Goal: Task Accomplishment & Management: Complete application form

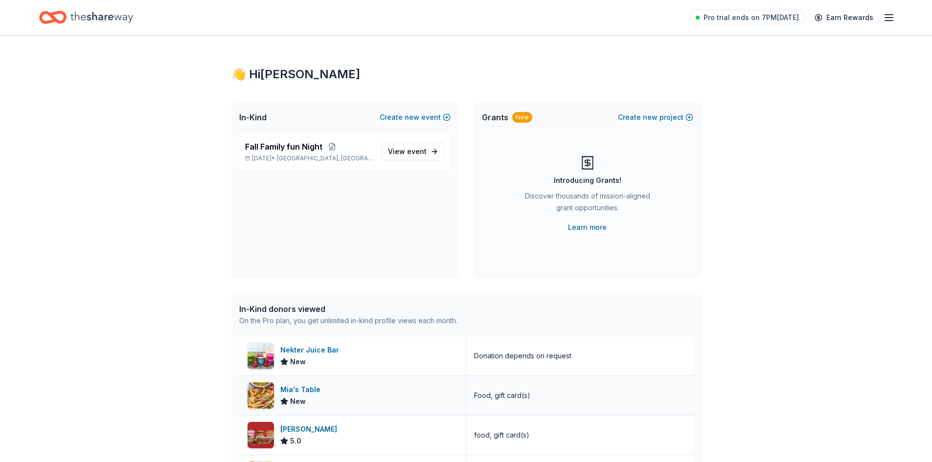
scroll to position [4, 0]
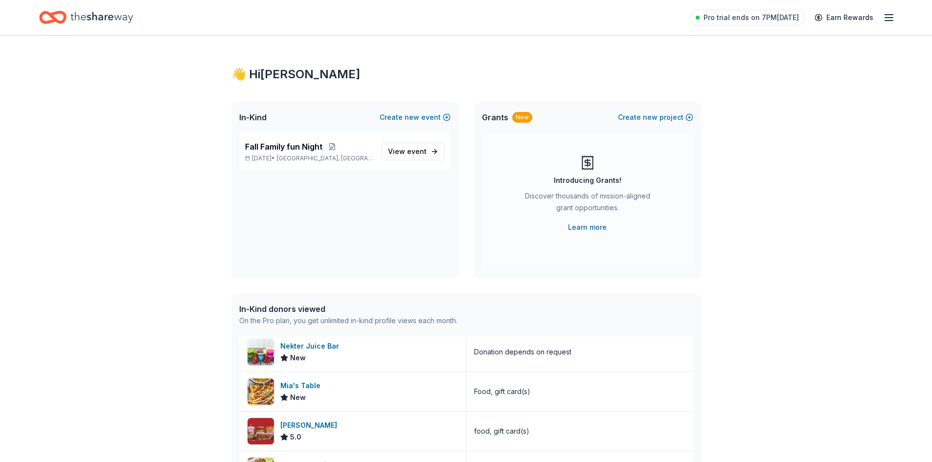
click at [117, 18] on icon "Home" at bounding box center [101, 17] width 63 height 20
click at [94, 19] on icon "Home" at bounding box center [101, 17] width 63 height 20
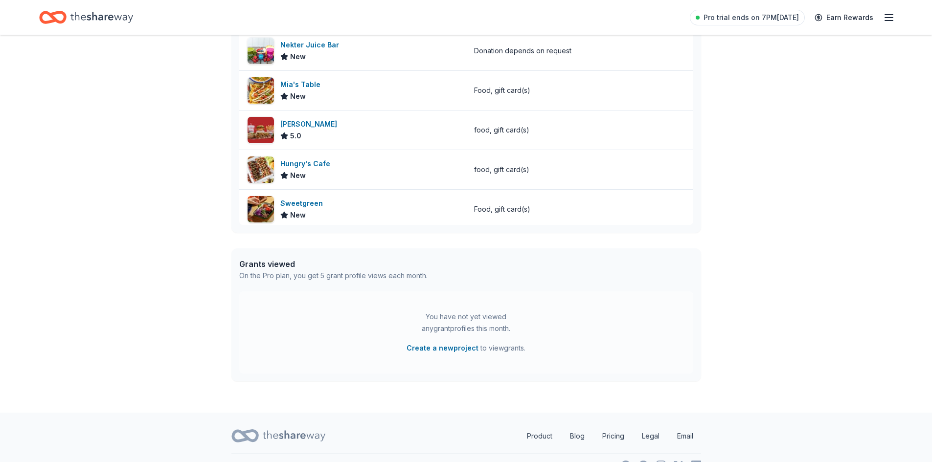
scroll to position [0, 0]
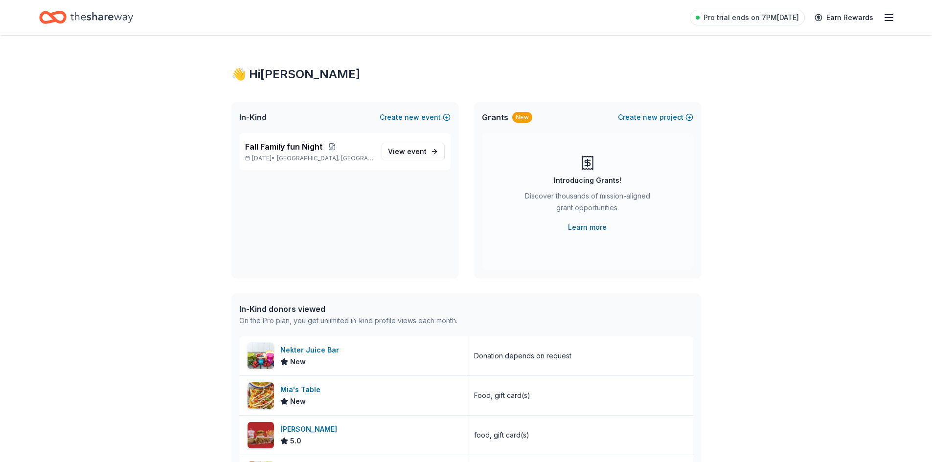
click at [49, 20] on icon "Home" at bounding box center [52, 17] width 27 height 23
click at [894, 25] on div "Pro trial ends on 7PM, 10/14 Earn Rewards" at bounding box center [792, 17] width 205 height 23
click at [894, 15] on icon "button" at bounding box center [889, 18] width 12 height 12
click at [782, 73] on link "Account" at bounding box center [771, 76] width 31 height 10
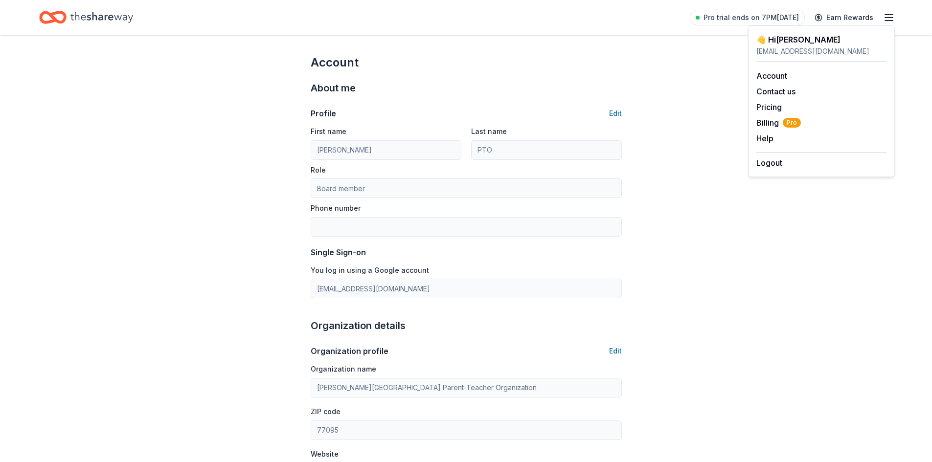
click at [787, 47] on div "birkesptohospitality@gmail.com" at bounding box center [821, 52] width 130 height 12
click at [100, 13] on icon "Home" at bounding box center [101, 17] width 63 height 20
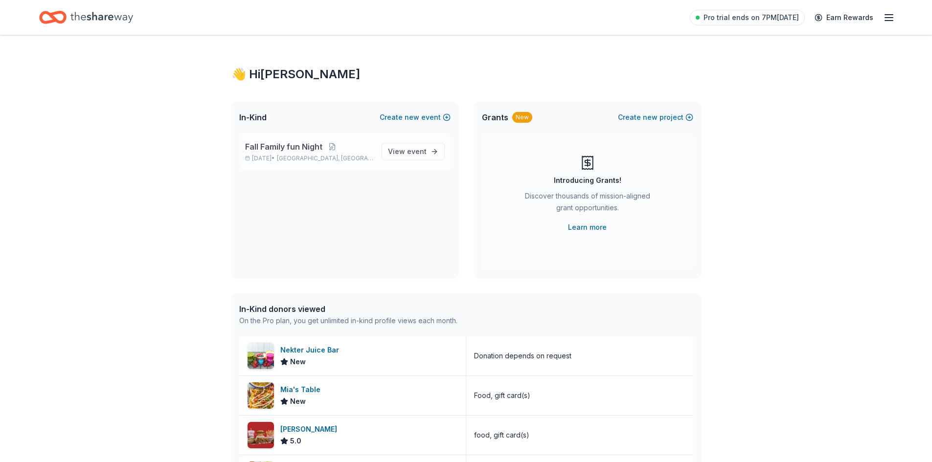
click at [370, 148] on p "Fall Family fun Night" at bounding box center [309, 147] width 129 height 12
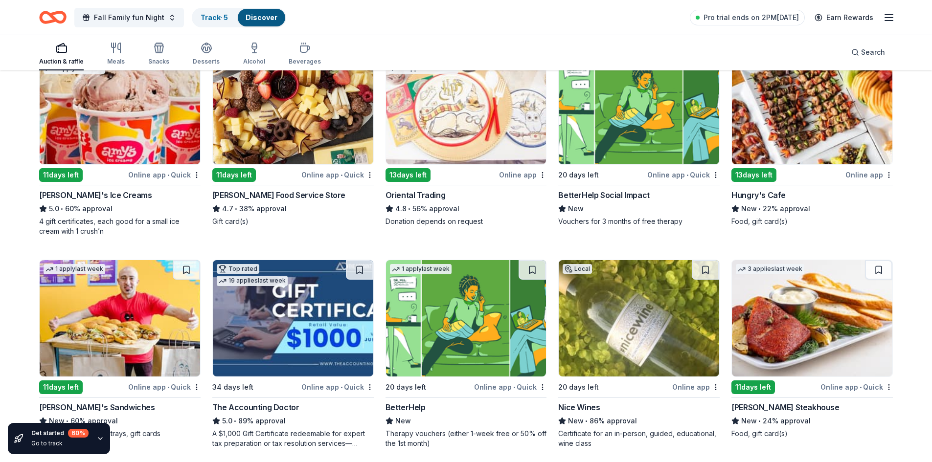
scroll to position [98, 0]
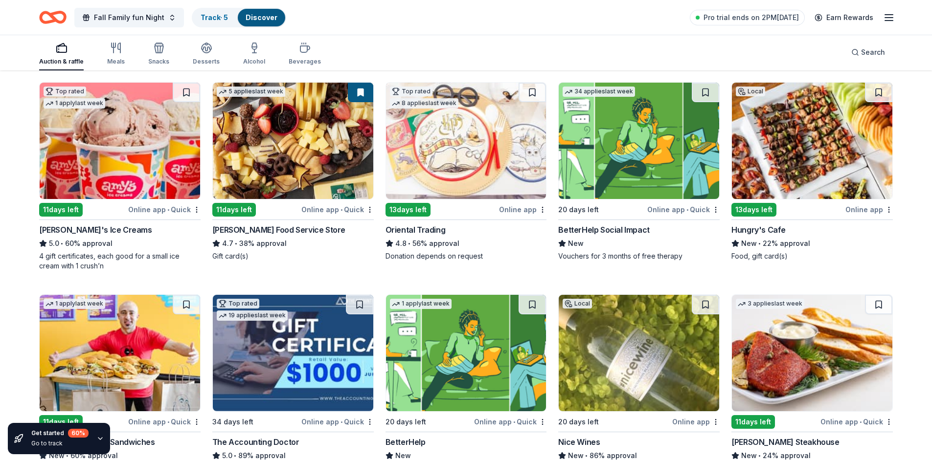
click at [239, 212] on div "11 days left" at bounding box center [234, 210] width 44 height 14
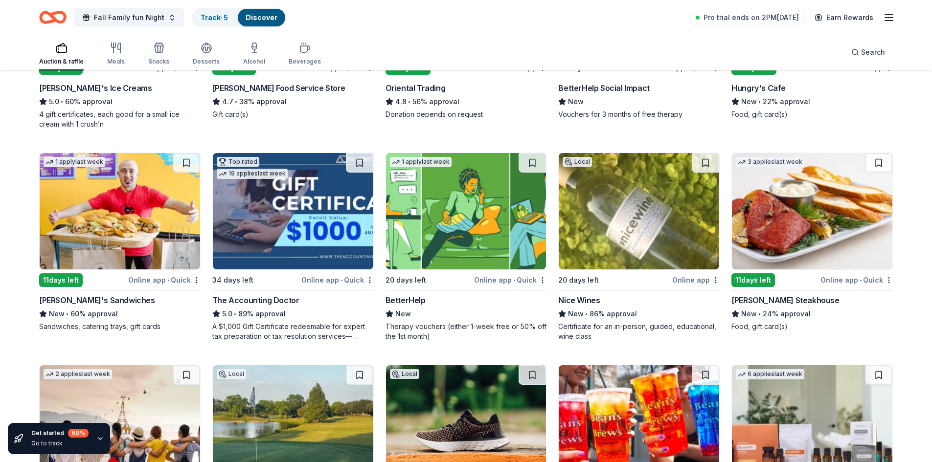
scroll to position [274, 0]
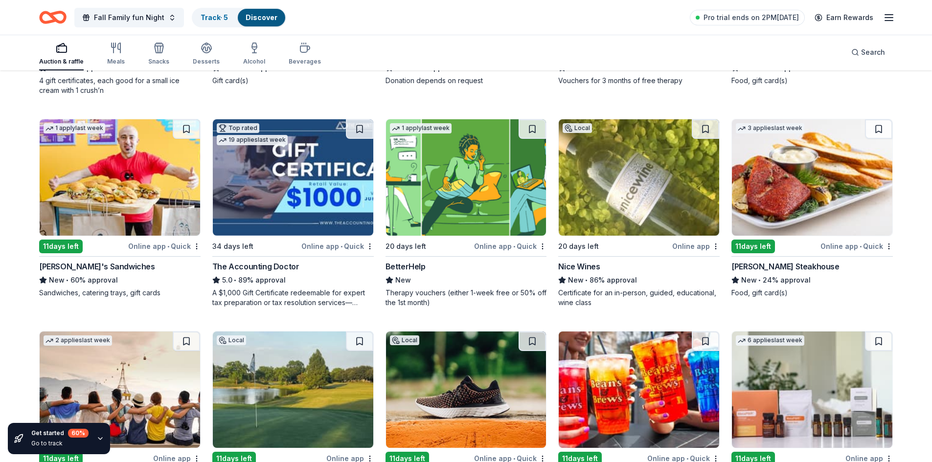
click at [125, 192] on img at bounding box center [120, 177] width 160 height 116
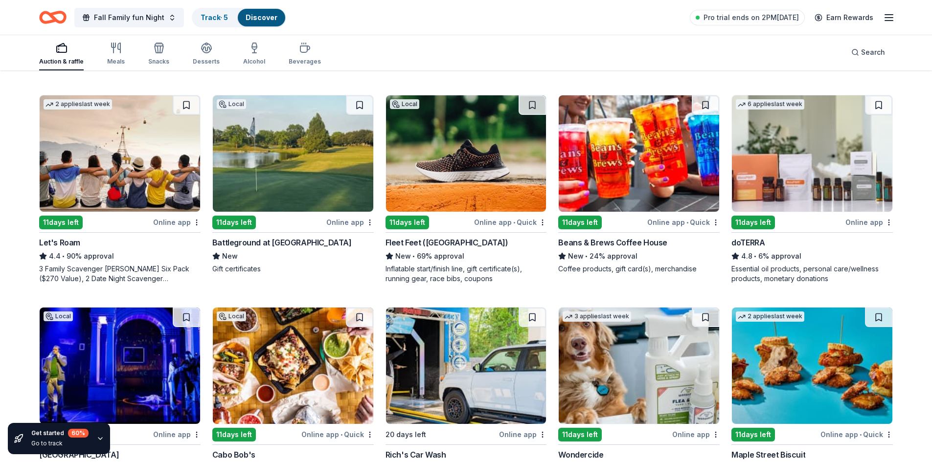
scroll to position [511, 0]
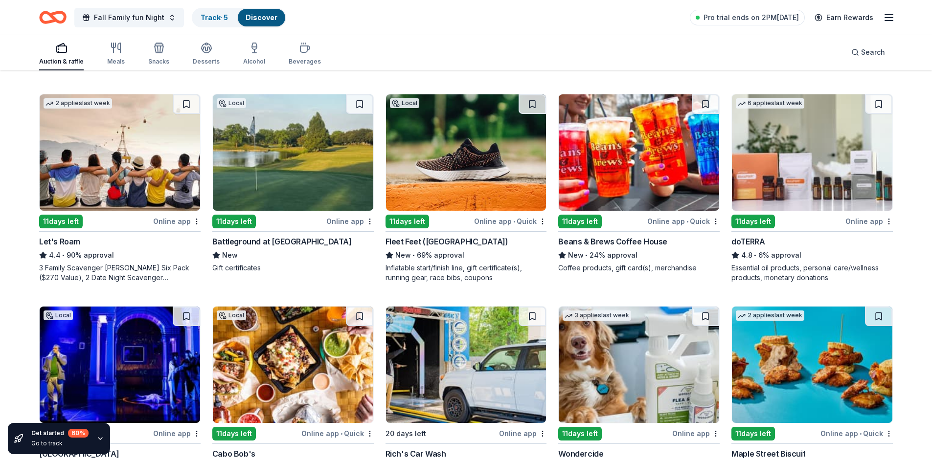
click at [60, 220] on div "11 days left" at bounding box center [61, 222] width 44 height 14
click at [762, 223] on div "11 days left" at bounding box center [753, 222] width 44 height 14
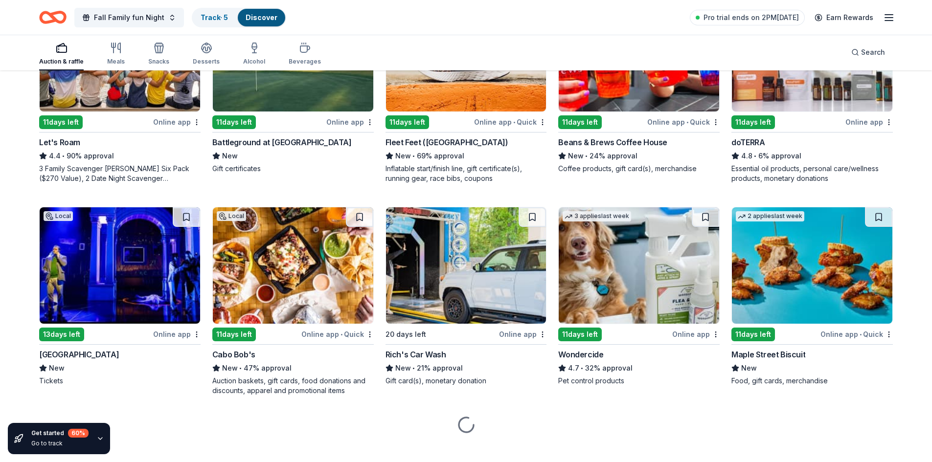
scroll to position [622, 0]
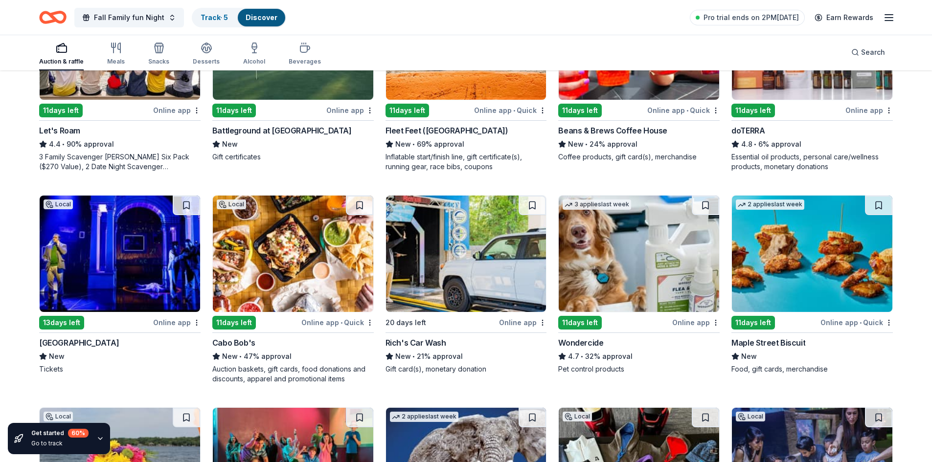
click at [57, 321] on div "13 days left" at bounding box center [61, 323] width 45 height 14
click at [758, 346] on div "Maple Street Biscuit" at bounding box center [768, 343] width 74 height 12
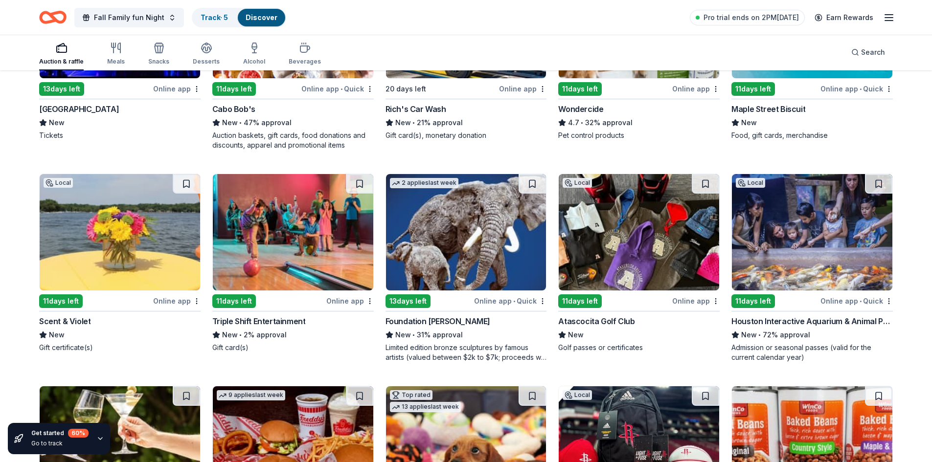
scroll to position [876, 0]
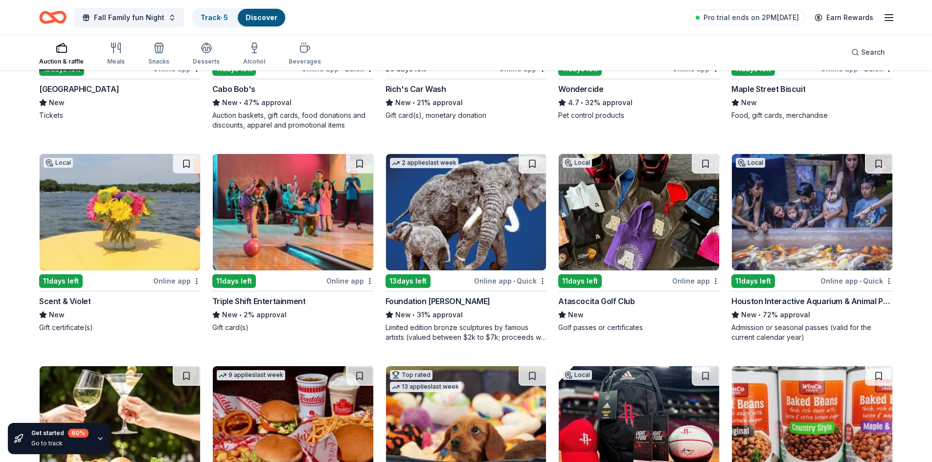
click at [248, 280] on div "11 days left" at bounding box center [234, 281] width 44 height 14
click at [73, 277] on div "11 days left" at bounding box center [61, 281] width 44 height 14
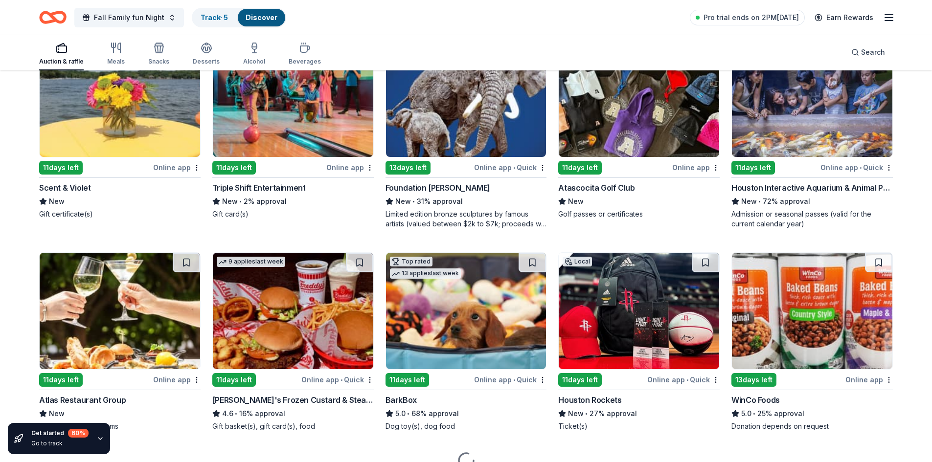
scroll to position [1037, 0]
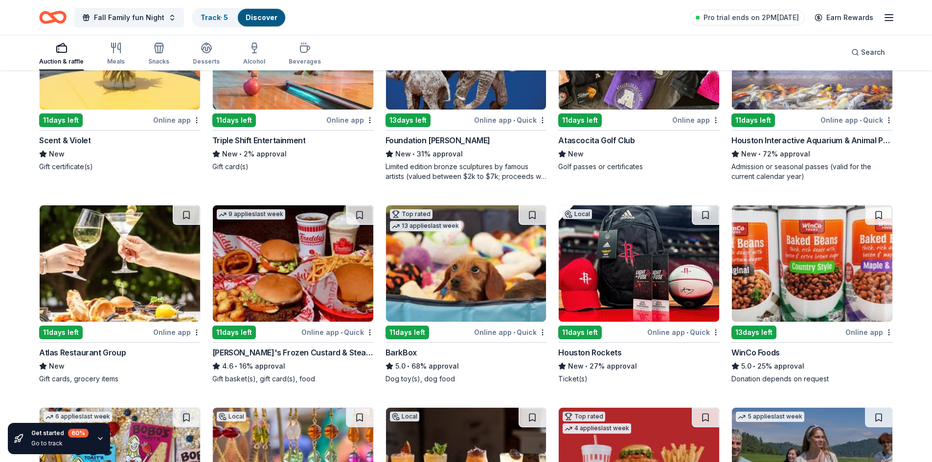
click at [269, 271] on img at bounding box center [293, 263] width 160 height 116
click at [612, 281] on img at bounding box center [639, 263] width 160 height 116
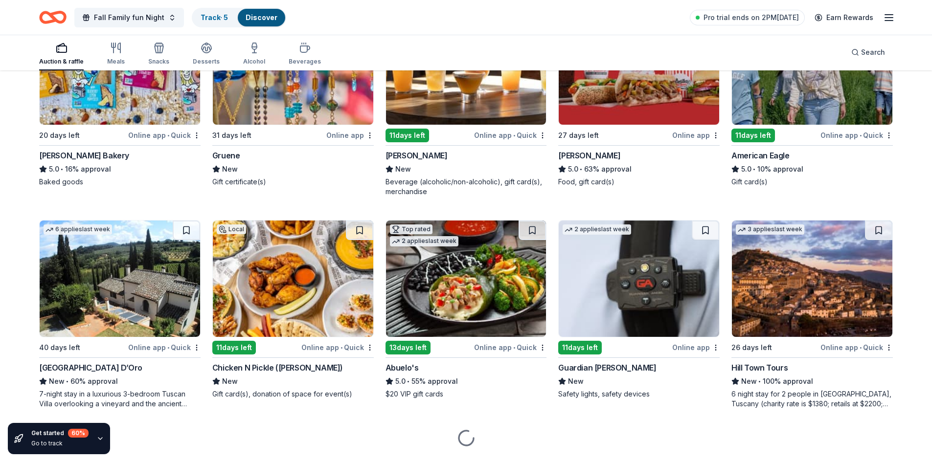
scroll to position [1411, 0]
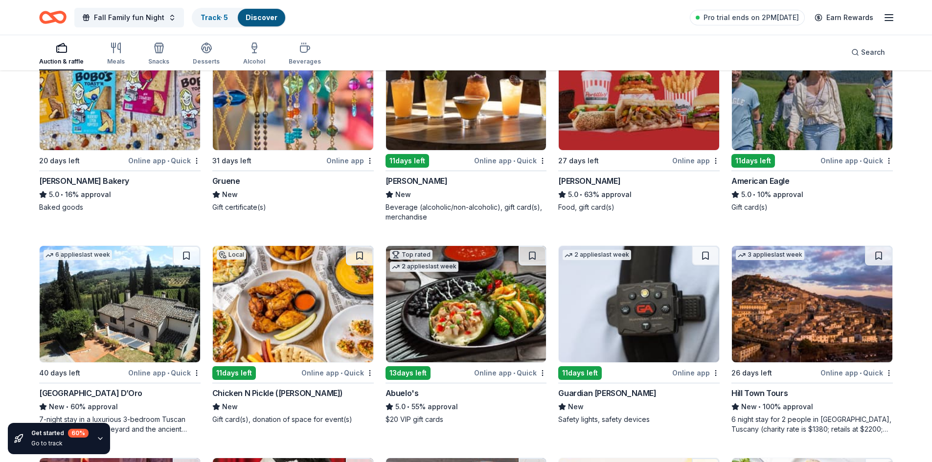
click at [119, 110] on img at bounding box center [120, 92] width 160 height 116
click at [758, 121] on img at bounding box center [812, 92] width 160 height 116
click at [459, 312] on img at bounding box center [466, 304] width 160 height 116
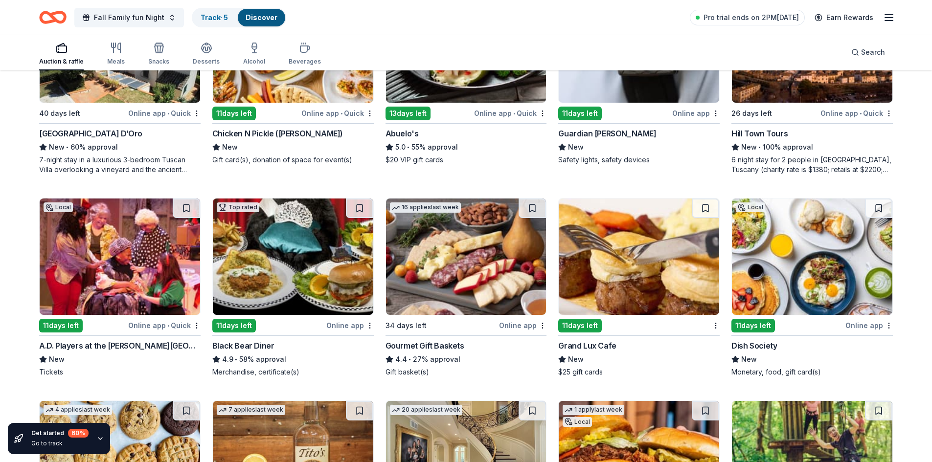
scroll to position [1681, 0]
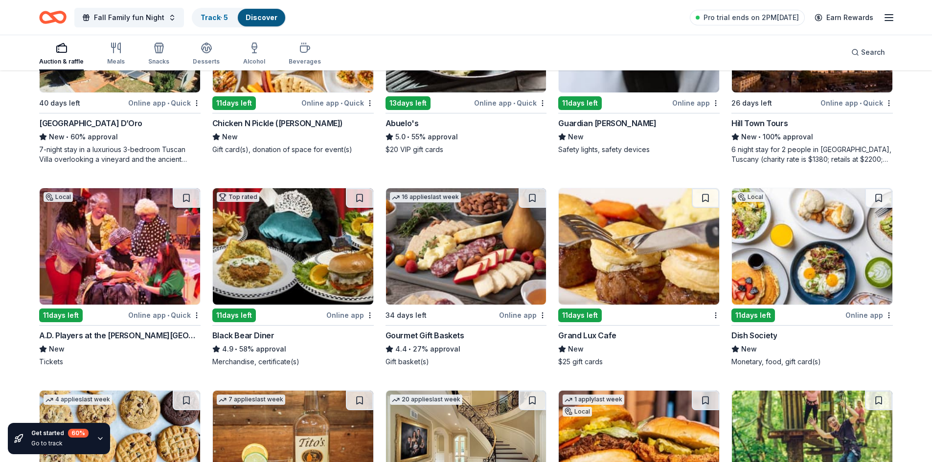
click at [270, 249] on img at bounding box center [293, 246] width 160 height 116
click at [638, 237] on img at bounding box center [639, 246] width 160 height 116
click at [789, 248] on img at bounding box center [812, 246] width 160 height 116
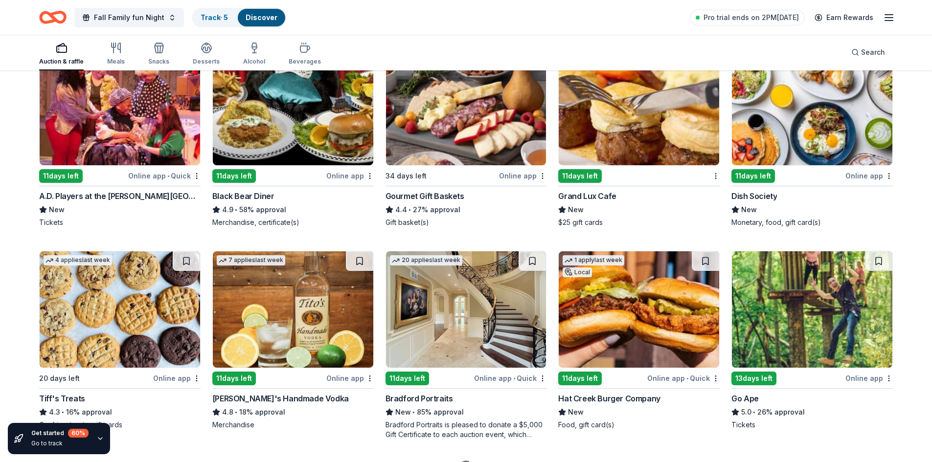
scroll to position [1846, 0]
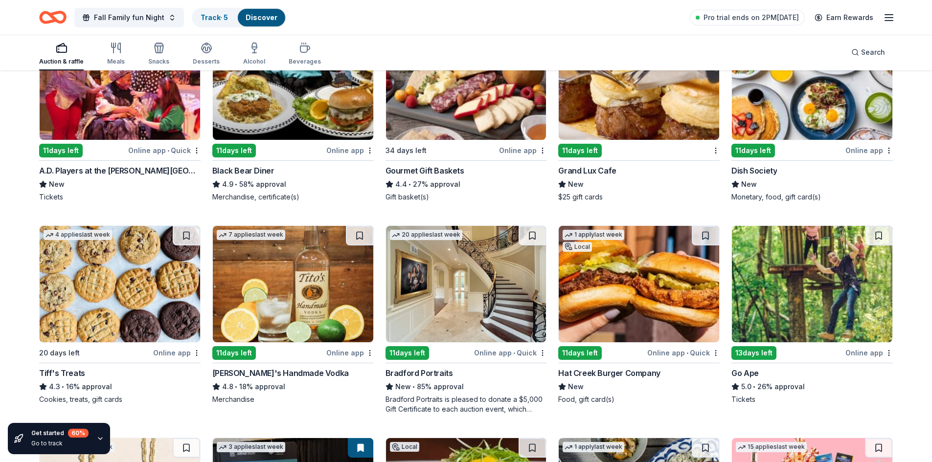
click at [134, 293] on img at bounding box center [120, 284] width 160 height 116
click at [588, 274] on img at bounding box center [639, 284] width 160 height 116
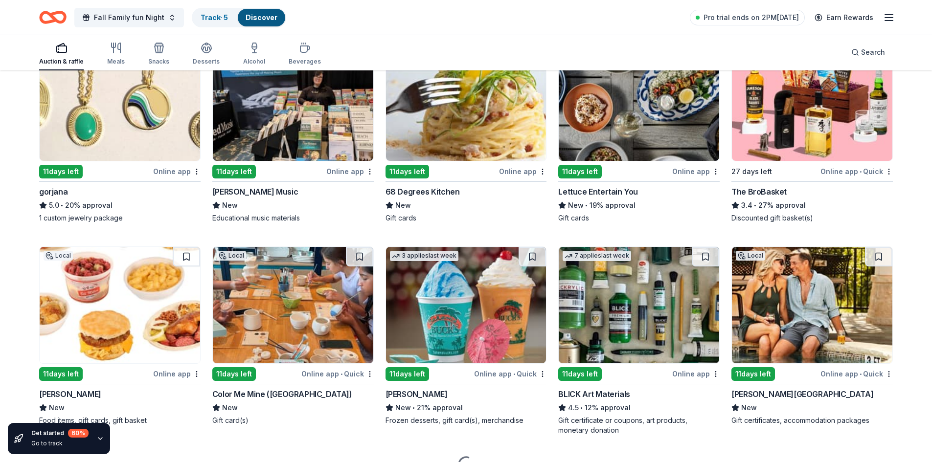
scroll to position [2246, 0]
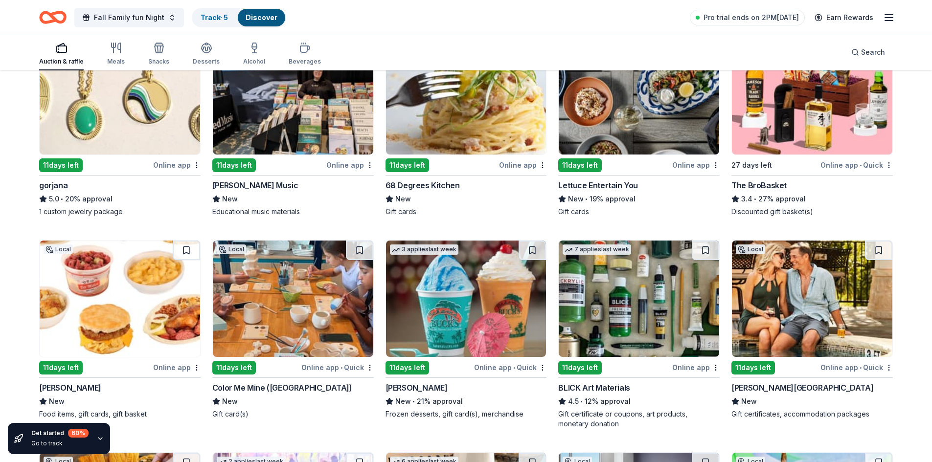
click at [245, 368] on div "11 days left" at bounding box center [234, 368] width 44 height 14
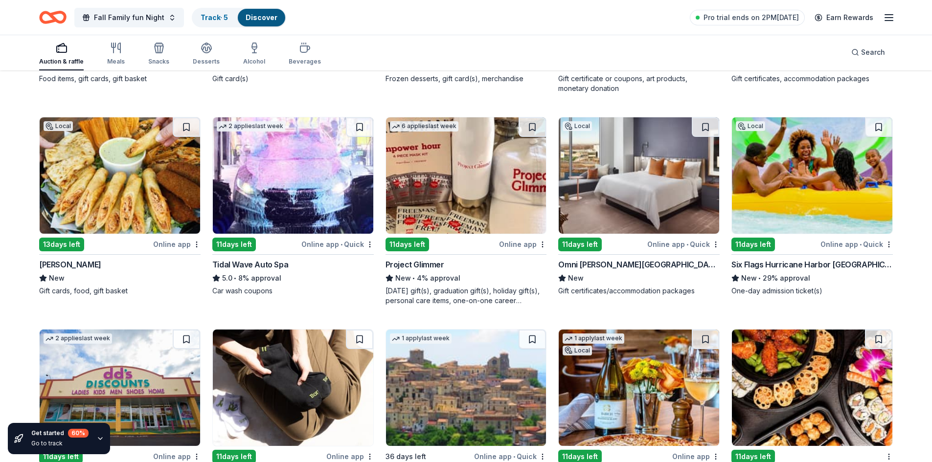
scroll to position [2421, 0]
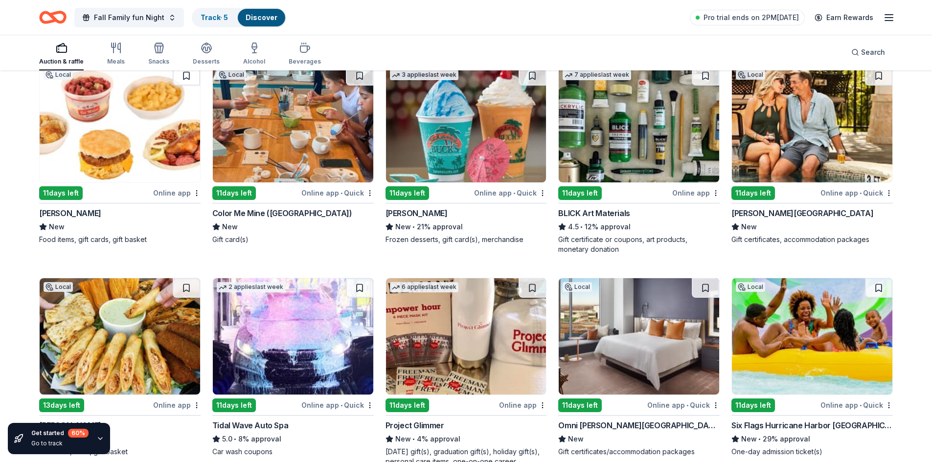
click at [467, 138] on img at bounding box center [466, 124] width 160 height 116
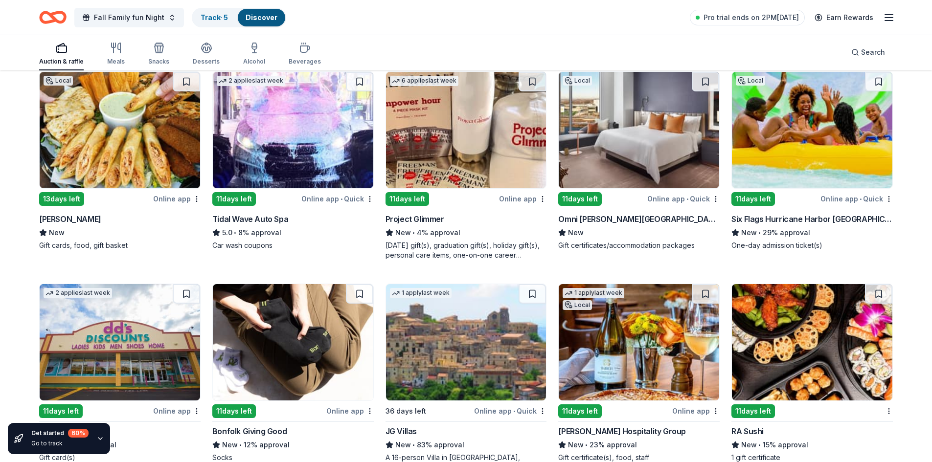
scroll to position [2672, 0]
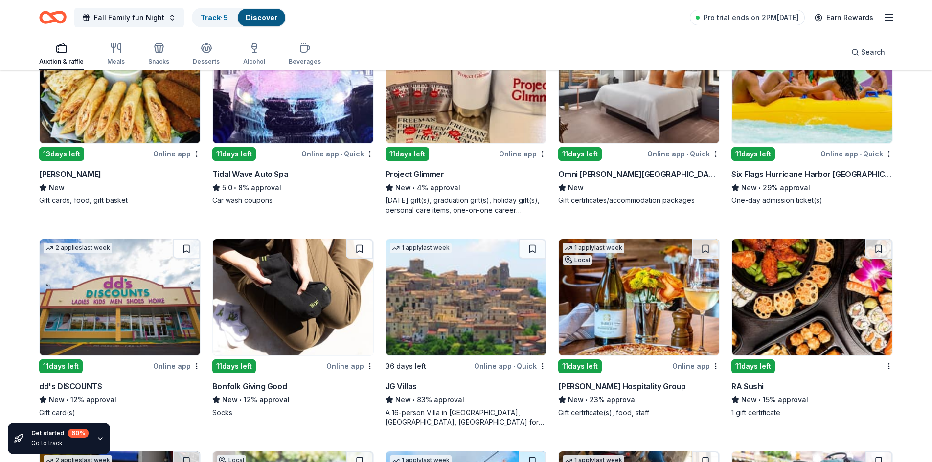
click at [593, 156] on div "11 days left" at bounding box center [580, 154] width 44 height 14
click at [63, 363] on div "11 days left" at bounding box center [61, 367] width 44 height 14
click at [796, 291] on img at bounding box center [812, 297] width 160 height 116
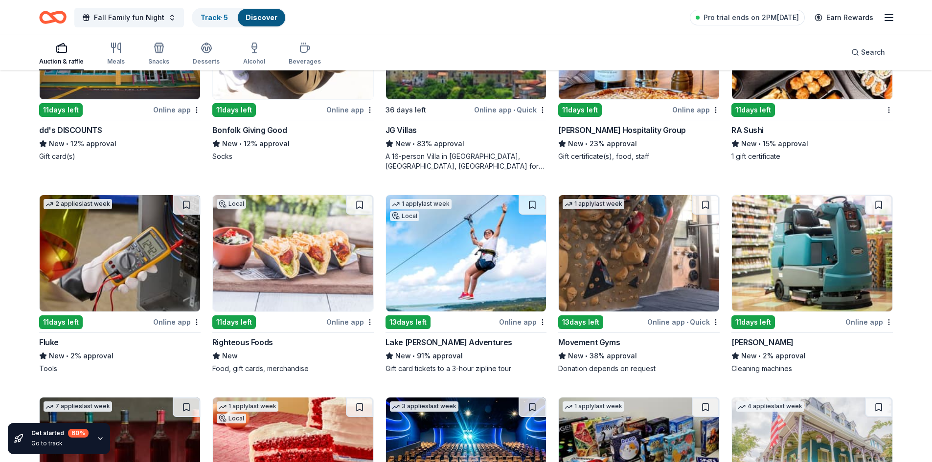
scroll to position [2933, 0]
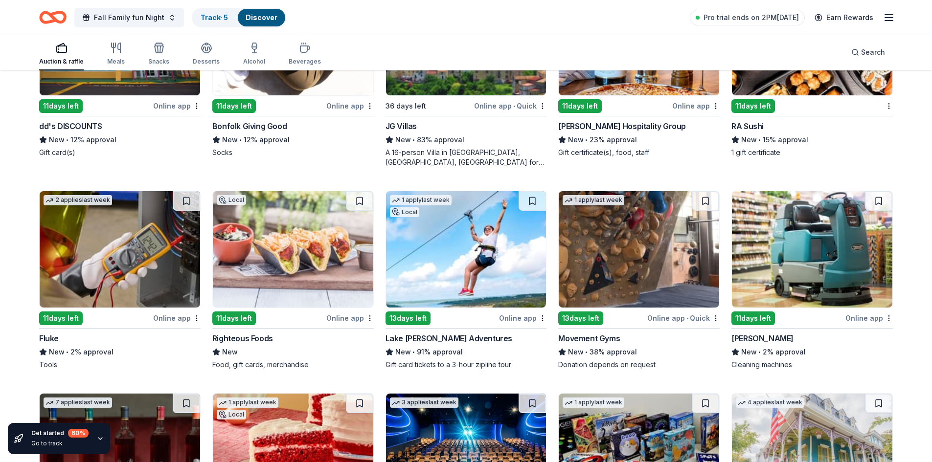
click at [416, 319] on div "13 days left" at bounding box center [408, 319] width 45 height 14
drag, startPoint x: 931, startPoint y: 384, endPoint x: 934, endPoint y: 395, distance: 11.0
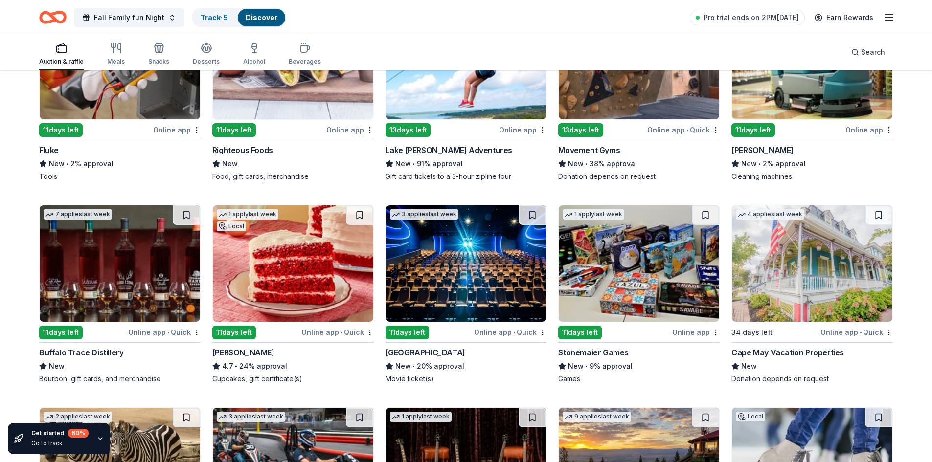
click at [590, 301] on img at bounding box center [639, 263] width 160 height 116
click at [489, 278] on img at bounding box center [466, 263] width 160 height 116
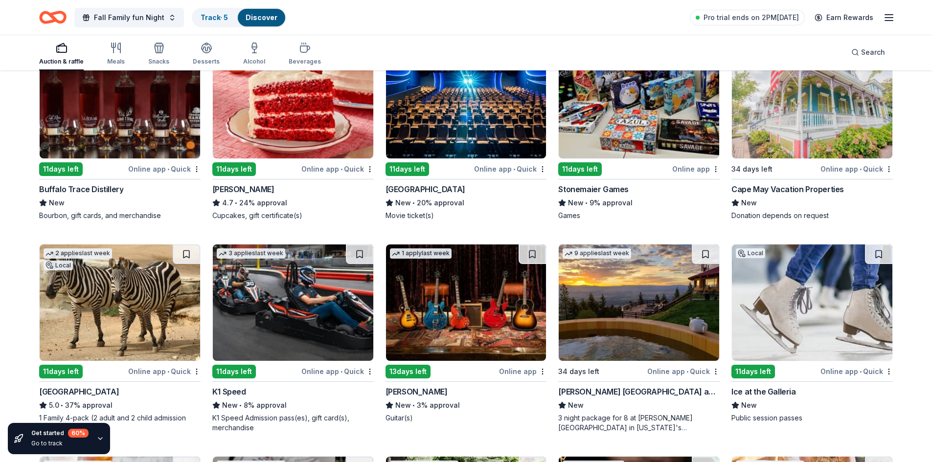
scroll to position [3412, 0]
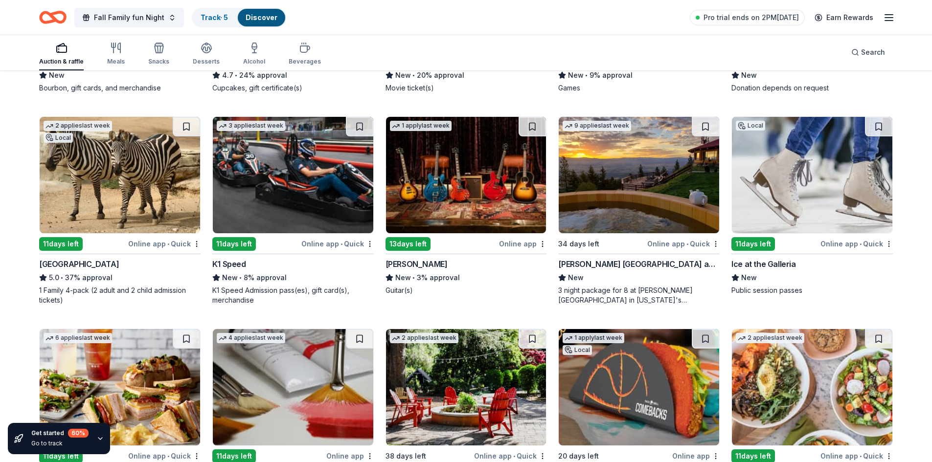
click at [802, 193] on img at bounding box center [812, 175] width 160 height 116
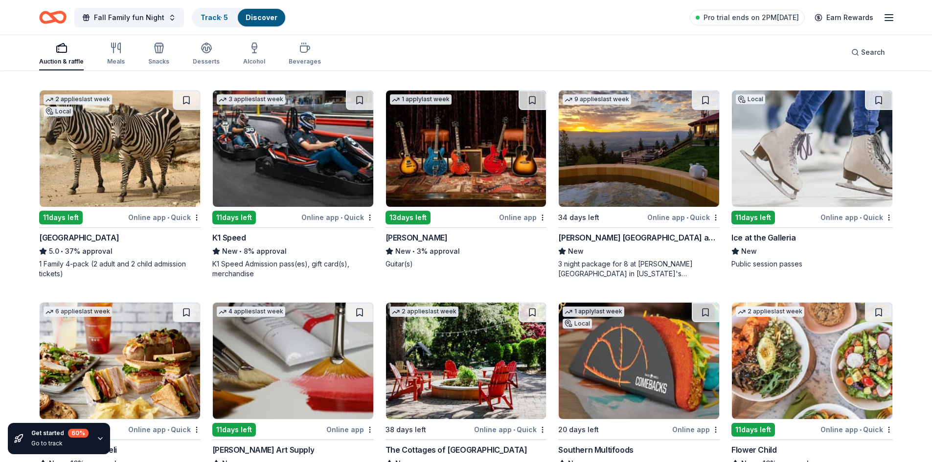
scroll to position [3546, 0]
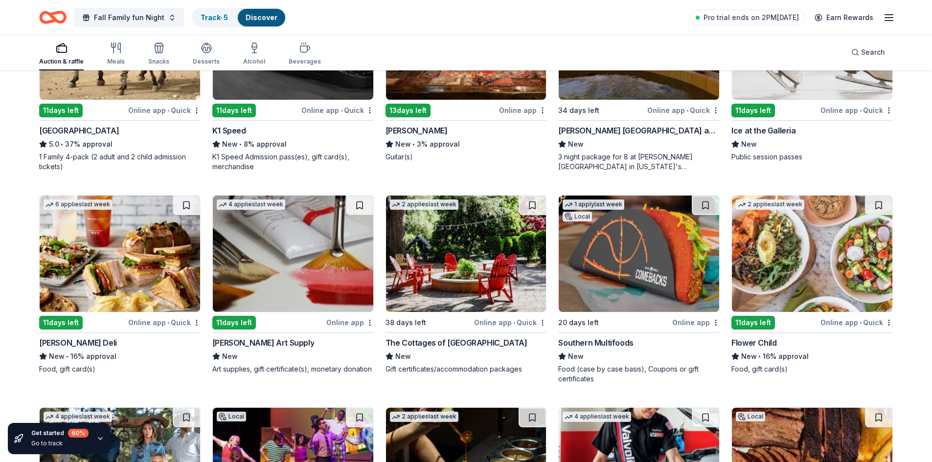
click at [150, 277] on img at bounding box center [120, 254] width 160 height 116
click at [806, 252] on img at bounding box center [812, 254] width 160 height 116
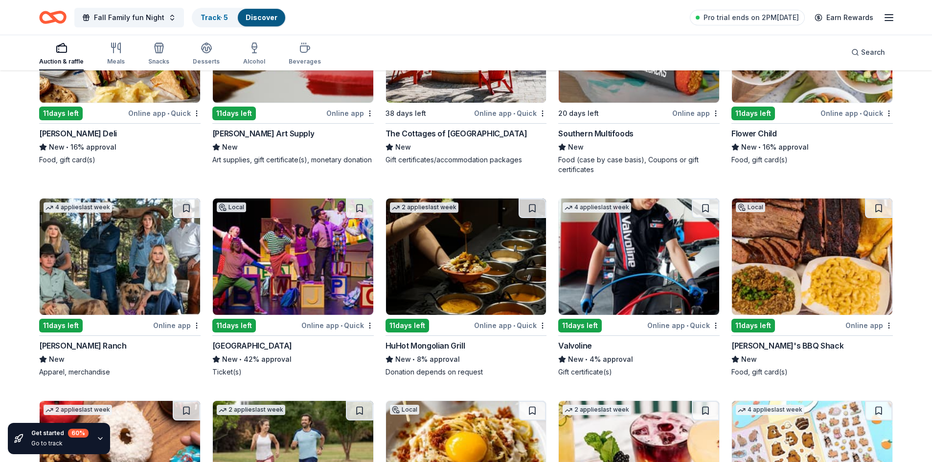
scroll to position [3813, 0]
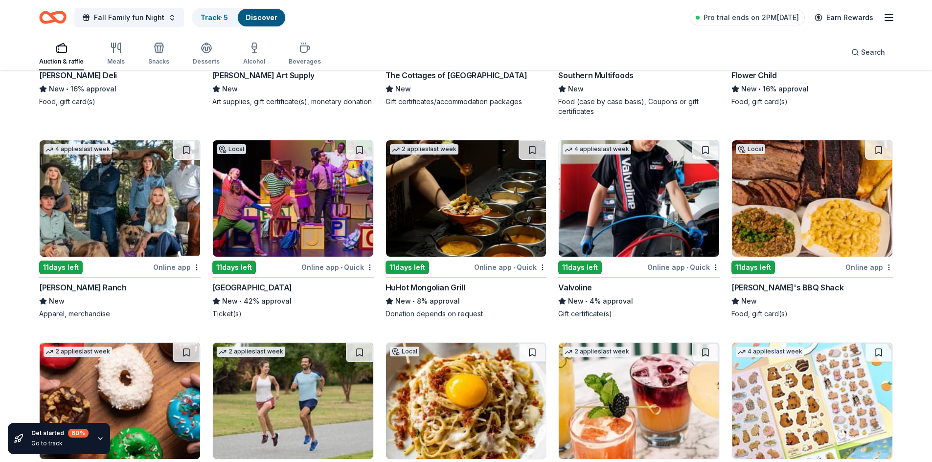
click at [798, 218] on img at bounding box center [812, 198] width 160 height 116
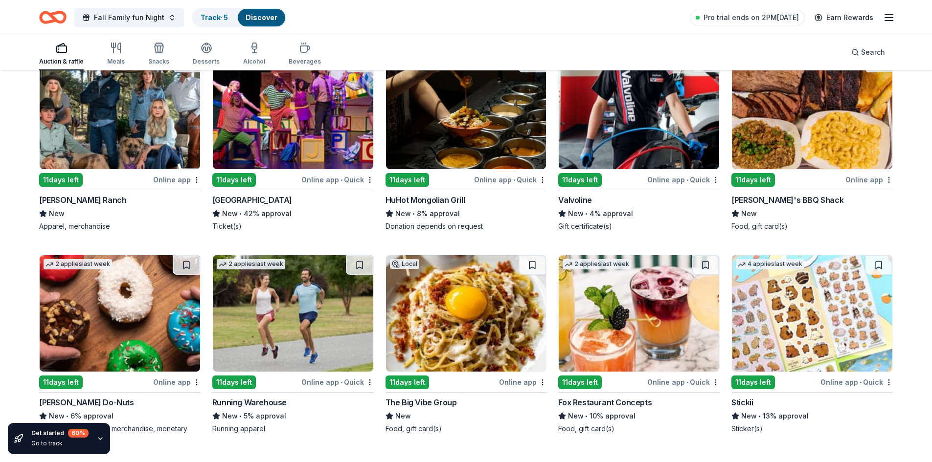
scroll to position [3961, 0]
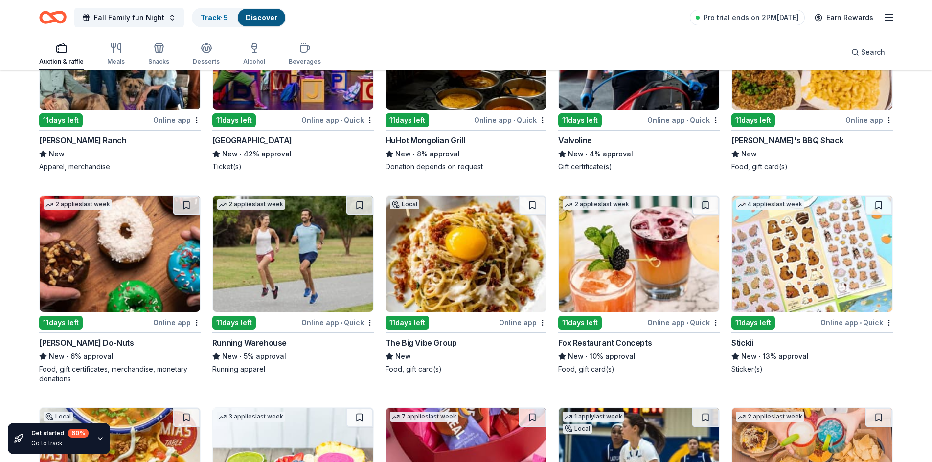
click at [808, 267] on img at bounding box center [812, 254] width 160 height 116
click at [121, 279] on img at bounding box center [120, 254] width 160 height 116
drag, startPoint x: 931, startPoint y: 388, endPoint x: 934, endPoint y: 374, distance: 14.0
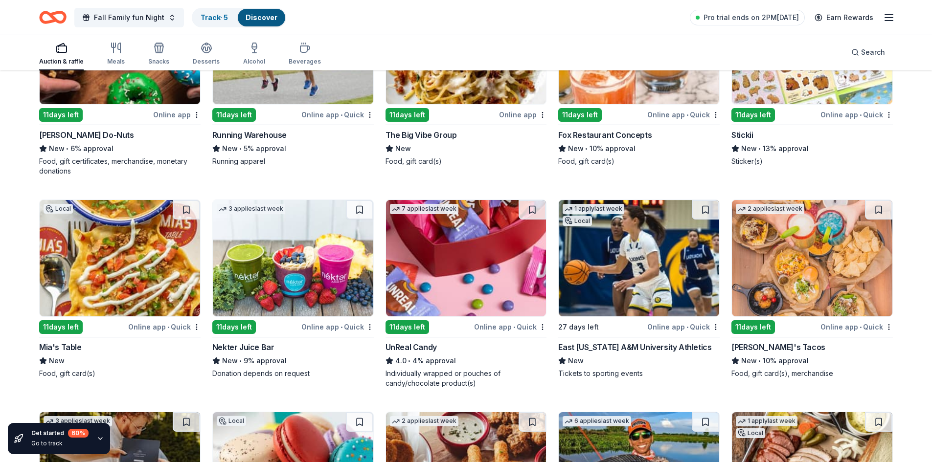
scroll to position [4243, 0]
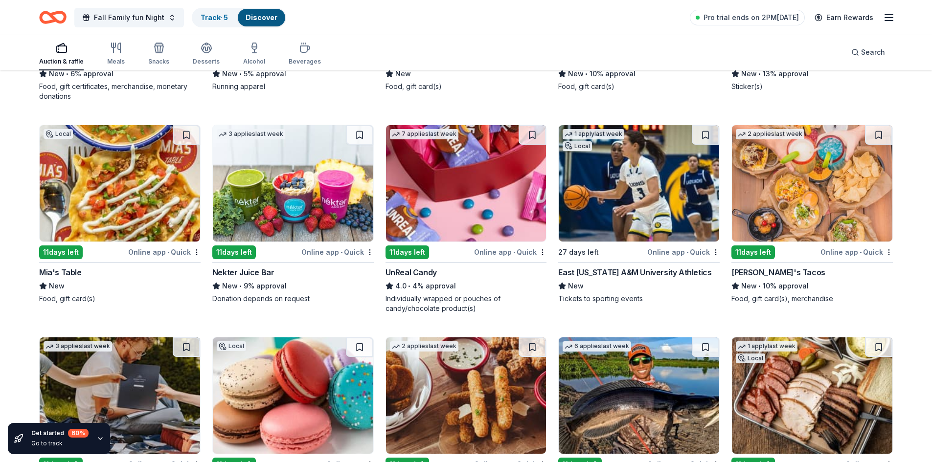
click at [478, 197] on img at bounding box center [466, 183] width 160 height 116
click at [813, 187] on img at bounding box center [812, 183] width 160 height 116
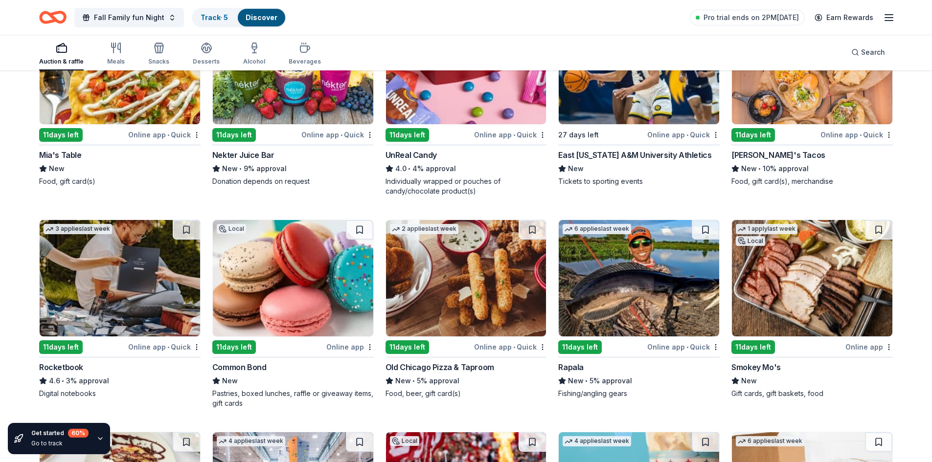
click at [831, 286] on img at bounding box center [812, 278] width 160 height 116
drag, startPoint x: 466, startPoint y: 265, endPoint x: 463, endPoint y: 260, distance: 5.9
click at [465, 264] on img at bounding box center [466, 278] width 160 height 116
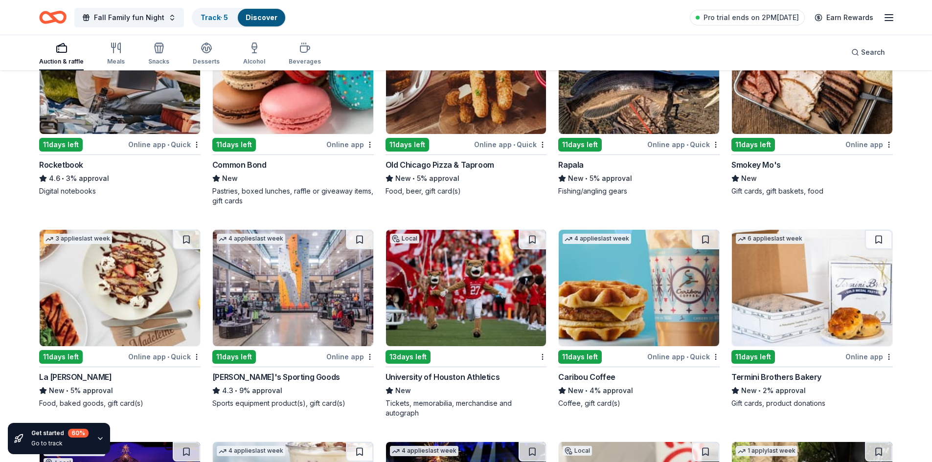
scroll to position [4586, 0]
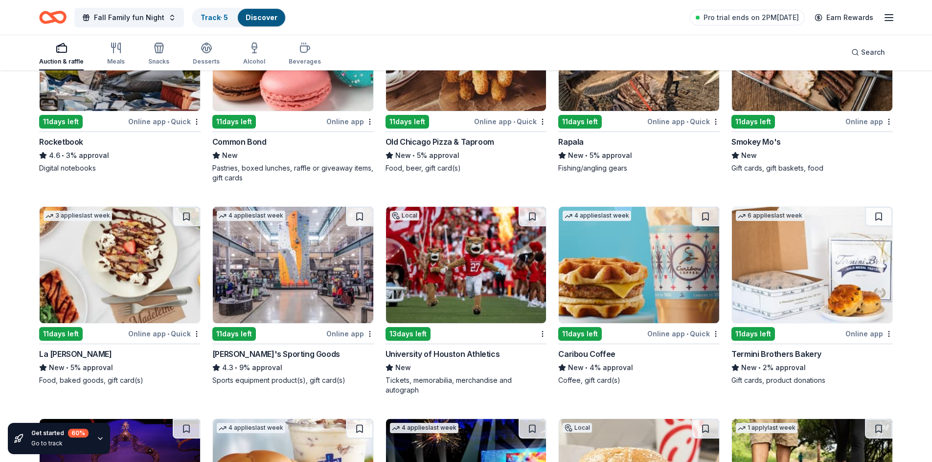
click at [799, 283] on img at bounding box center [812, 265] width 160 height 116
click at [270, 258] on img at bounding box center [293, 265] width 160 height 116
click at [117, 297] on img at bounding box center [120, 265] width 160 height 116
click at [643, 267] on img at bounding box center [639, 265] width 160 height 116
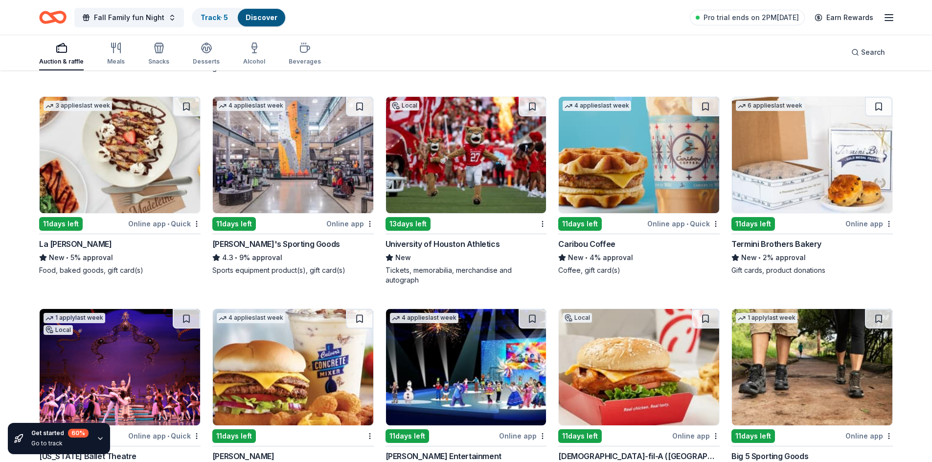
scroll to position [4772, 0]
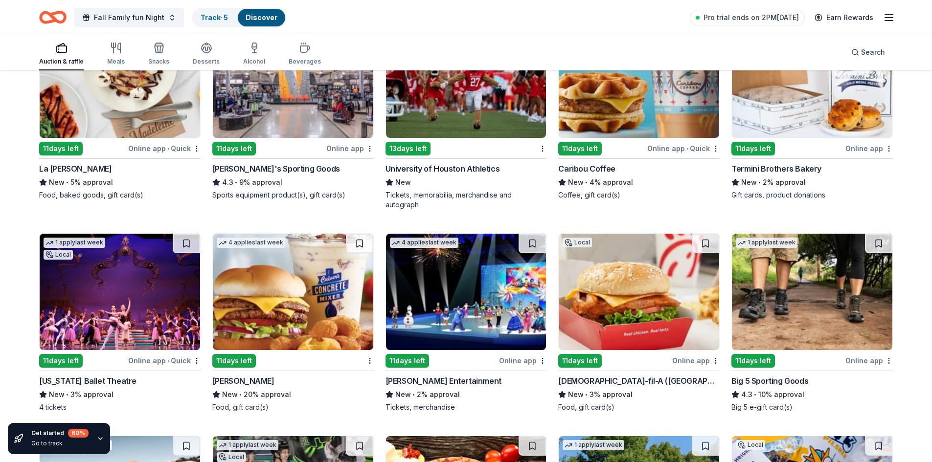
click at [814, 301] on img at bounding box center [812, 292] width 160 height 116
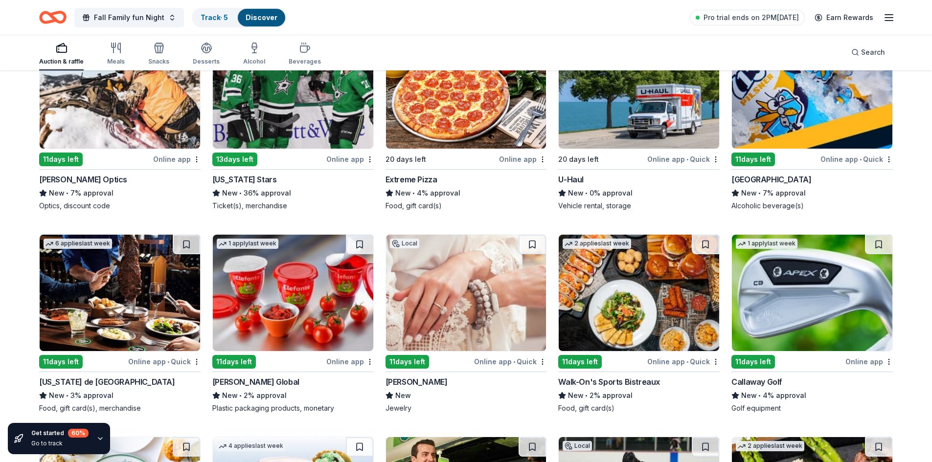
click at [116, 312] on img at bounding box center [120, 293] width 160 height 116
click at [260, 304] on img at bounding box center [293, 293] width 160 height 116
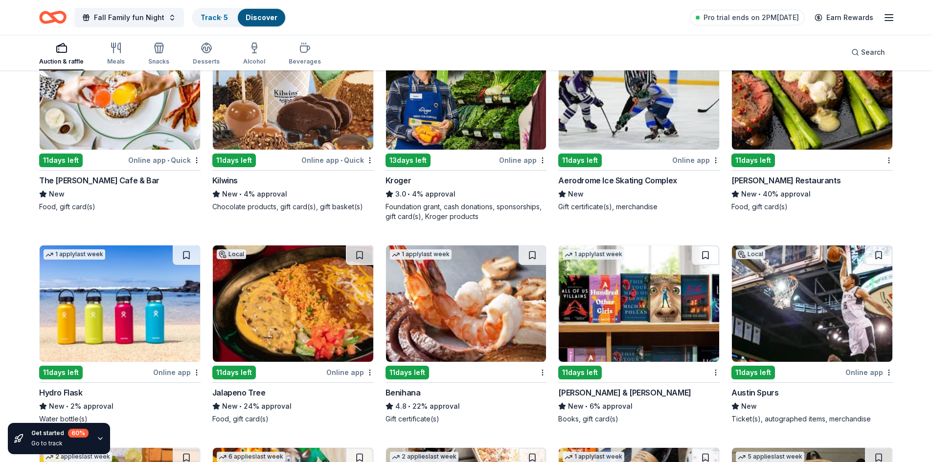
click at [252, 109] on img at bounding box center [293, 91] width 160 height 116
click at [641, 113] on img at bounding box center [639, 91] width 160 height 116
click at [143, 320] on img at bounding box center [120, 304] width 160 height 116
click at [666, 315] on img at bounding box center [639, 304] width 160 height 116
click at [434, 304] on img at bounding box center [466, 304] width 160 height 116
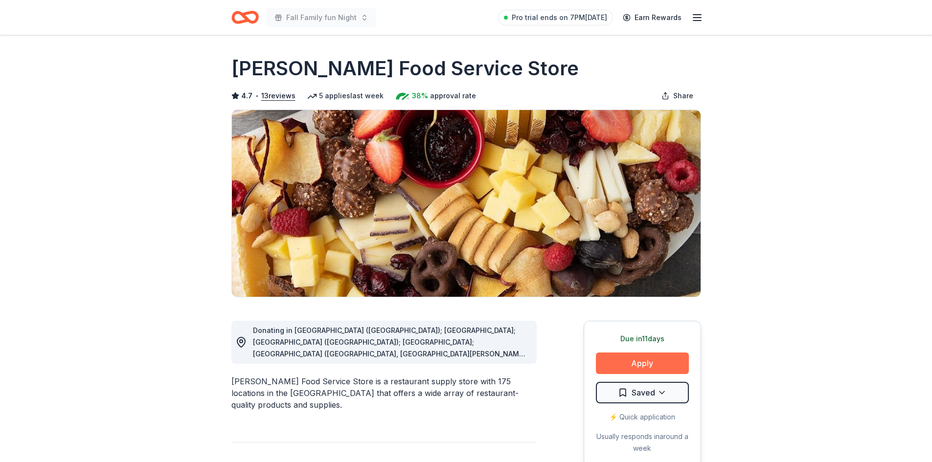
click at [659, 360] on button "Apply" at bounding box center [642, 364] width 93 height 22
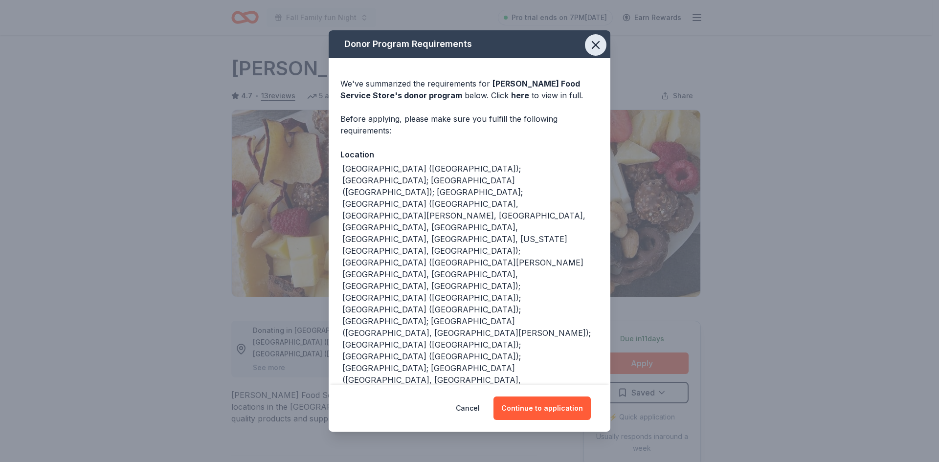
click at [590, 40] on icon "button" at bounding box center [596, 45] width 14 height 14
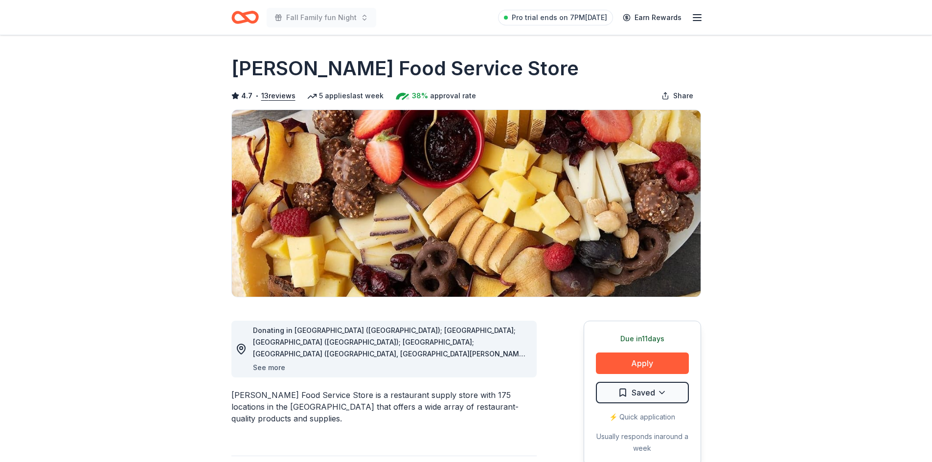
click at [267, 369] on button "See more" at bounding box center [269, 368] width 32 height 12
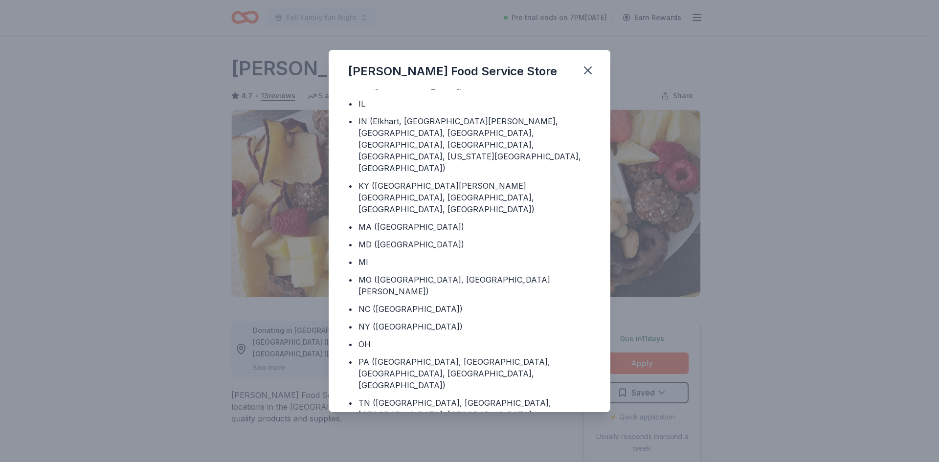
scroll to position [64, 0]
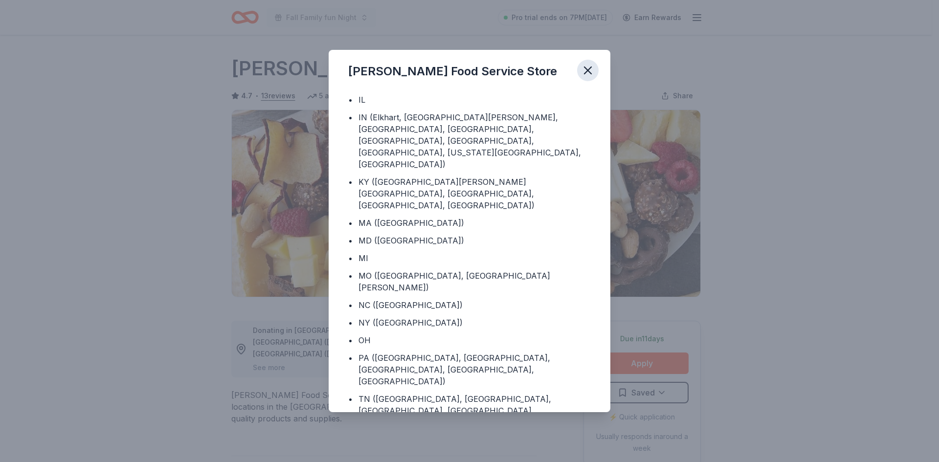
click at [593, 70] on icon "button" at bounding box center [588, 71] width 14 height 14
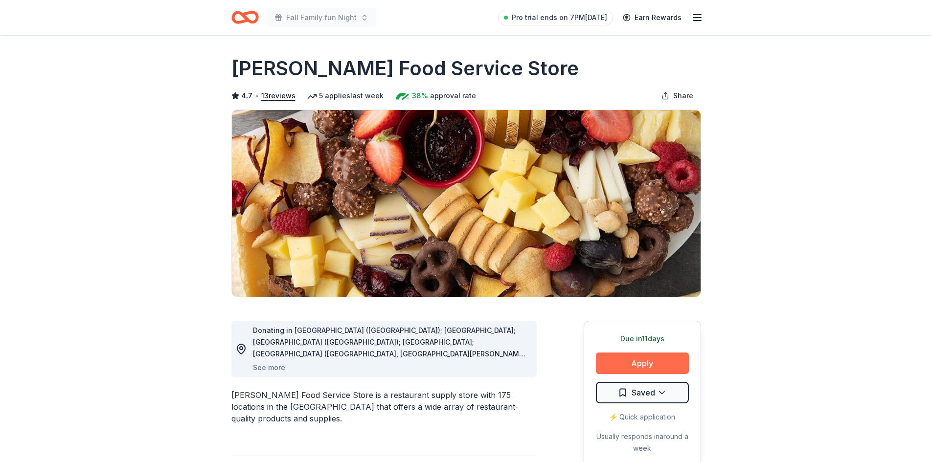
click at [658, 365] on button "Apply" at bounding box center [642, 364] width 93 height 22
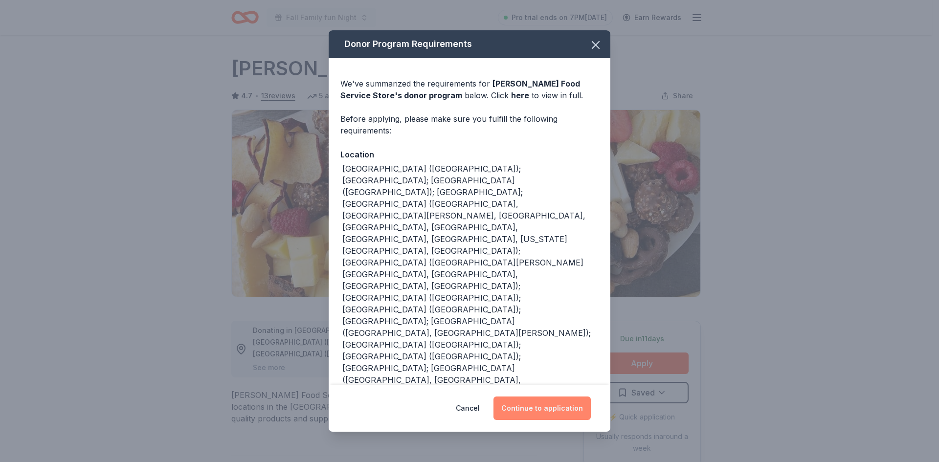
click at [543, 410] on button "Continue to application" at bounding box center [542, 408] width 97 height 23
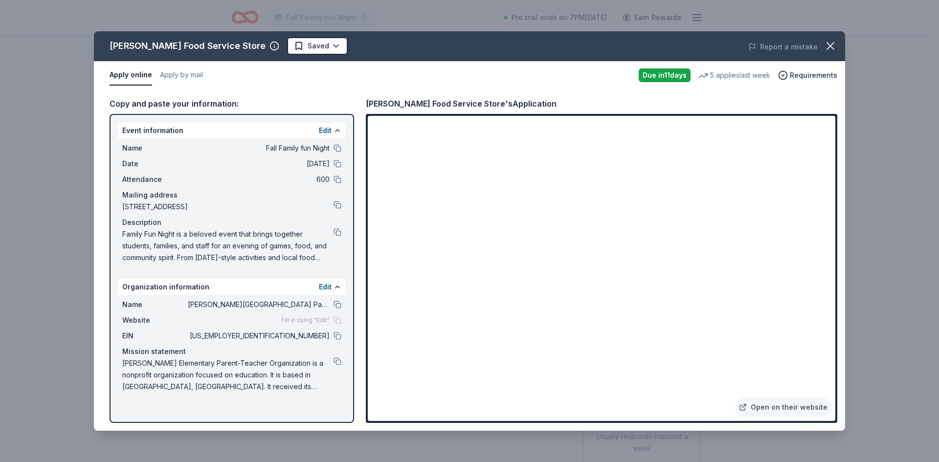
click at [193, 233] on span "Family Fun Night is a beloved event that brings together students, families, an…" at bounding box center [227, 245] width 211 height 35
drag, startPoint x: 188, startPoint y: 239, endPoint x: 173, endPoint y: 235, distance: 15.7
click at [182, 238] on span "Family Fun Night is a beloved event that brings together students, families, an…" at bounding box center [227, 245] width 211 height 35
drag, startPoint x: 120, startPoint y: 235, endPoint x: 327, endPoint y: 243, distance: 207.6
click at [292, 251] on div "Name Fall Family fun Night Date 11/17/25 Attendance 600 Mailing address 8500 Qu…" at bounding box center [231, 202] width 227 height 129
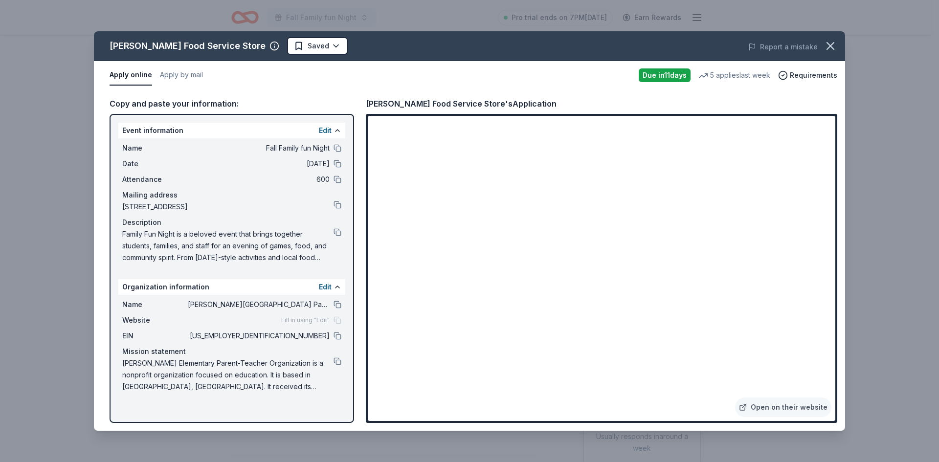
click at [339, 227] on div "Description" at bounding box center [231, 223] width 219 height 12
drag, startPoint x: 336, startPoint y: 235, endPoint x: 341, endPoint y: 234, distance: 5.4
click at [337, 235] on button at bounding box center [338, 232] width 8 height 8
drag, startPoint x: 838, startPoint y: 343, endPoint x: 836, endPoint y: 379, distance: 36.3
click at [836, 379] on div "Copy and paste your information: Event information Edit Name Fall Family fun Ni…" at bounding box center [470, 261] width 752 height 342
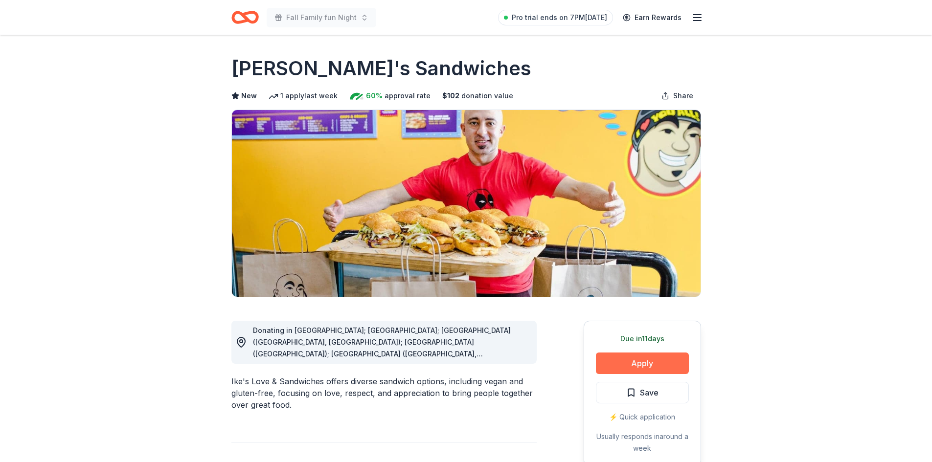
click at [653, 370] on button "Apply" at bounding box center [642, 364] width 93 height 22
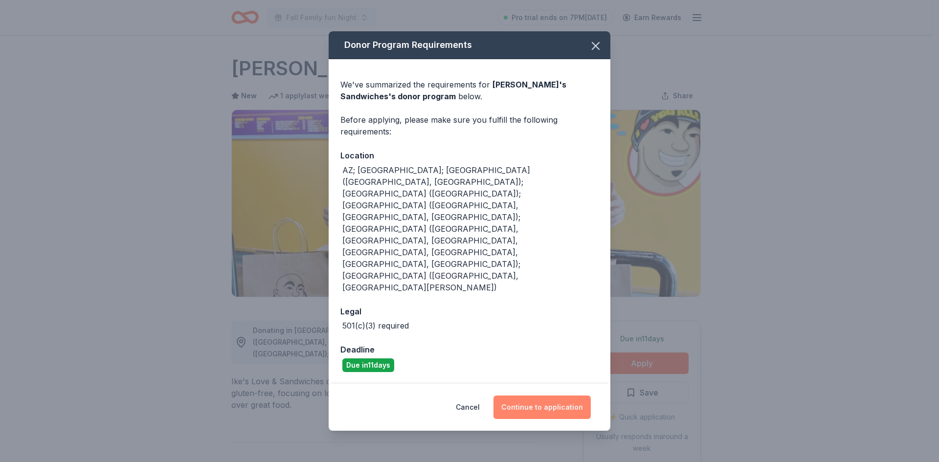
click at [567, 396] on button "Continue to application" at bounding box center [542, 407] width 97 height 23
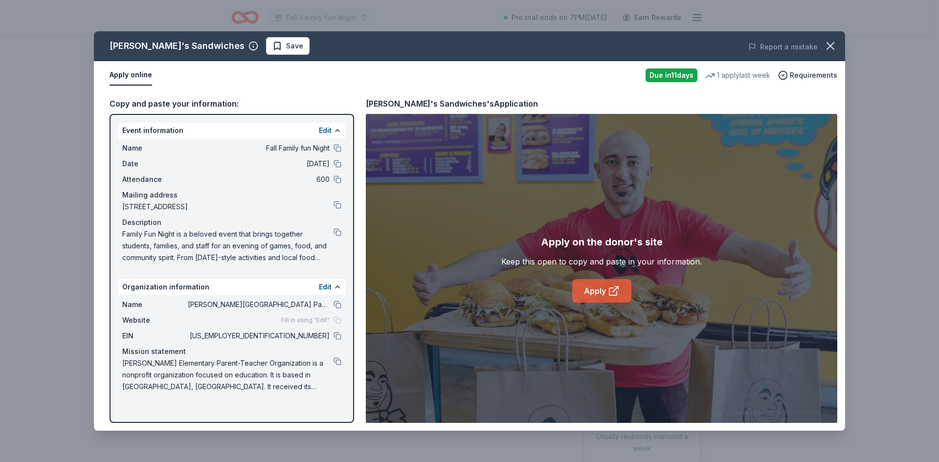
click at [592, 286] on link "Apply" at bounding box center [601, 290] width 59 height 23
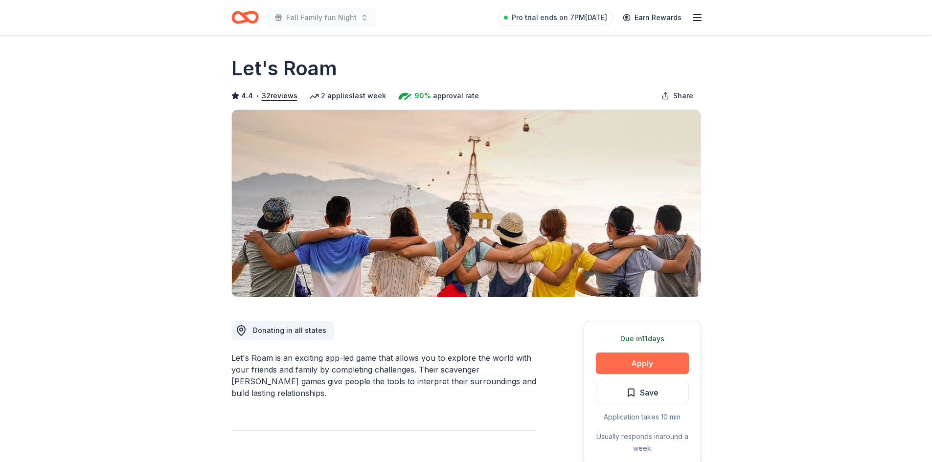
click at [624, 365] on button "Apply" at bounding box center [642, 364] width 93 height 22
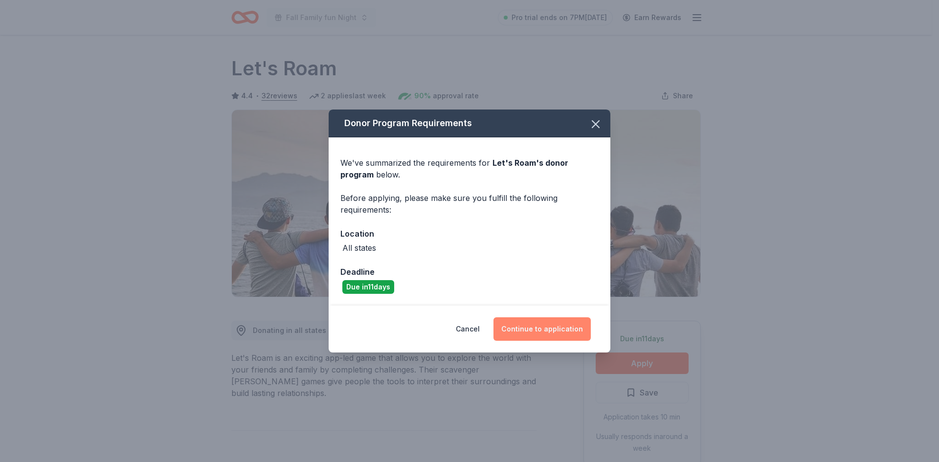
click at [522, 331] on button "Continue to application" at bounding box center [542, 329] width 97 height 23
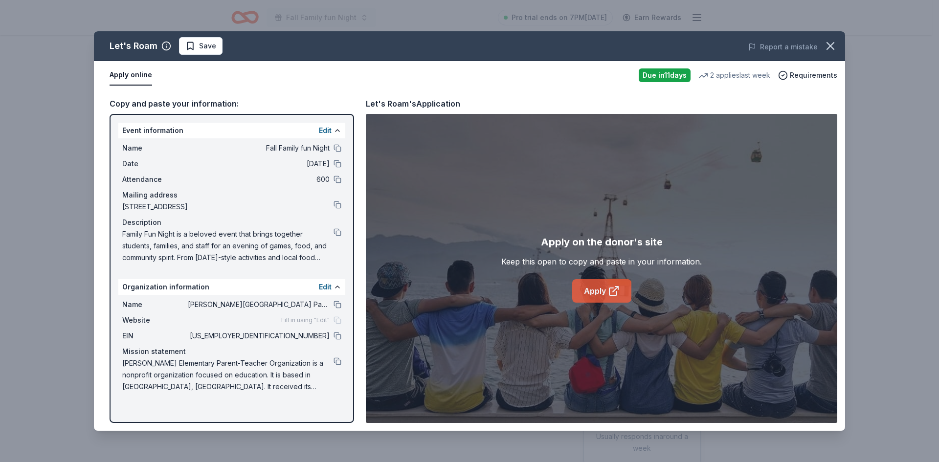
click at [606, 291] on link "Apply" at bounding box center [601, 290] width 59 height 23
click at [828, 49] on icon "button" at bounding box center [830, 46] width 7 height 7
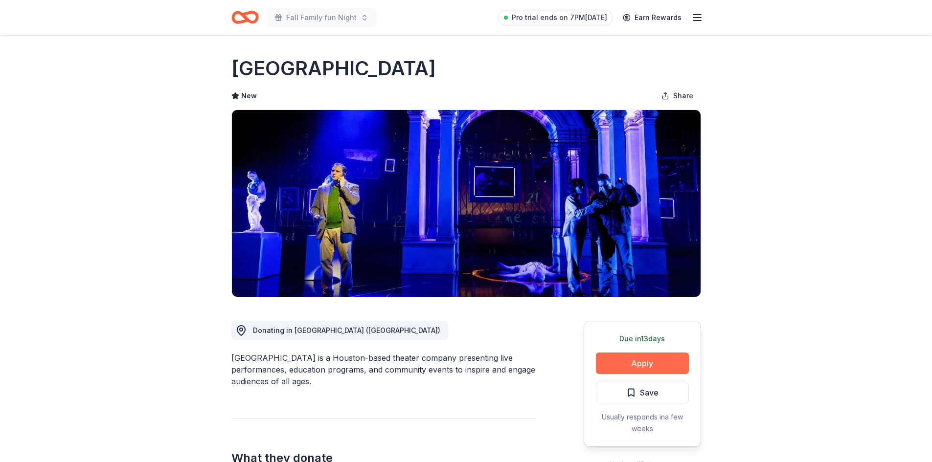
click at [652, 362] on button "Apply" at bounding box center [642, 364] width 93 height 22
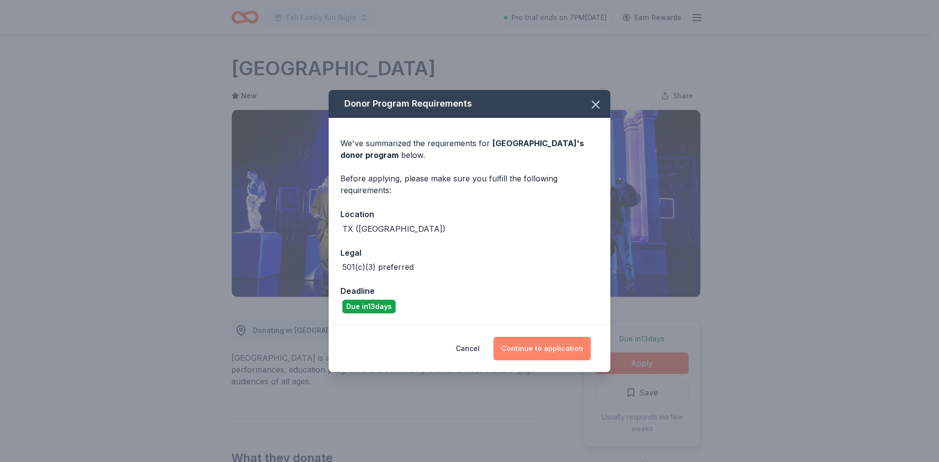
click at [556, 350] on button "Continue to application" at bounding box center [542, 348] width 97 height 23
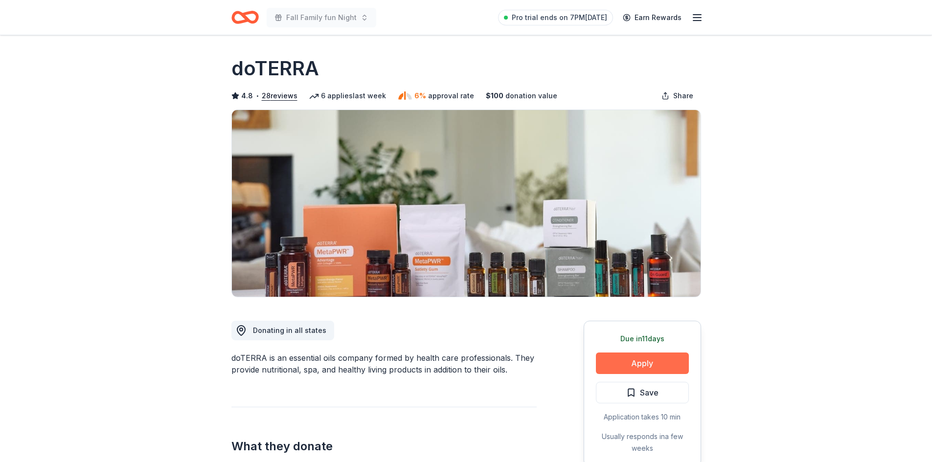
click at [624, 365] on button "Apply" at bounding box center [642, 364] width 93 height 22
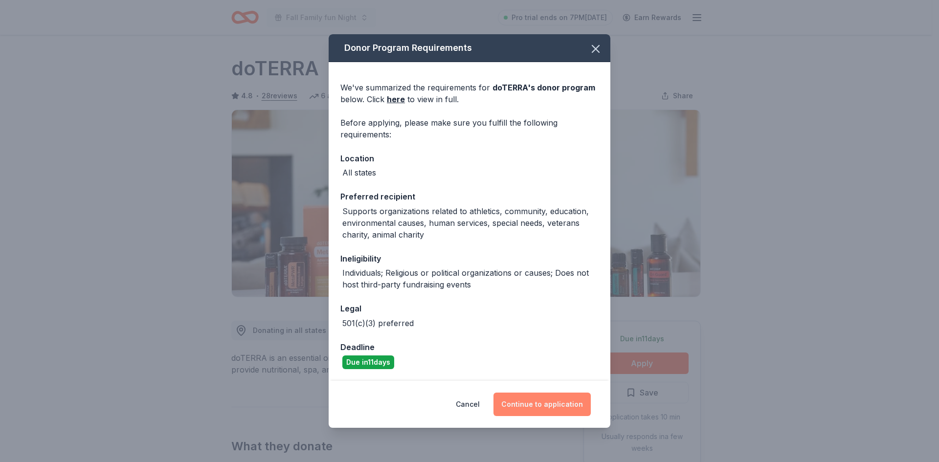
click at [557, 405] on button "Continue to application" at bounding box center [542, 404] width 97 height 23
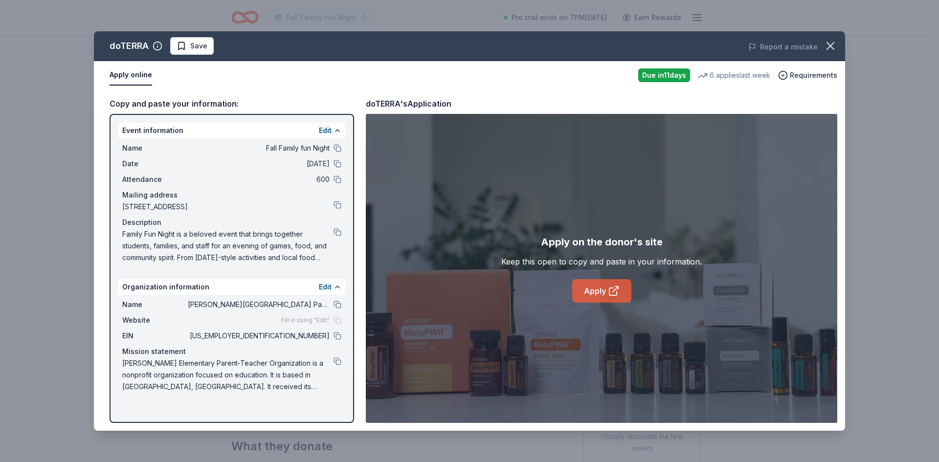
click at [600, 293] on link "Apply" at bounding box center [601, 290] width 59 height 23
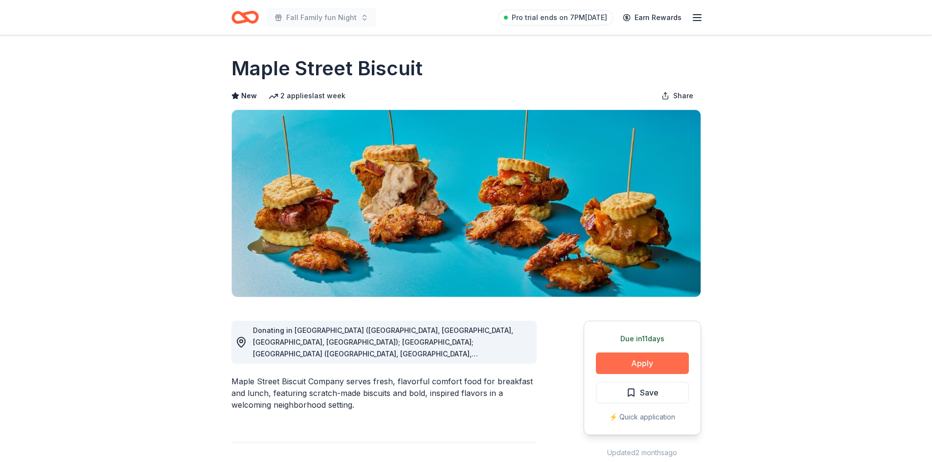
click at [634, 364] on button "Apply" at bounding box center [642, 364] width 93 height 22
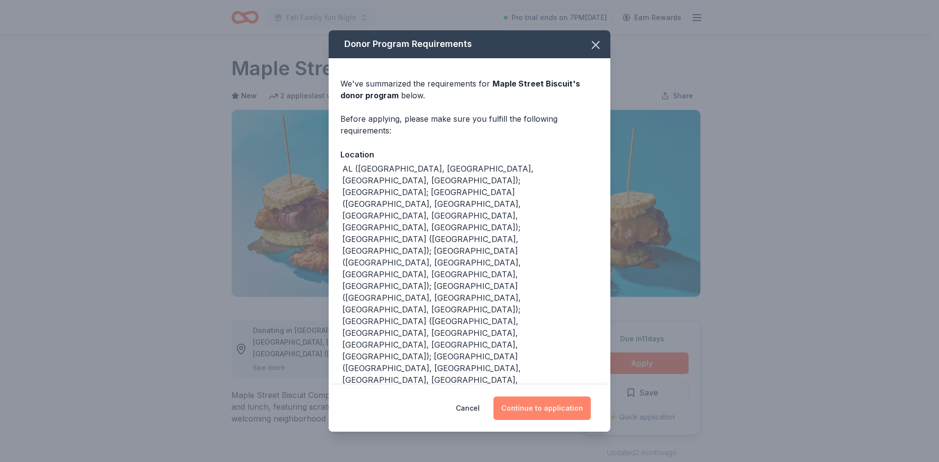
click at [533, 397] on button "Continue to application" at bounding box center [542, 408] width 97 height 23
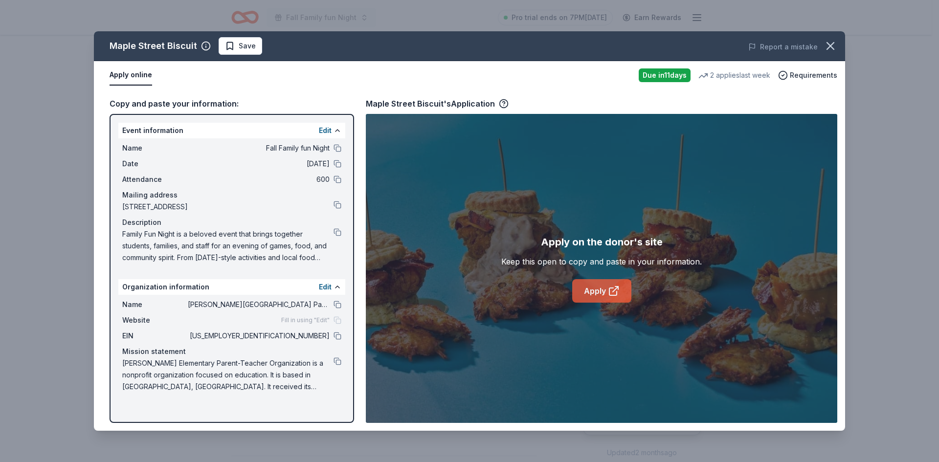
click at [603, 286] on link "Apply" at bounding box center [601, 290] width 59 height 23
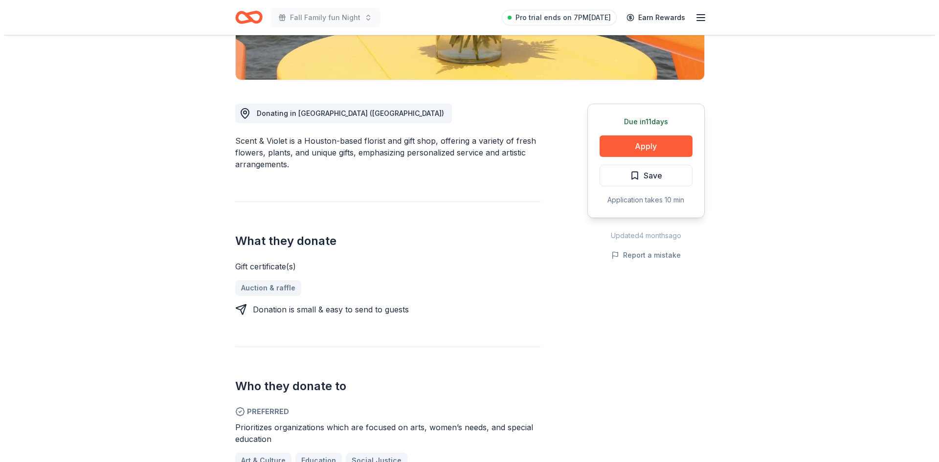
scroll to position [212, 0]
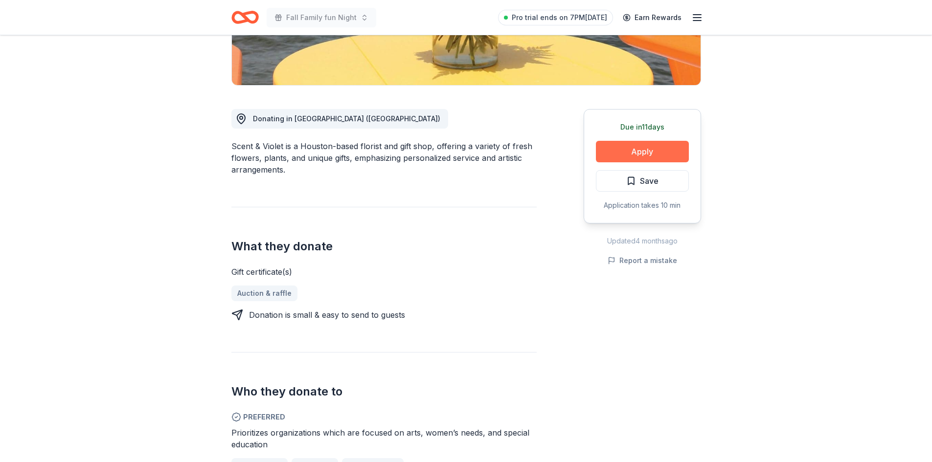
click at [631, 152] on button "Apply" at bounding box center [642, 152] width 93 height 22
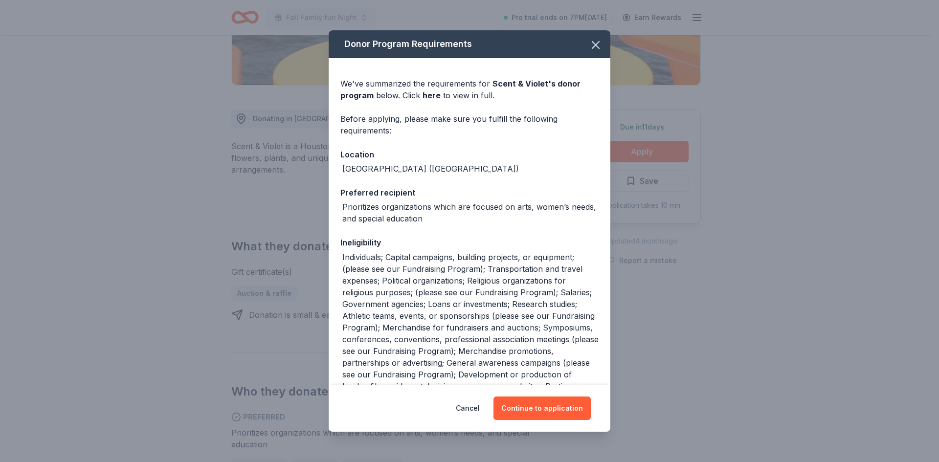
drag, startPoint x: 602, startPoint y: 230, endPoint x: 606, endPoint y: 317, distance: 86.7
click at [606, 317] on div "Donor Program Requirements We've summarized the requirements for Scent & Violet…" at bounding box center [470, 207] width 282 height 355
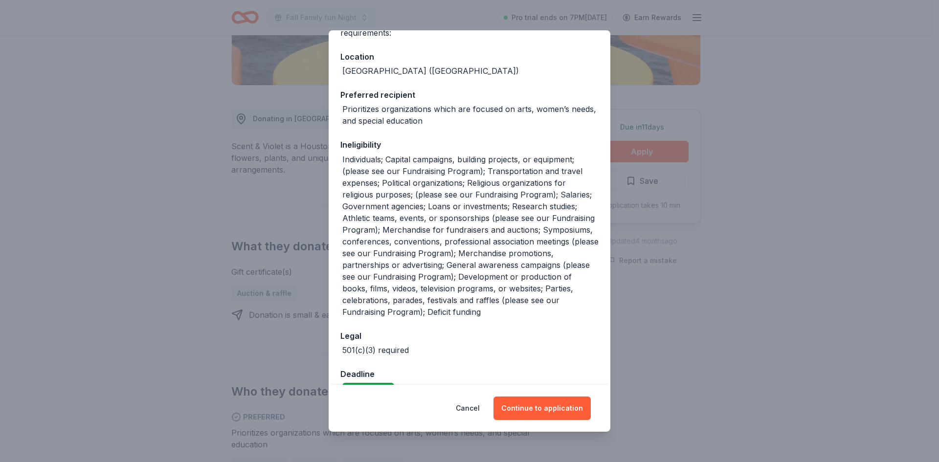
scroll to position [121, 0]
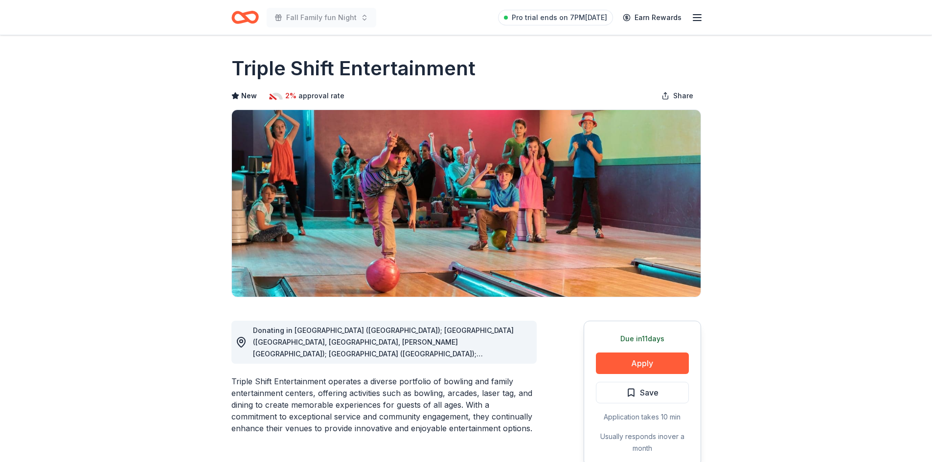
click at [498, 353] on span "Donating in [GEOGRAPHIC_DATA] ([GEOGRAPHIC_DATA]); [GEOGRAPHIC_DATA] ([GEOGRAPH…" at bounding box center [390, 389] width 274 height 126
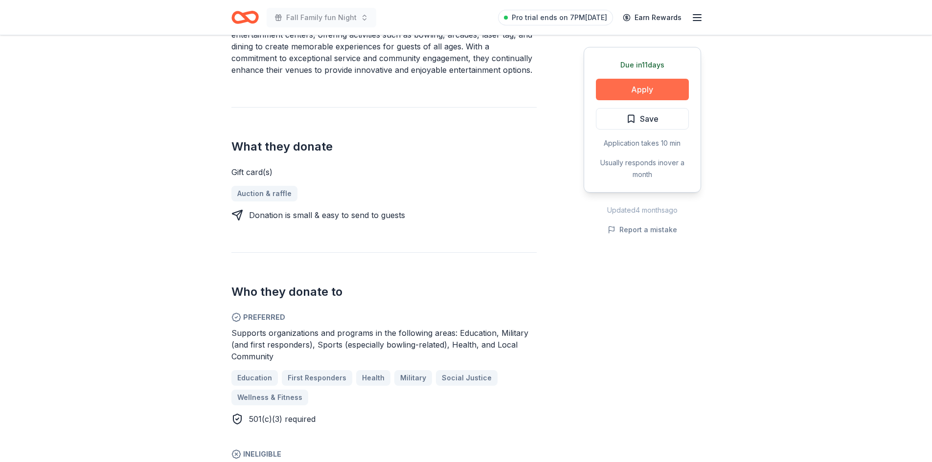
click at [627, 86] on button "Apply" at bounding box center [642, 90] width 93 height 22
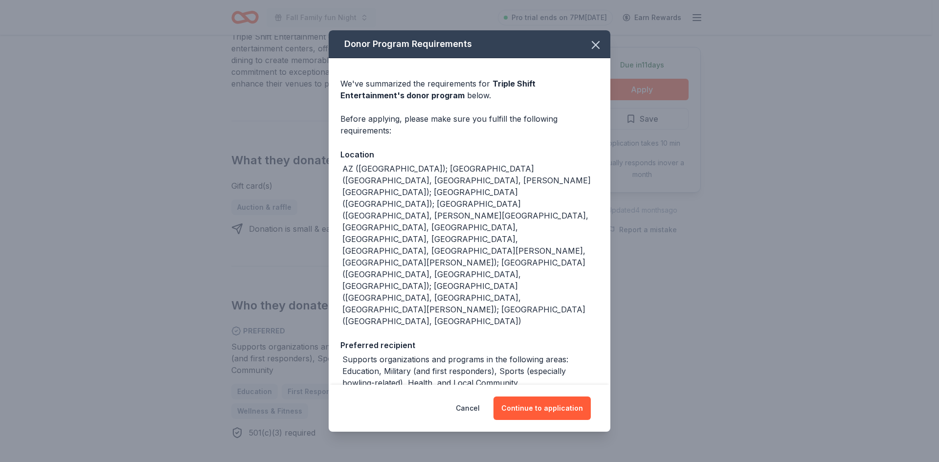
click at [593, 47] on icon "button" at bounding box center [596, 45] width 14 height 14
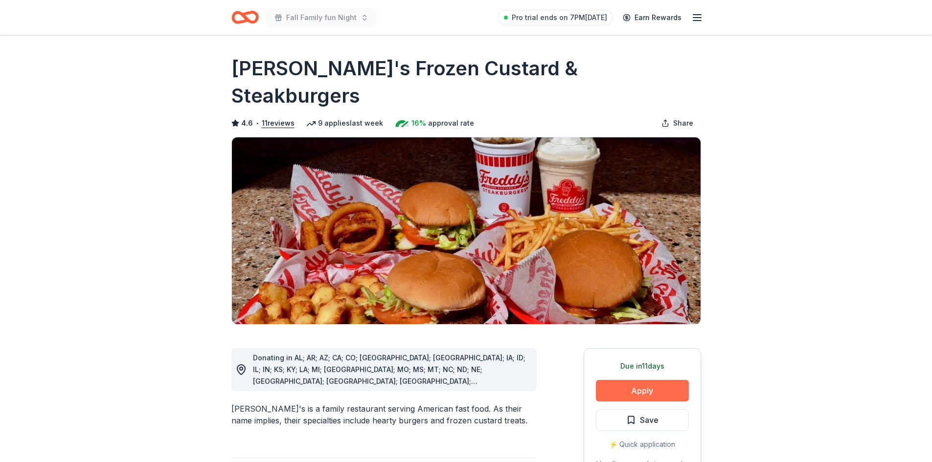
click at [635, 380] on button "Apply" at bounding box center [642, 391] width 93 height 22
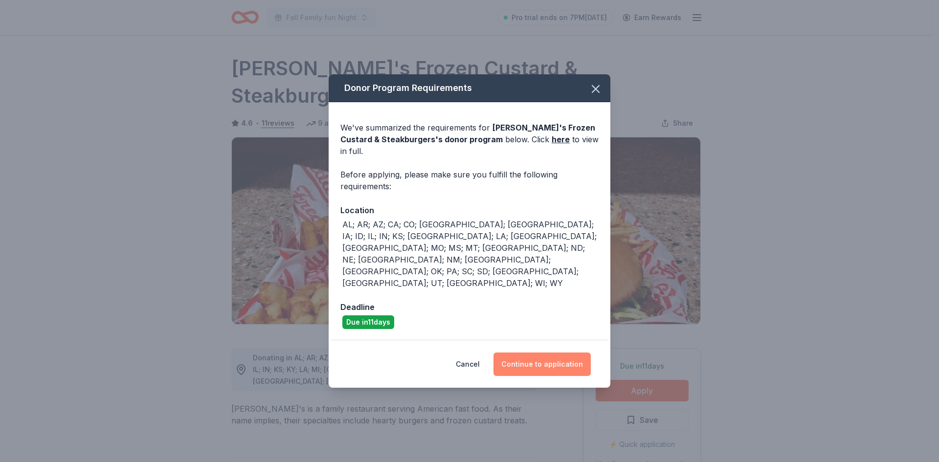
click at [539, 353] on button "Continue to application" at bounding box center [542, 364] width 97 height 23
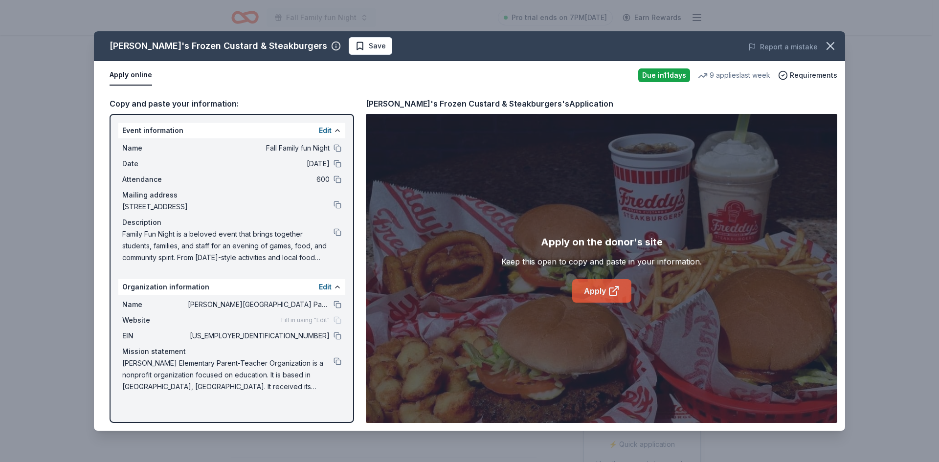
click at [593, 295] on link "Apply" at bounding box center [601, 290] width 59 height 23
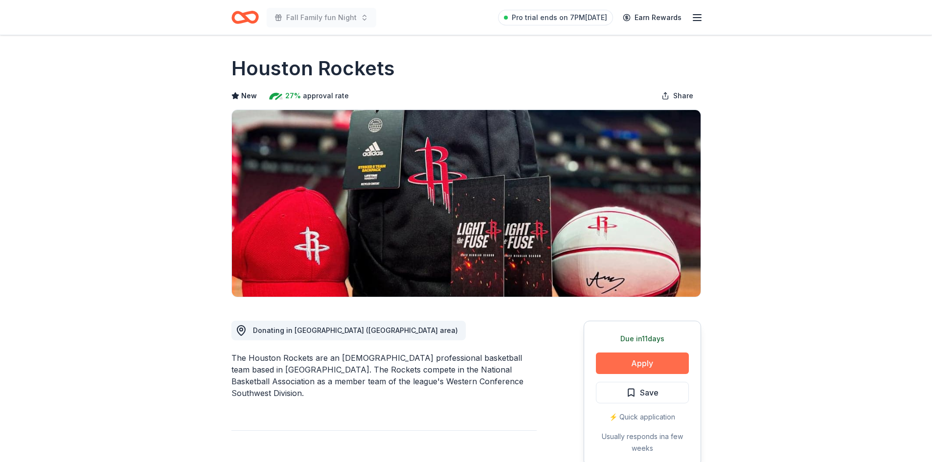
click at [637, 365] on button "Apply" at bounding box center [642, 364] width 93 height 22
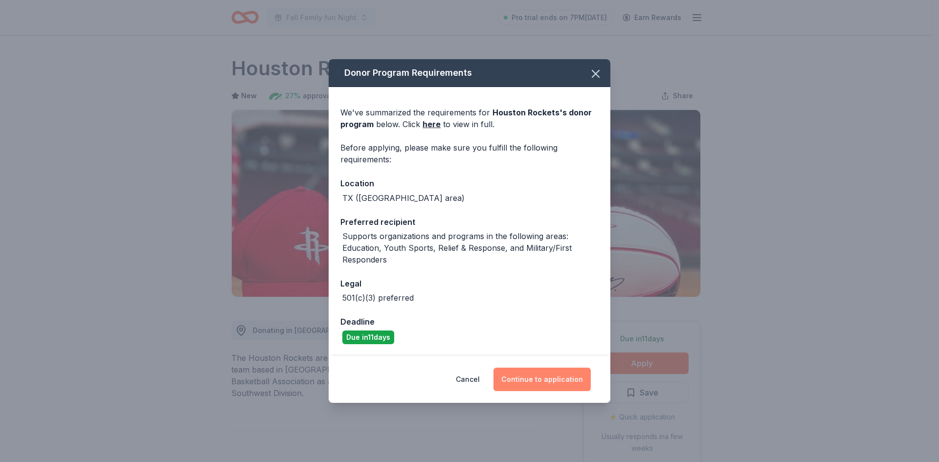
click at [543, 383] on button "Continue to application" at bounding box center [542, 379] width 97 height 23
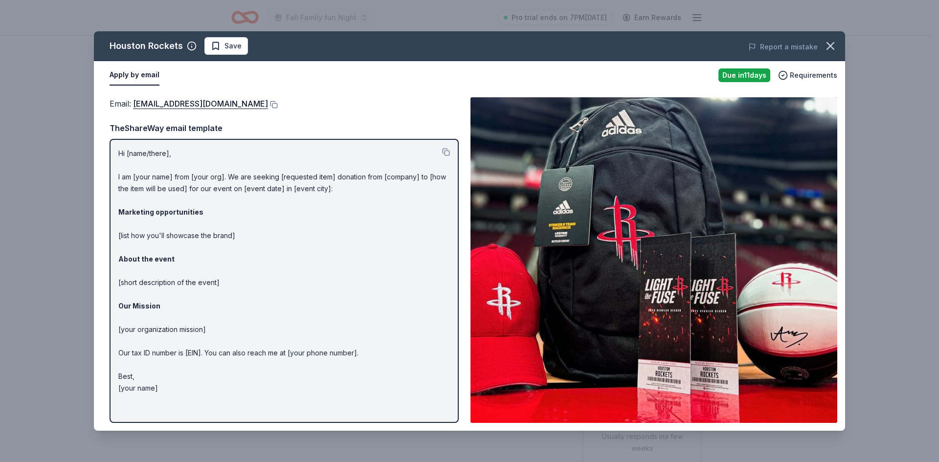
click at [202, 231] on p "Hi [name/there], I am [your name] from [your org]. We are seeking [requested it…" at bounding box center [284, 271] width 332 height 247
click at [447, 151] on button at bounding box center [446, 152] width 8 height 8
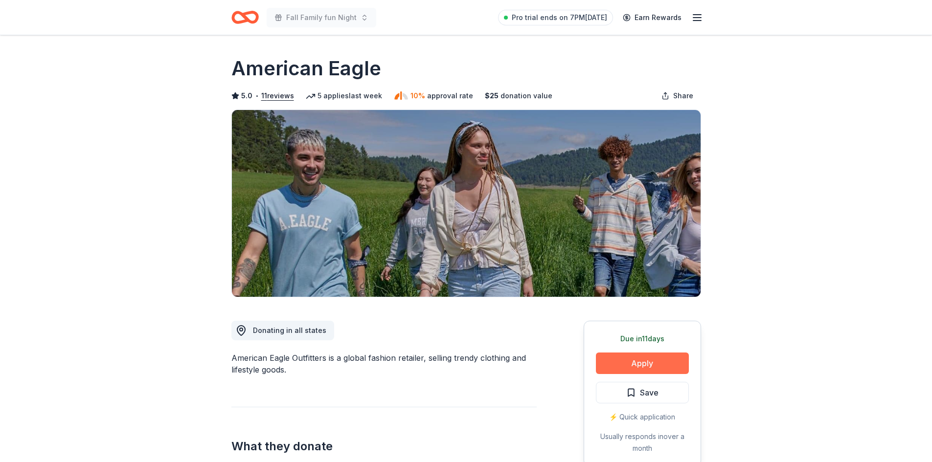
click at [651, 361] on button "Apply" at bounding box center [642, 364] width 93 height 22
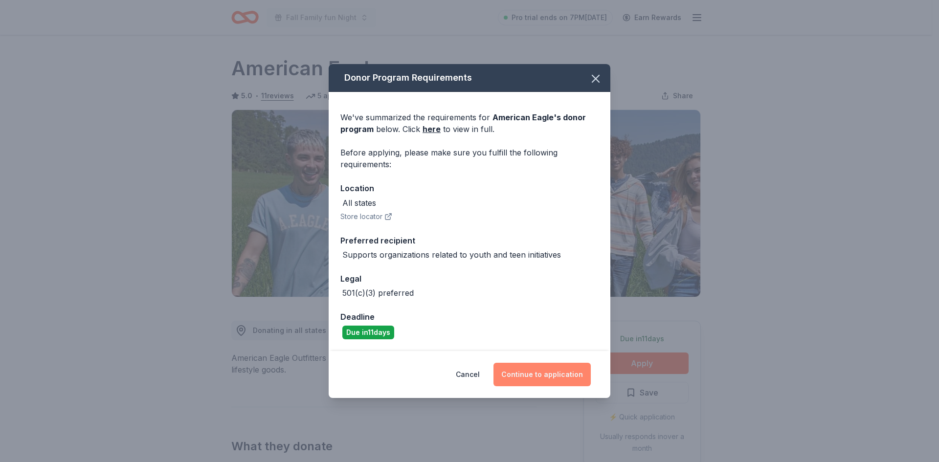
click at [550, 371] on button "Continue to application" at bounding box center [542, 374] width 97 height 23
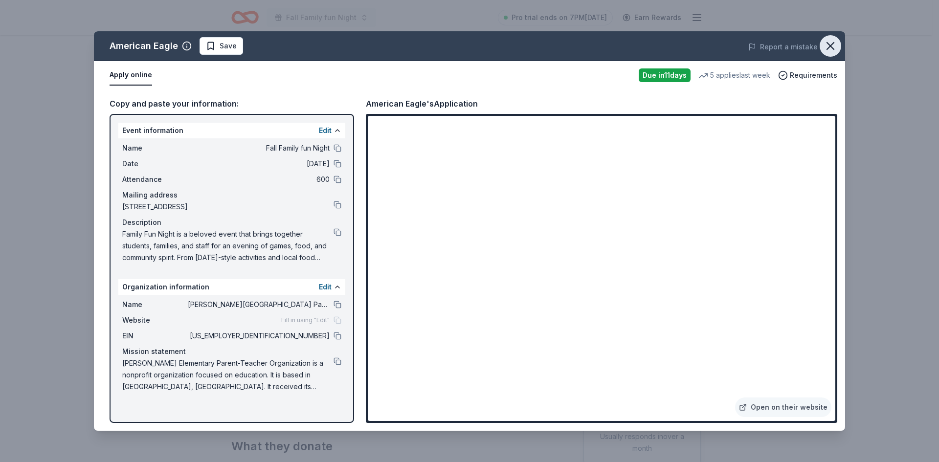
click at [836, 45] on icon "button" at bounding box center [831, 46] width 14 height 14
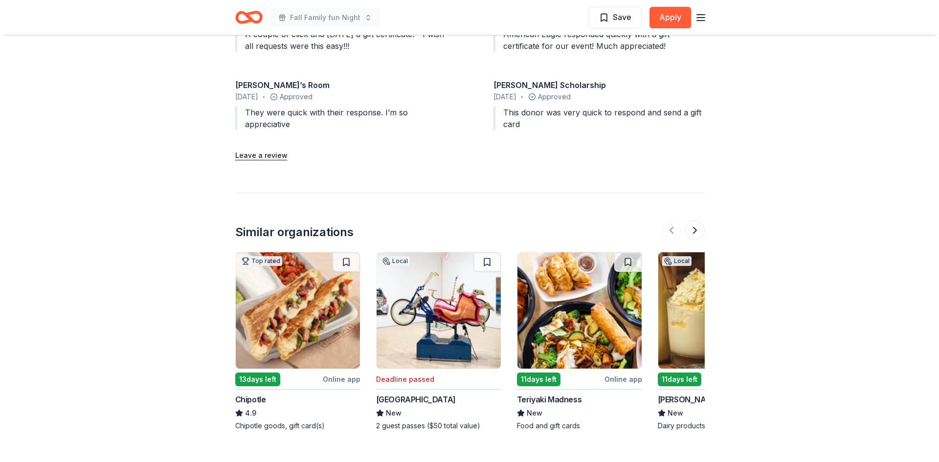
scroll to position [359, 0]
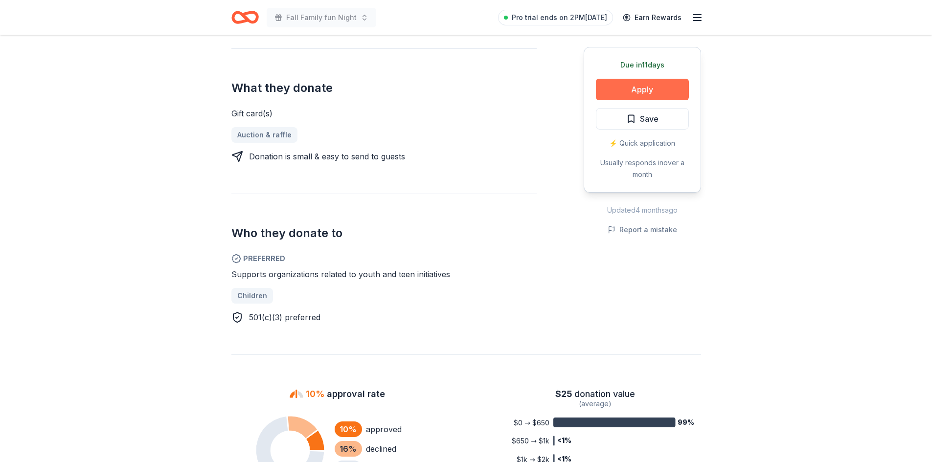
click at [624, 98] on button "Apply" at bounding box center [642, 90] width 93 height 22
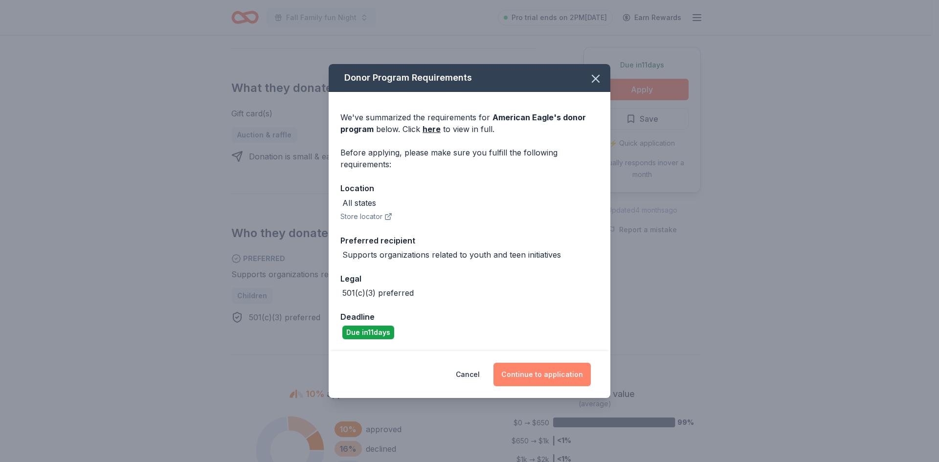
click at [543, 369] on button "Continue to application" at bounding box center [542, 374] width 97 height 23
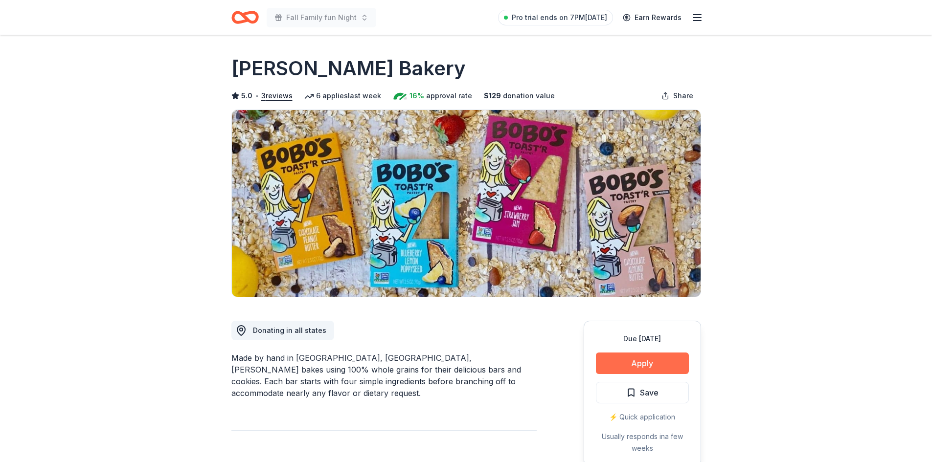
click at [640, 369] on button "Apply" at bounding box center [642, 364] width 93 height 22
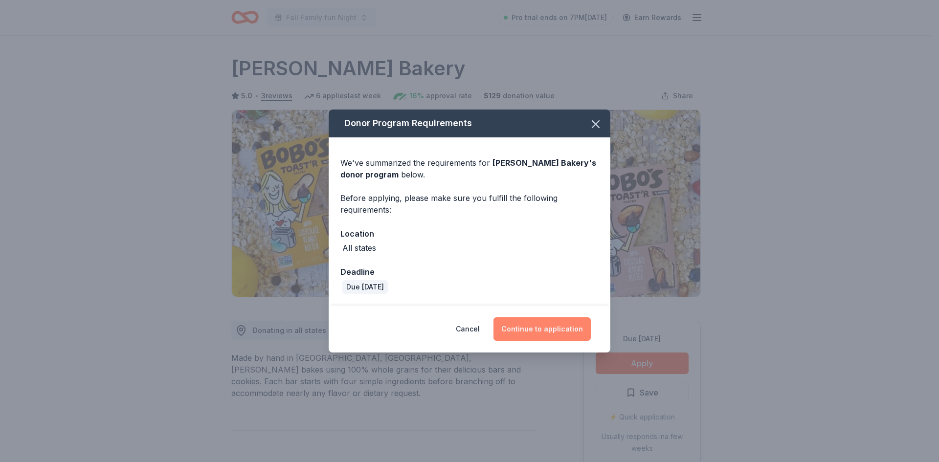
click at [529, 329] on button "Continue to application" at bounding box center [542, 329] width 97 height 23
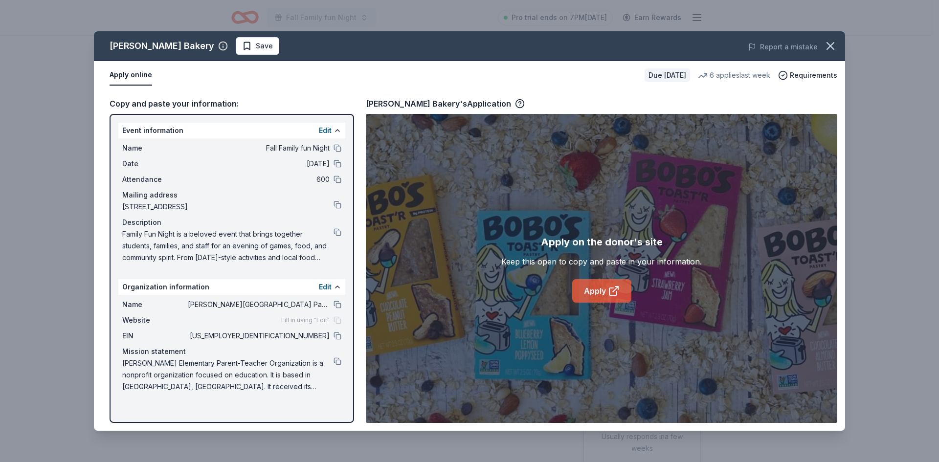
click at [593, 292] on link "Apply" at bounding box center [601, 290] width 59 height 23
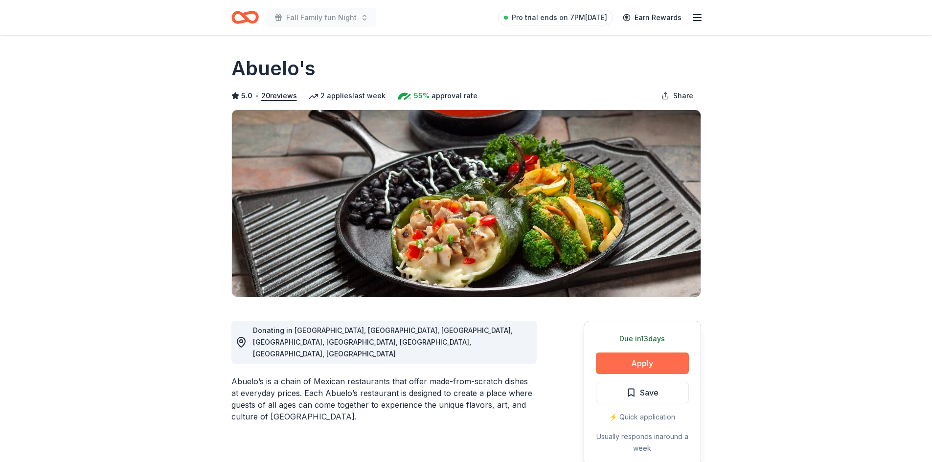
click at [656, 361] on button "Apply" at bounding box center [642, 364] width 93 height 22
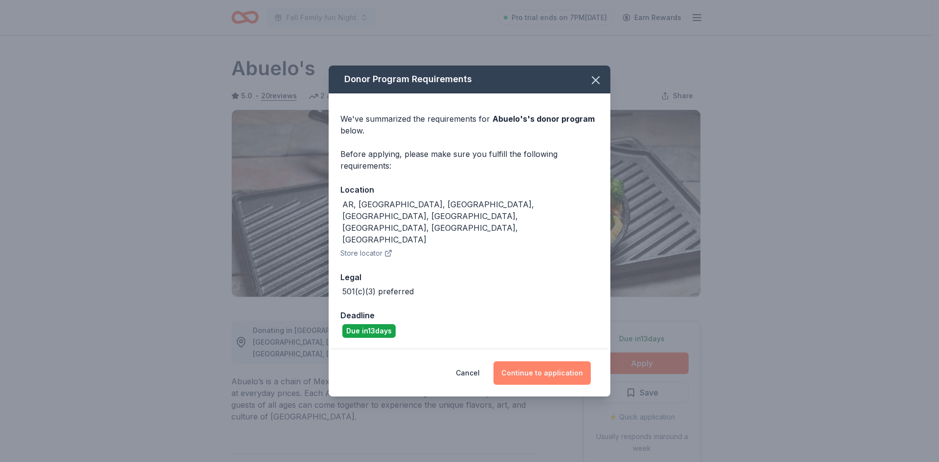
click at [547, 362] on button "Continue to application" at bounding box center [542, 373] width 97 height 23
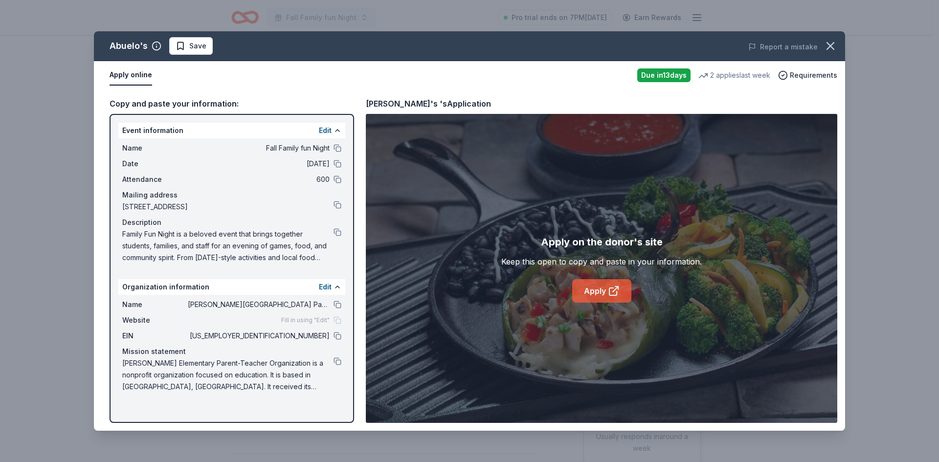
click at [583, 290] on link "Apply" at bounding box center [601, 290] width 59 height 23
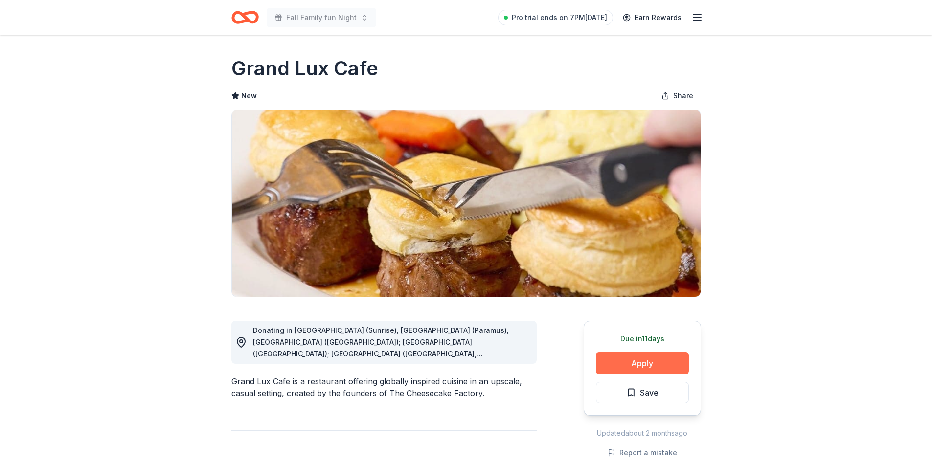
click at [641, 365] on button "Apply" at bounding box center [642, 364] width 93 height 22
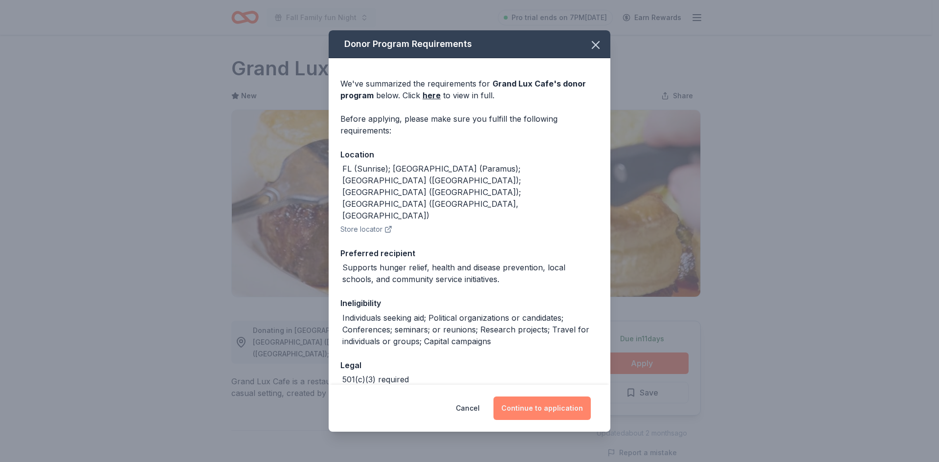
drag, startPoint x: 552, startPoint y: 407, endPoint x: 541, endPoint y: 419, distance: 16.3
click at [552, 408] on button "Continue to application" at bounding box center [542, 408] width 97 height 23
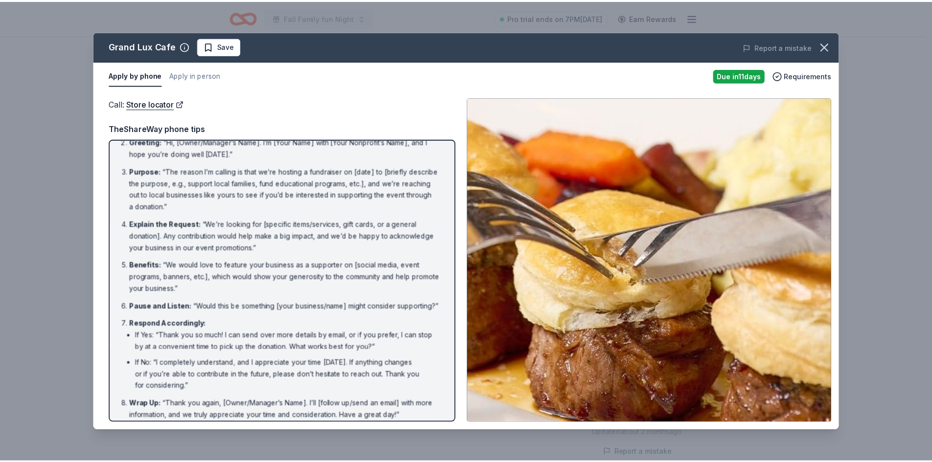
scroll to position [60, 0]
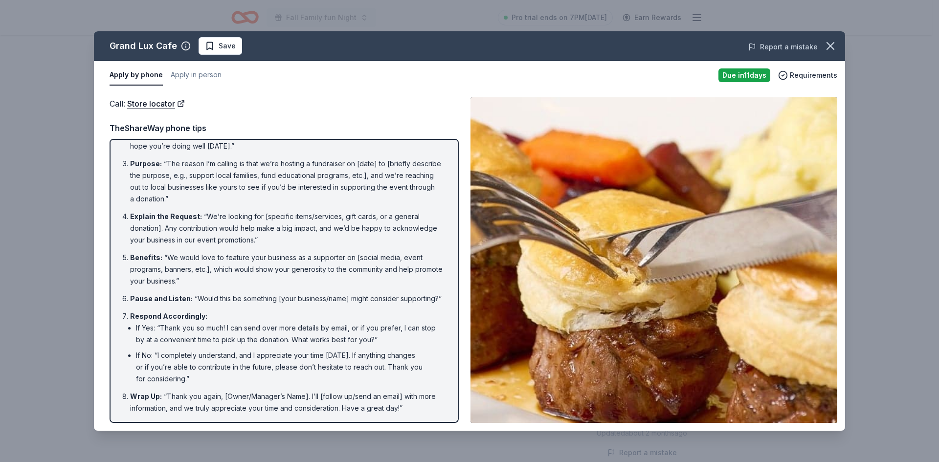
drag, startPoint x: 834, startPoint y: 49, endPoint x: 810, endPoint y: 47, distance: 24.0
click at [828, 49] on icon "button" at bounding box center [831, 46] width 14 height 14
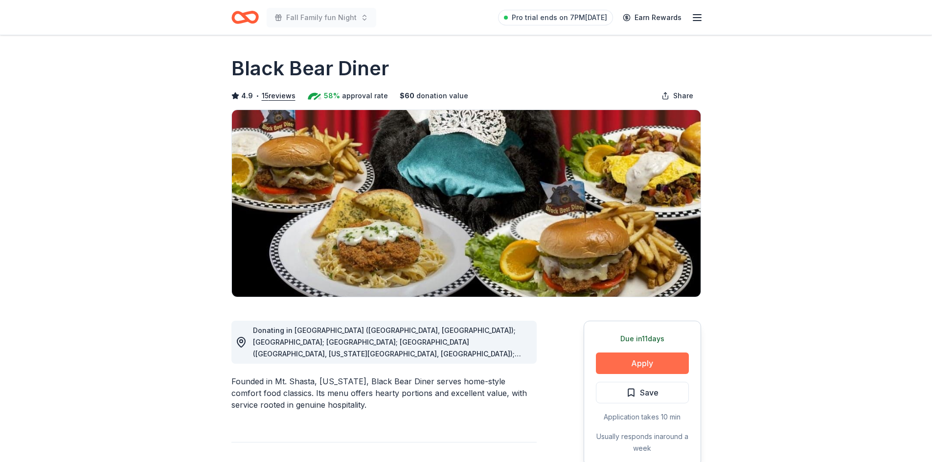
click at [631, 362] on button "Apply" at bounding box center [642, 364] width 93 height 22
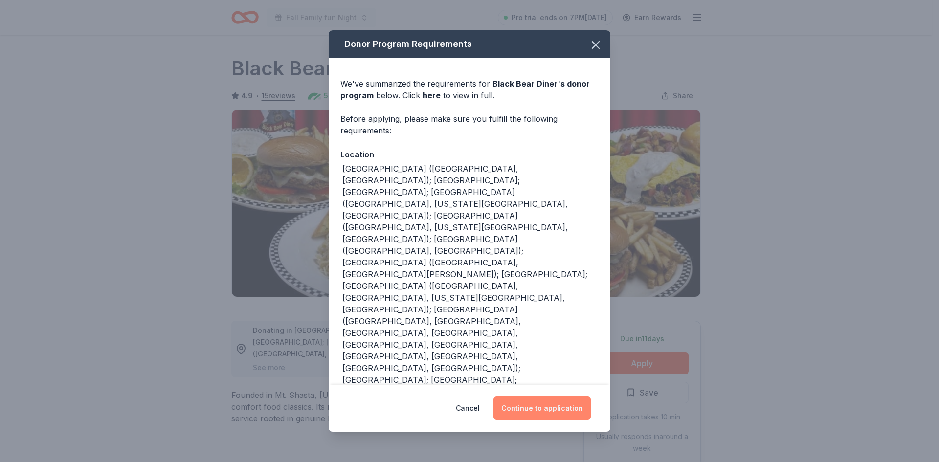
click at [525, 397] on button "Continue to application" at bounding box center [542, 408] width 97 height 23
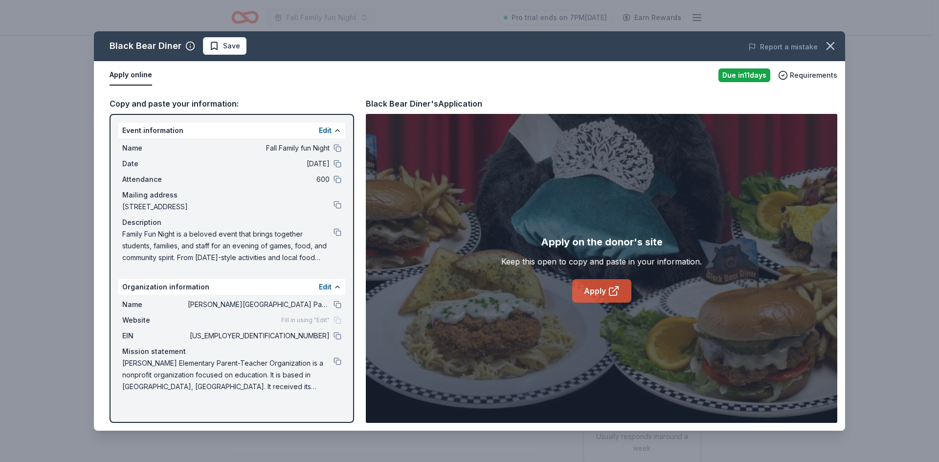
click at [598, 286] on link "Apply" at bounding box center [601, 290] width 59 height 23
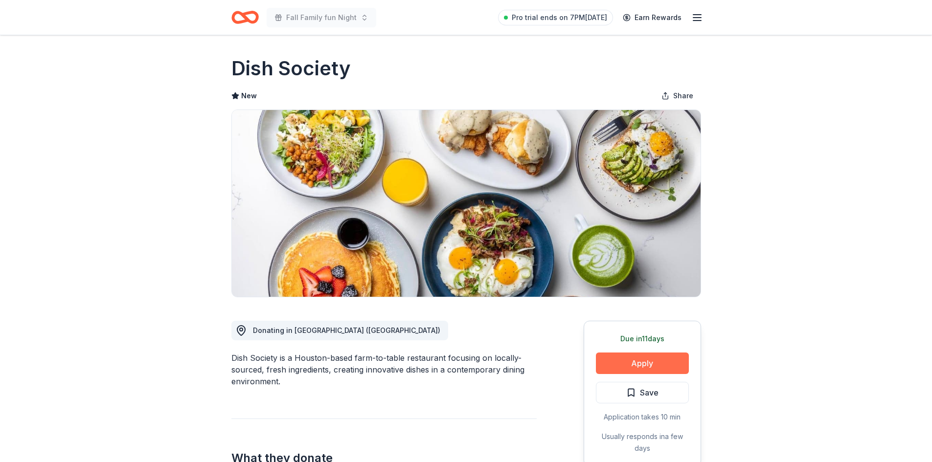
click at [657, 363] on button "Apply" at bounding box center [642, 364] width 93 height 22
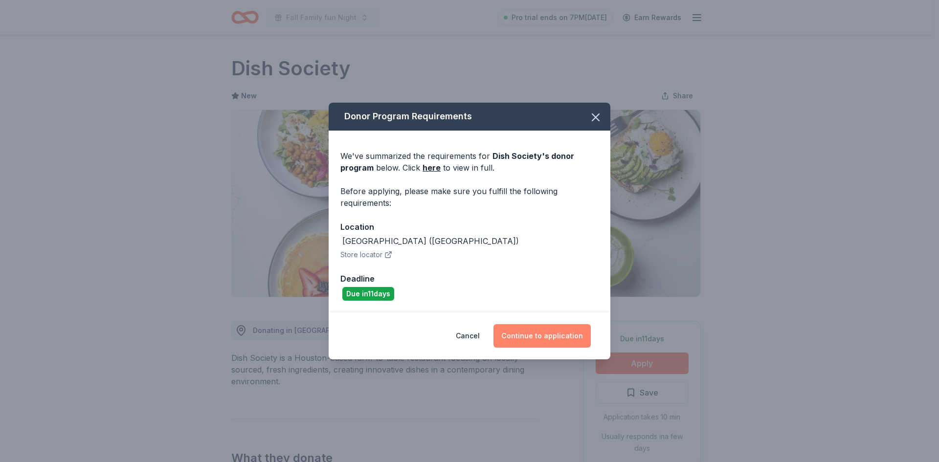
click at [547, 336] on button "Continue to application" at bounding box center [542, 335] width 97 height 23
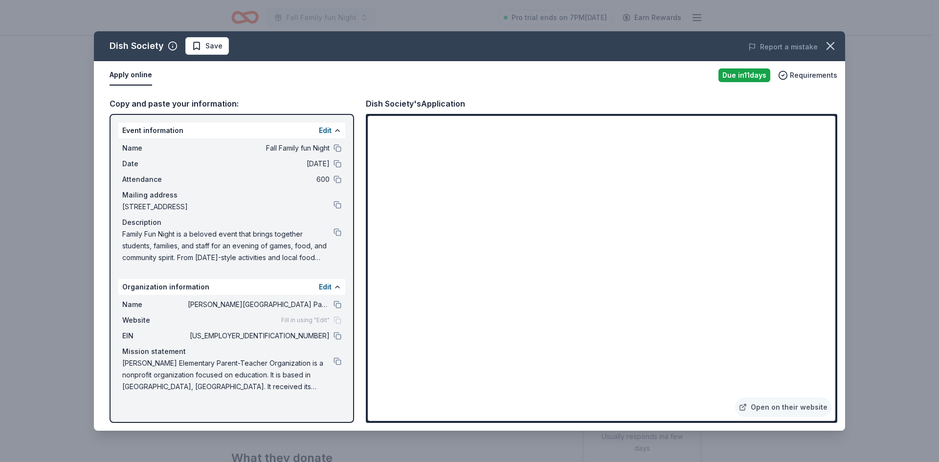
click at [836, 180] on div "Open on their website" at bounding box center [602, 268] width 472 height 309
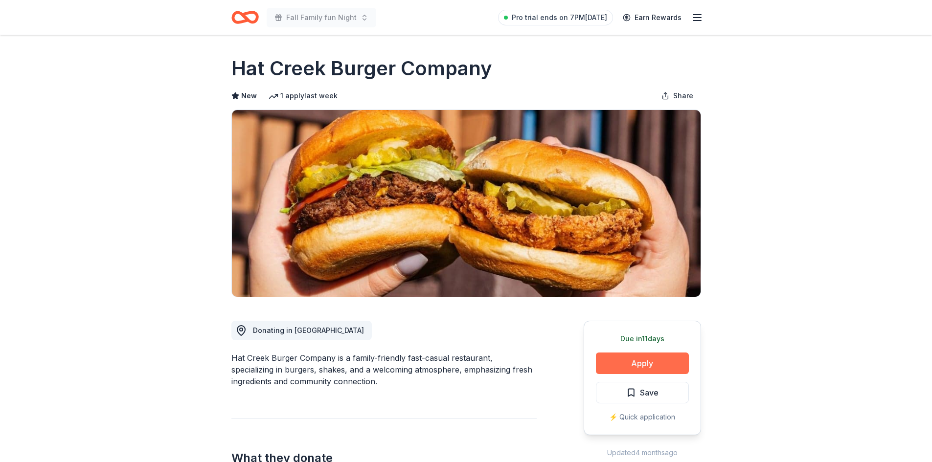
click at [653, 364] on button "Apply" at bounding box center [642, 364] width 93 height 22
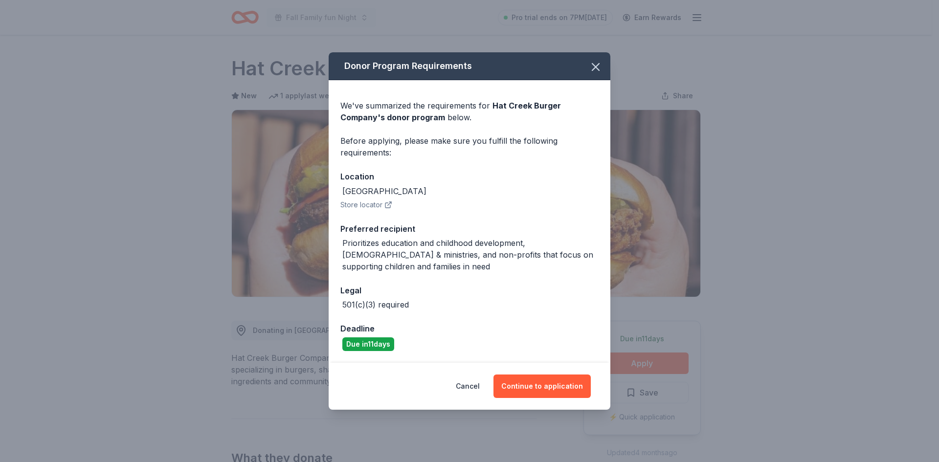
click at [371, 205] on button "Store locator" at bounding box center [367, 205] width 52 height 12
click at [533, 389] on button "Continue to application" at bounding box center [542, 386] width 97 height 23
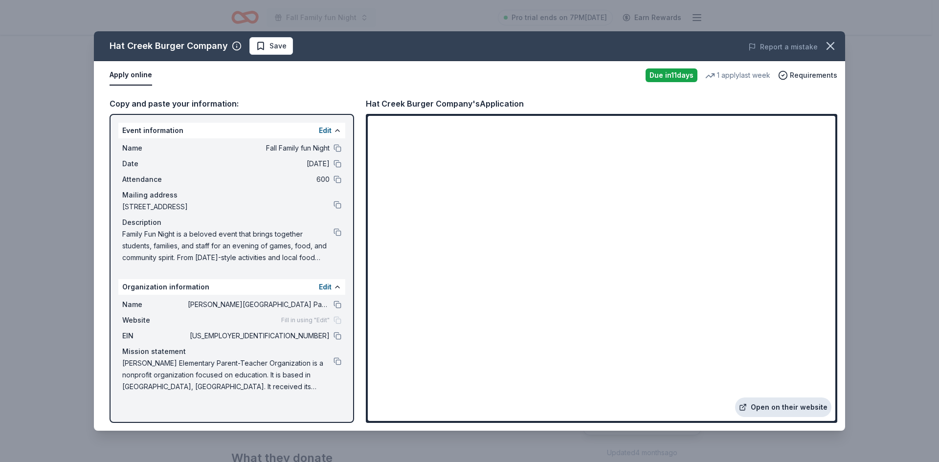
click at [801, 407] on link "Open on their website" at bounding box center [783, 408] width 96 height 20
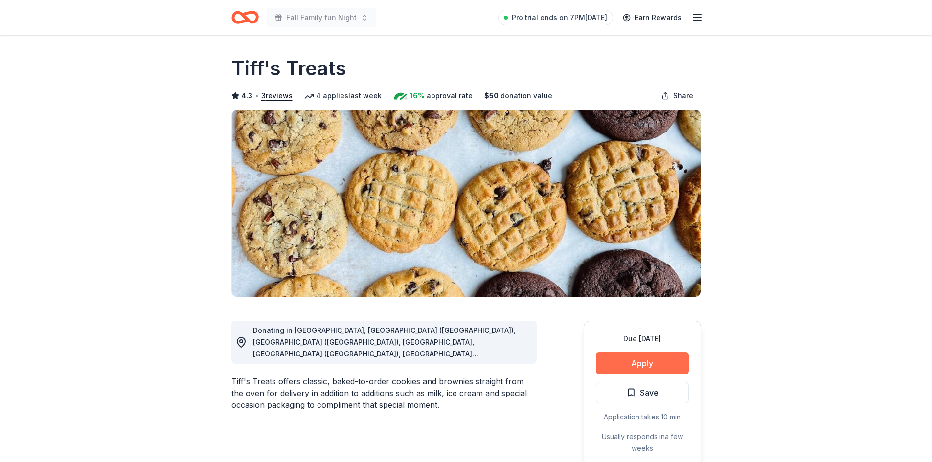
click at [665, 367] on button "Apply" at bounding box center [642, 364] width 93 height 22
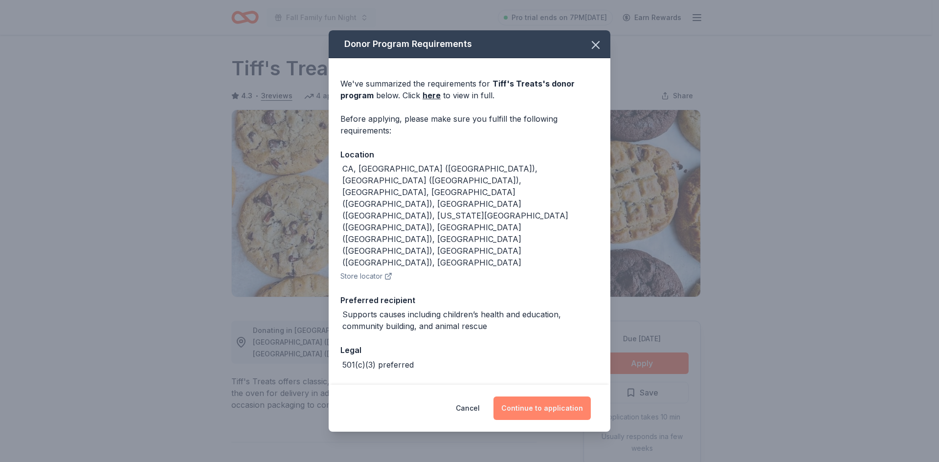
click at [550, 397] on button "Continue to application" at bounding box center [542, 408] width 97 height 23
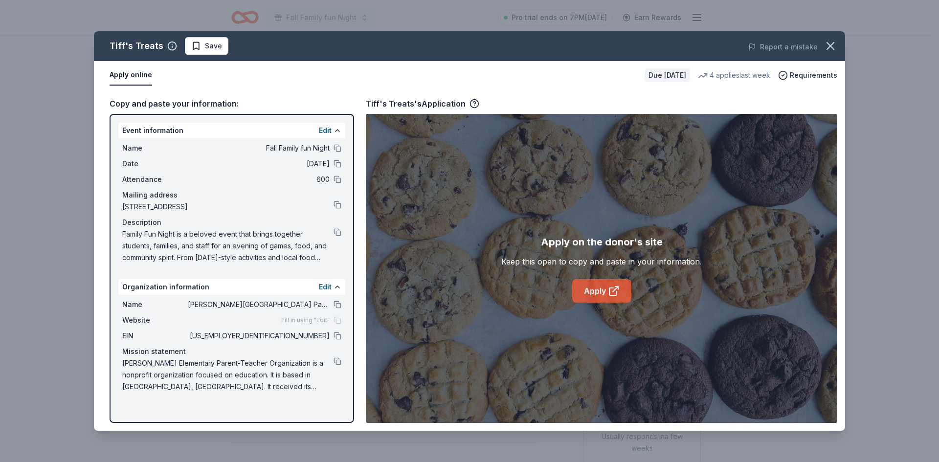
click at [573, 289] on link "Apply" at bounding box center [601, 290] width 59 height 23
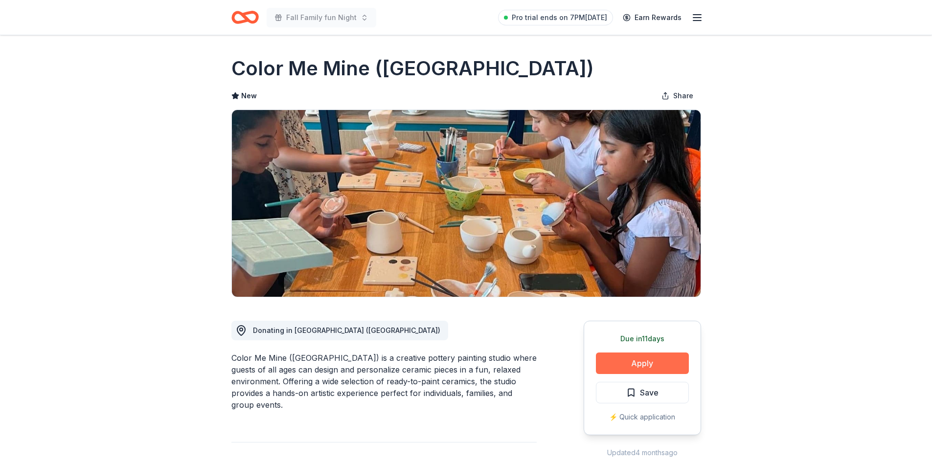
click at [635, 364] on button "Apply" at bounding box center [642, 364] width 93 height 22
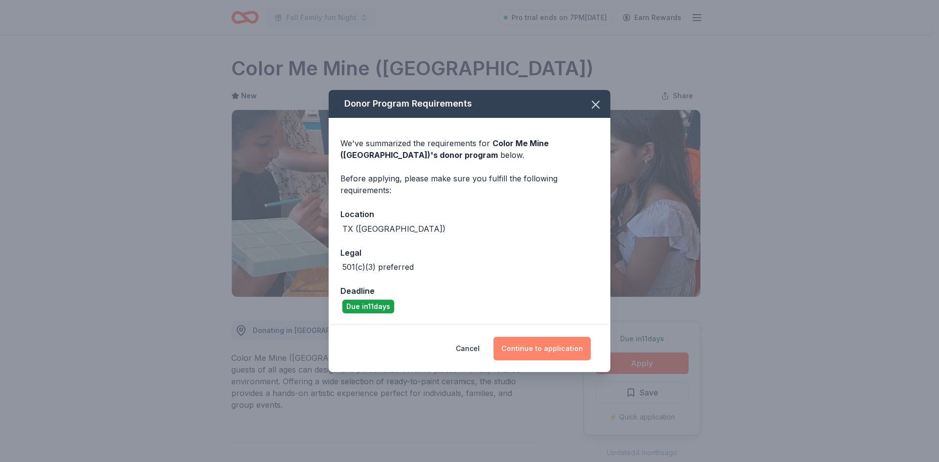
click at [531, 350] on button "Continue to application" at bounding box center [542, 348] width 97 height 23
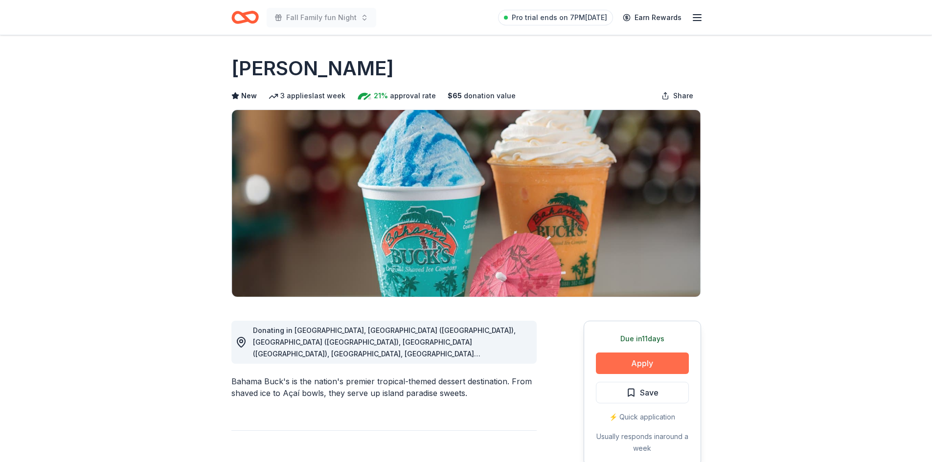
click at [661, 360] on button "Apply" at bounding box center [642, 364] width 93 height 22
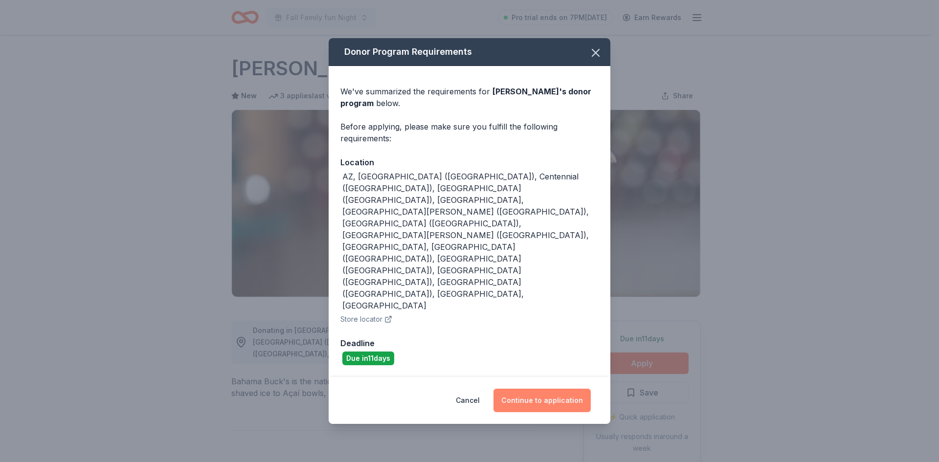
click at [524, 389] on button "Continue to application" at bounding box center [542, 400] width 97 height 23
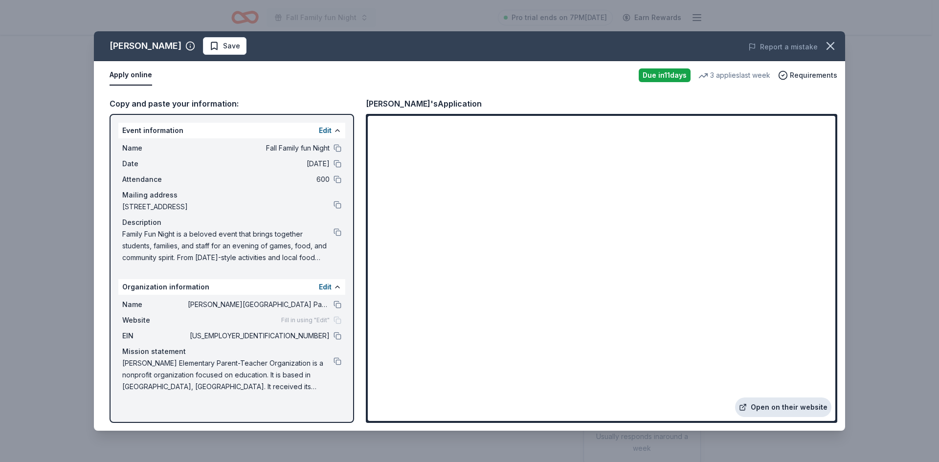
click at [788, 407] on link "Open on their website" at bounding box center [783, 408] width 96 height 20
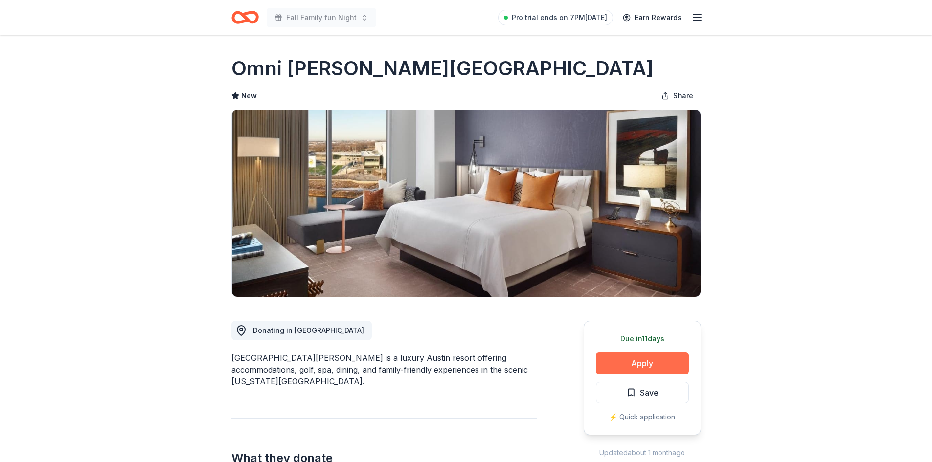
click at [656, 369] on button "Apply" at bounding box center [642, 364] width 93 height 22
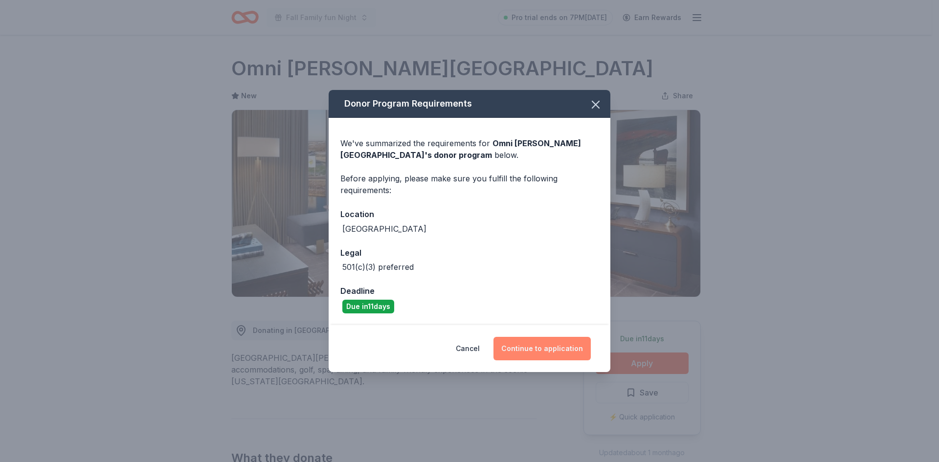
click at [541, 357] on button "Continue to application" at bounding box center [542, 348] width 97 height 23
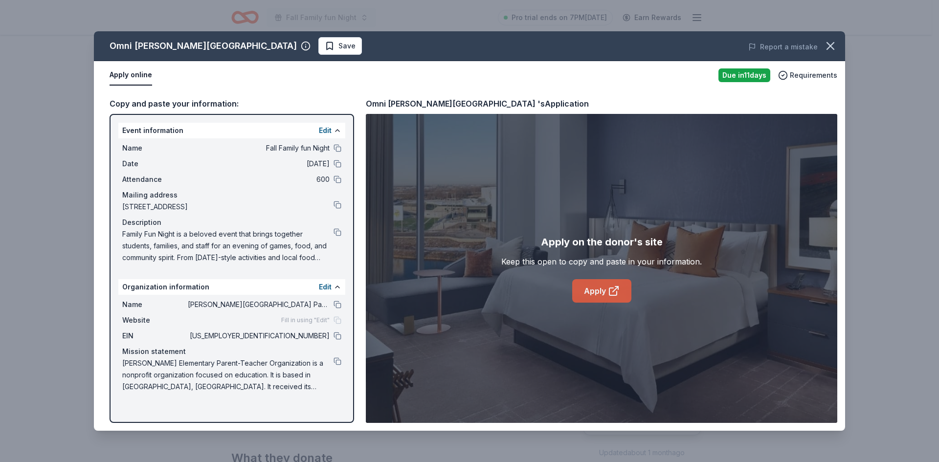
click at [589, 295] on link "Apply" at bounding box center [601, 290] width 59 height 23
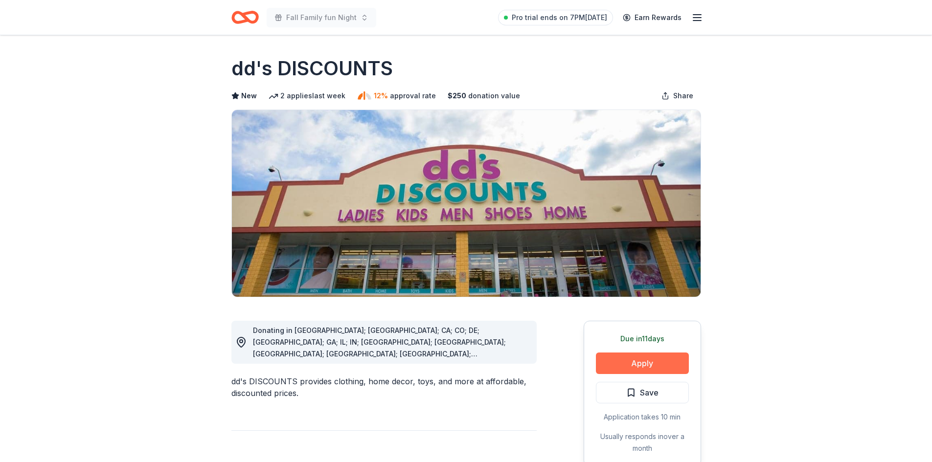
click at [664, 367] on button "Apply" at bounding box center [642, 364] width 93 height 22
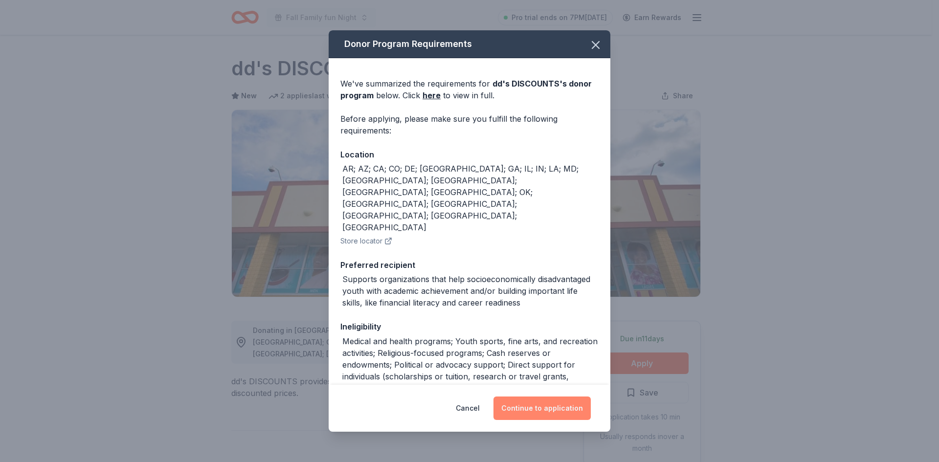
click at [557, 410] on button "Continue to application" at bounding box center [542, 408] width 97 height 23
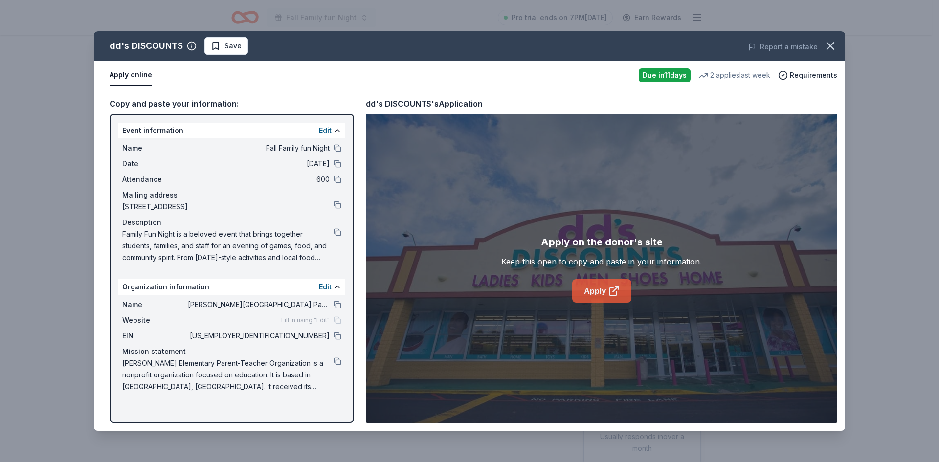
click at [608, 295] on icon at bounding box center [614, 291] width 12 height 12
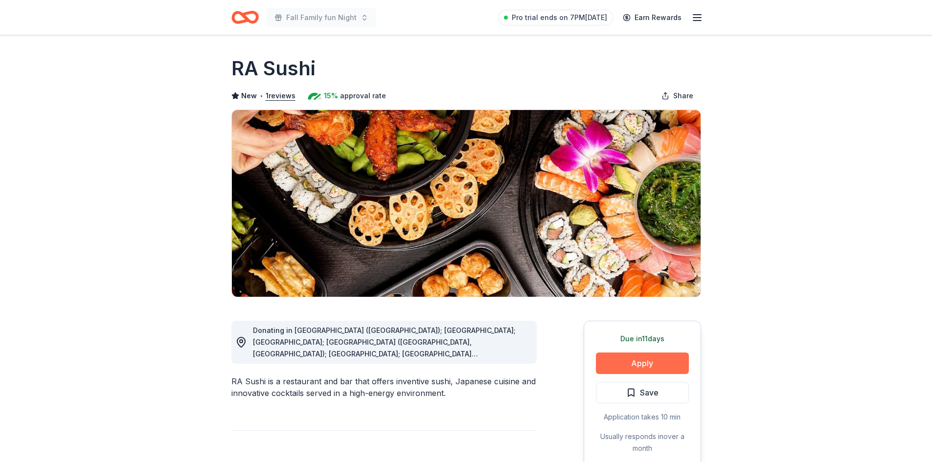
click at [628, 357] on button "Apply" at bounding box center [642, 364] width 93 height 22
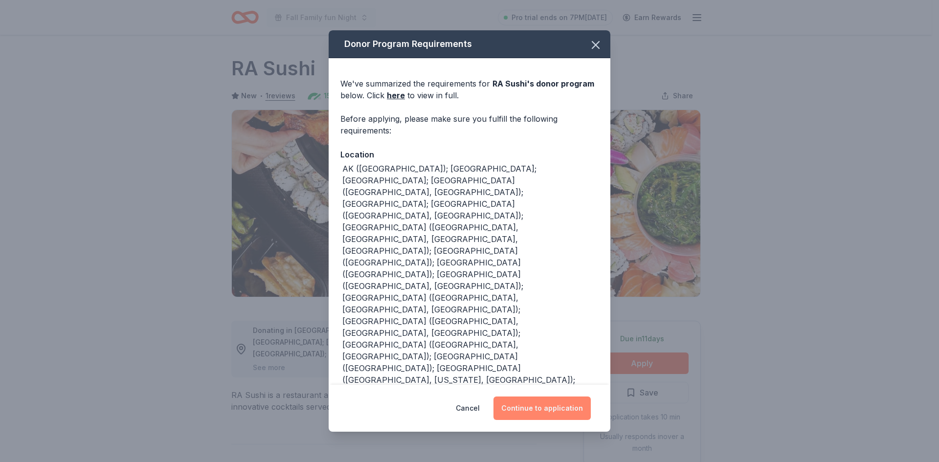
click at [543, 413] on button "Continue to application" at bounding box center [542, 408] width 97 height 23
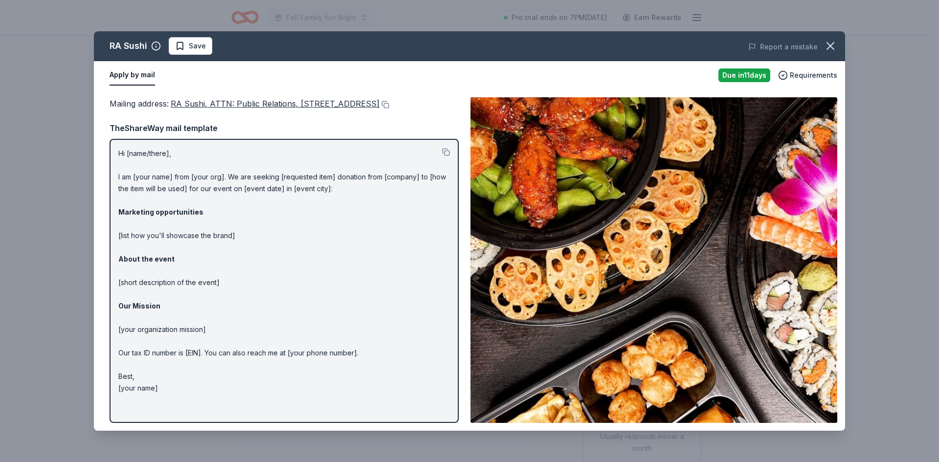
drag, startPoint x: 208, startPoint y: 399, endPoint x: 106, endPoint y: 198, distance: 225.8
click at [105, 198] on div "Mailing address : RA Sushi, ATTN: Public Relations, [STREET_ADDRESS] Mailing ad…" at bounding box center [470, 261] width 752 height 342
drag, startPoint x: 117, startPoint y: 164, endPoint x: 351, endPoint y: 195, distance: 236.4
click at [204, 195] on div "Hi [name/there], I am [your name] from [your org]. We are seeking [requested it…" at bounding box center [284, 281] width 349 height 284
click at [449, 156] on button at bounding box center [446, 152] width 8 height 8
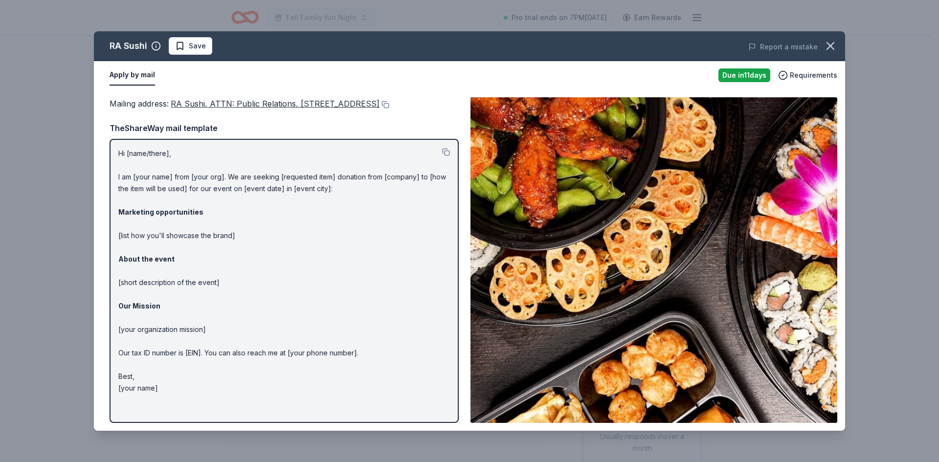
drag, startPoint x: 198, startPoint y: 115, endPoint x: 180, endPoint y: 113, distance: 18.8
click at [180, 107] on div "Mailing address : RA Sushi, ATTN: Public Relations, 21500 Biscayne Boulevard, S…" at bounding box center [284, 103] width 349 height 13
click at [380, 109] on button at bounding box center [385, 105] width 10 height 8
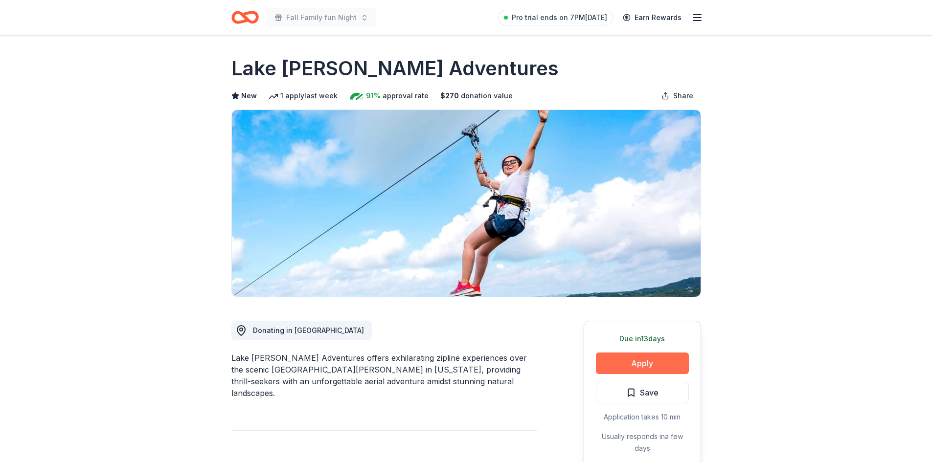
click at [630, 369] on button "Apply" at bounding box center [642, 364] width 93 height 22
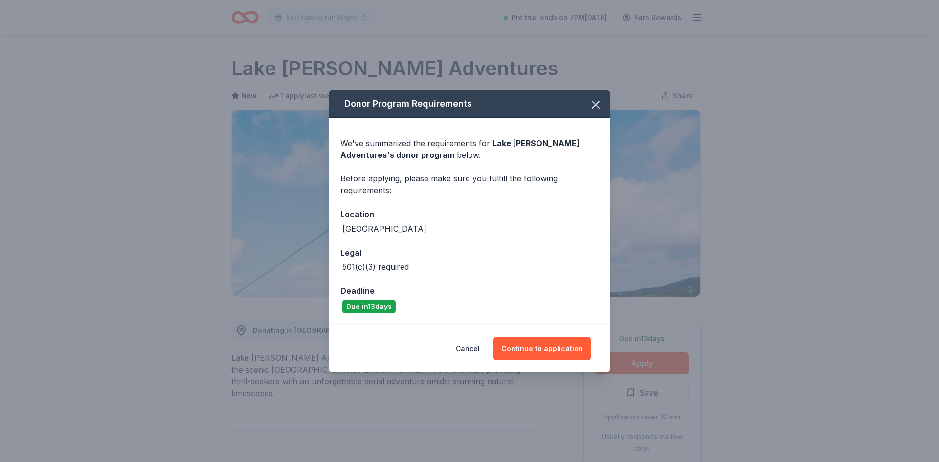
drag, startPoint x: 595, startPoint y: 100, endPoint x: 939, endPoint y: 112, distance: 344.2
click at [598, 101] on icon "button" at bounding box center [596, 105] width 14 height 14
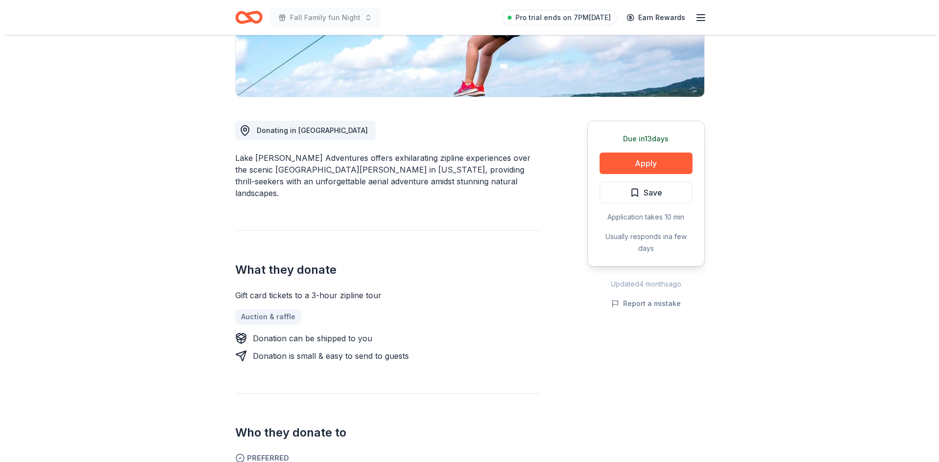
scroll to position [206, 0]
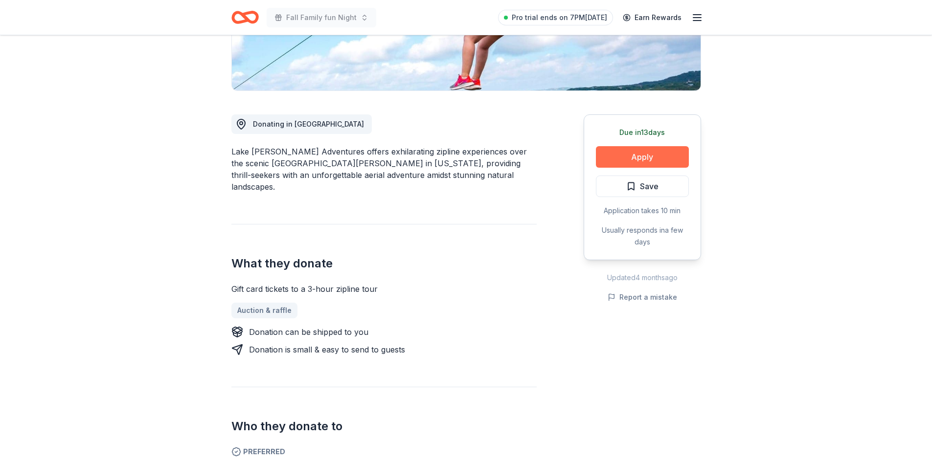
click at [626, 160] on button "Apply" at bounding box center [642, 157] width 93 height 22
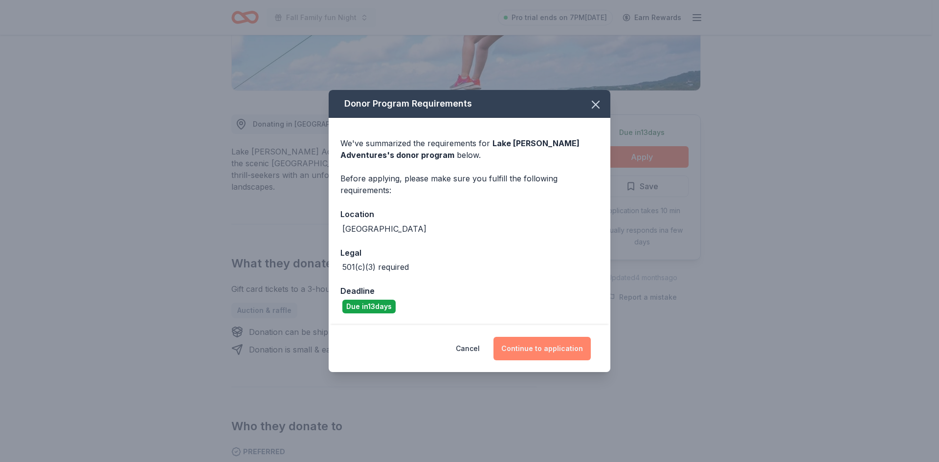
click at [535, 348] on button "Continue to application" at bounding box center [542, 348] width 97 height 23
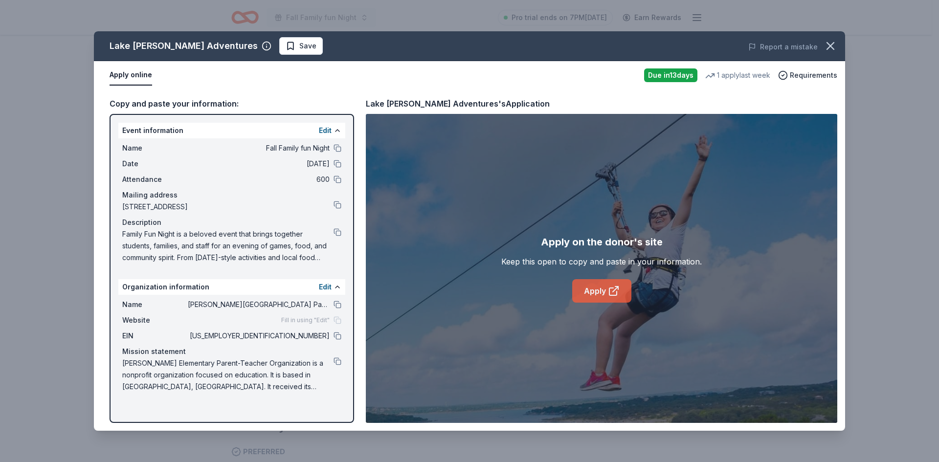
click at [597, 295] on link "Apply" at bounding box center [601, 290] width 59 height 23
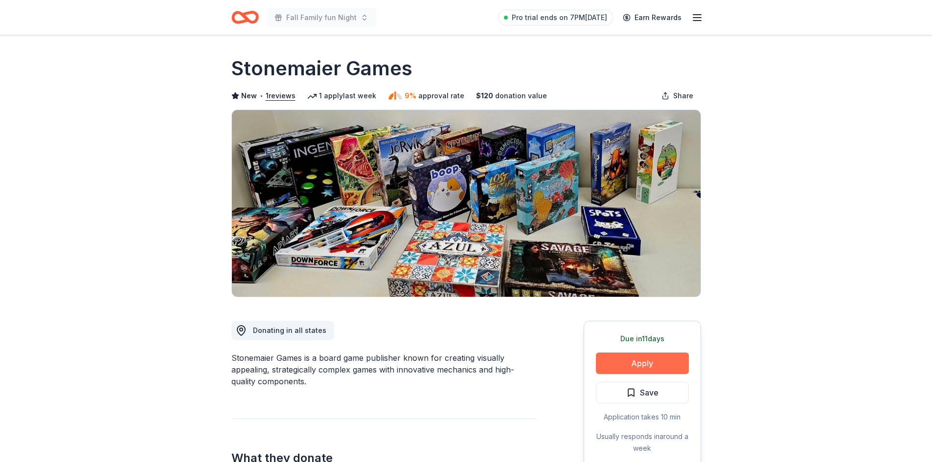
click at [651, 362] on button "Apply" at bounding box center [642, 364] width 93 height 22
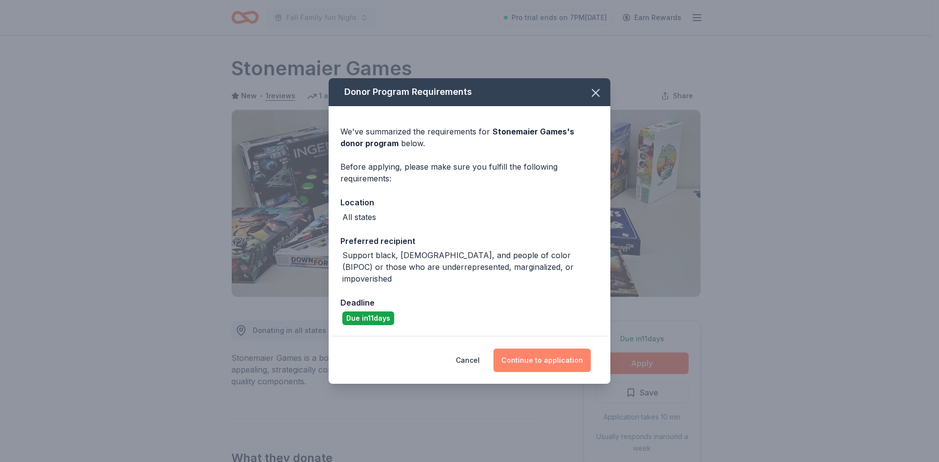
click at [569, 357] on button "Continue to application" at bounding box center [542, 360] width 97 height 23
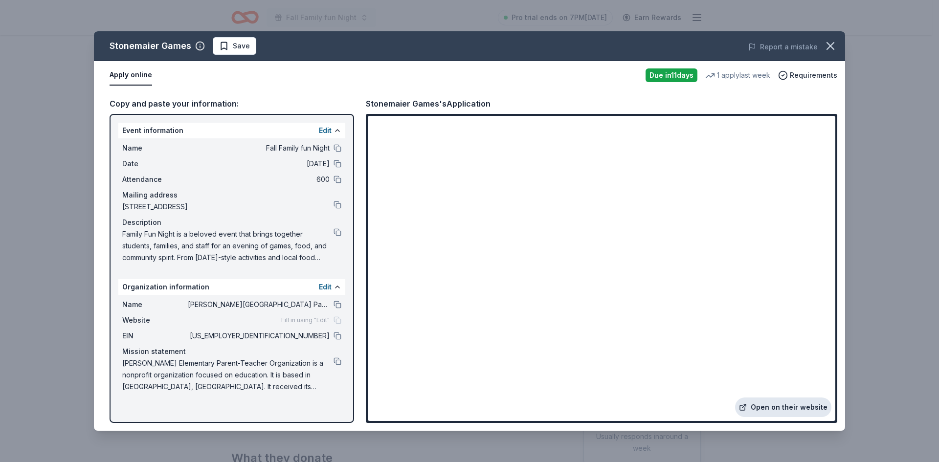
click at [781, 409] on link "Open on their website" at bounding box center [783, 408] width 96 height 20
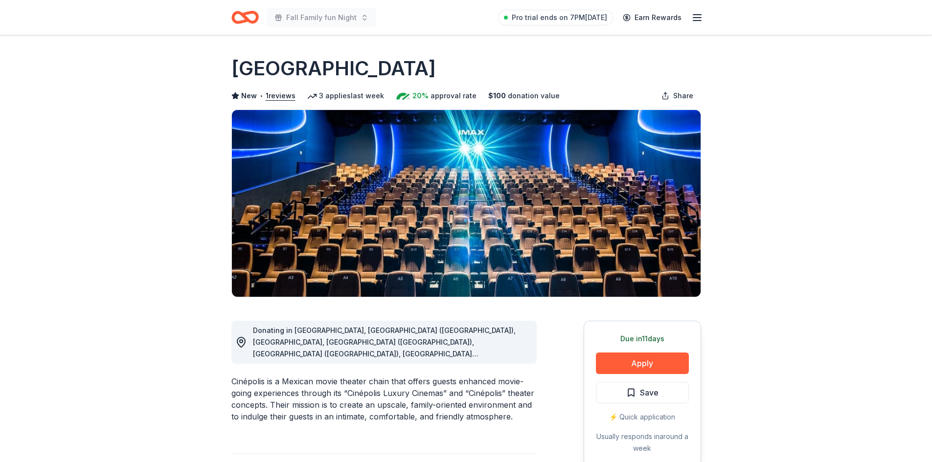
drag, startPoint x: 263, startPoint y: 367, endPoint x: 246, endPoint y: 366, distance: 17.6
drag, startPoint x: 269, startPoint y: 368, endPoint x: 253, endPoint y: 353, distance: 21.8
click at [241, 376] on div "Cinépolis is a Mexican movie theater chain that offers guests enhanced movie-go…" at bounding box center [383, 399] width 305 height 47
drag, startPoint x: 339, startPoint y: 70, endPoint x: 228, endPoint y: 63, distance: 110.3
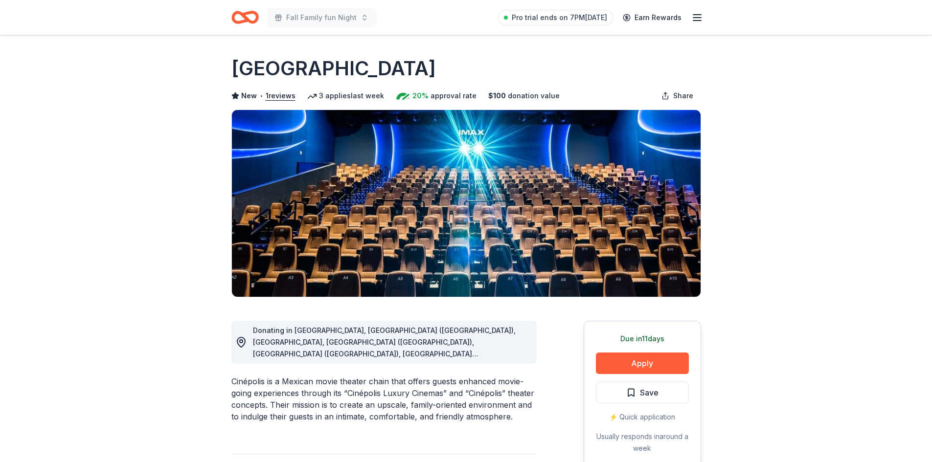
drag, startPoint x: 228, startPoint y: 63, endPoint x: 320, endPoint y: 61, distance: 92.0
click at [626, 363] on button "Apply" at bounding box center [642, 364] width 93 height 22
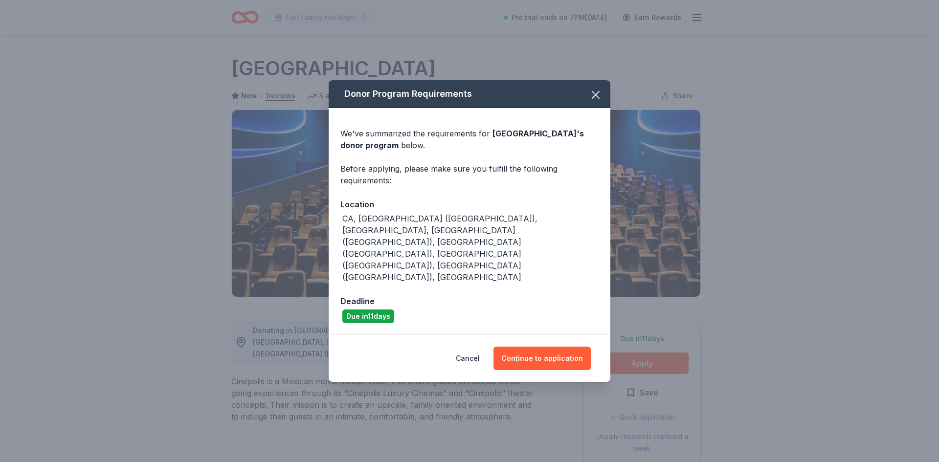
drag, startPoint x: 573, startPoint y: 342, endPoint x: 565, endPoint y: 320, distance: 23.5
click at [573, 347] on button "Continue to application" at bounding box center [542, 358] width 97 height 23
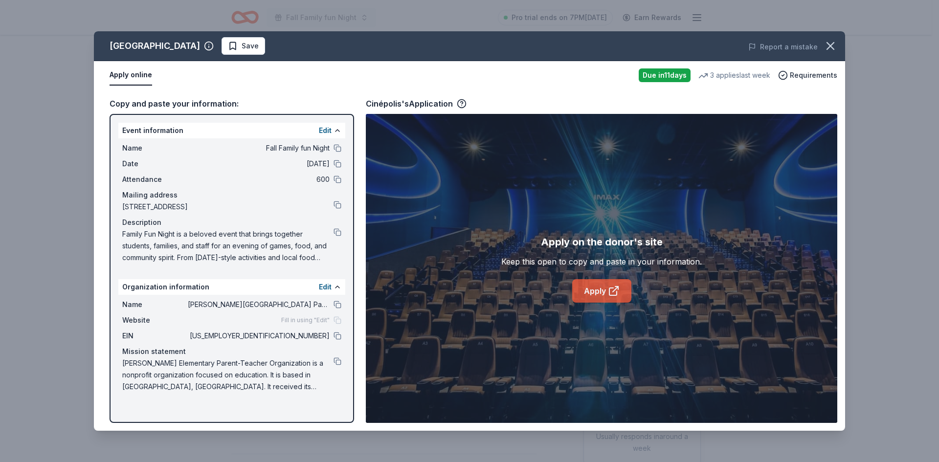
click at [607, 286] on link "Apply" at bounding box center [601, 290] width 59 height 23
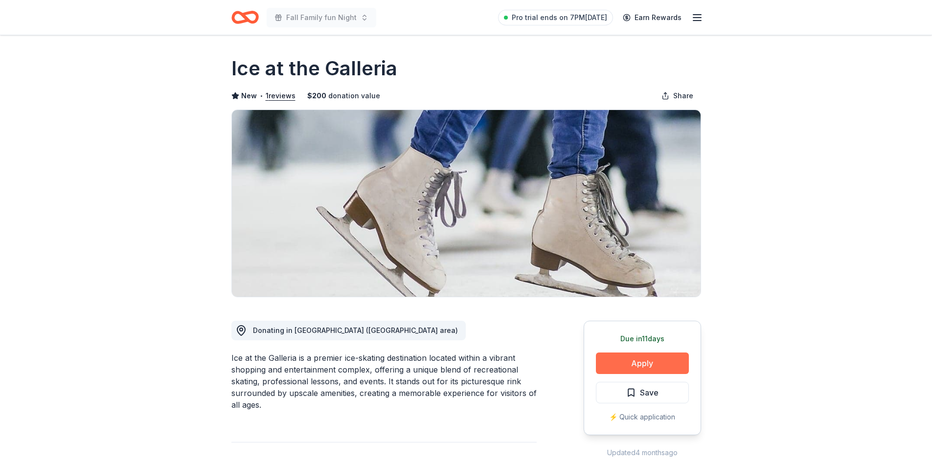
click at [643, 365] on button "Apply" at bounding box center [642, 364] width 93 height 22
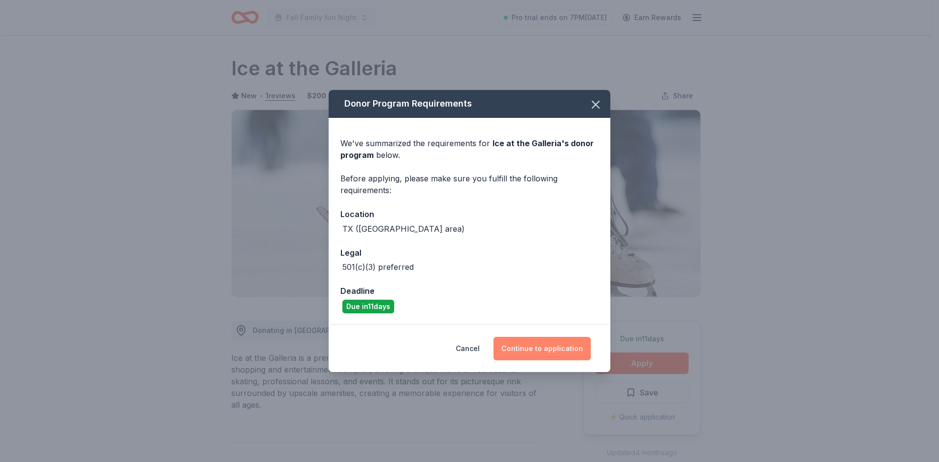
click at [561, 349] on button "Continue to application" at bounding box center [542, 348] width 97 height 23
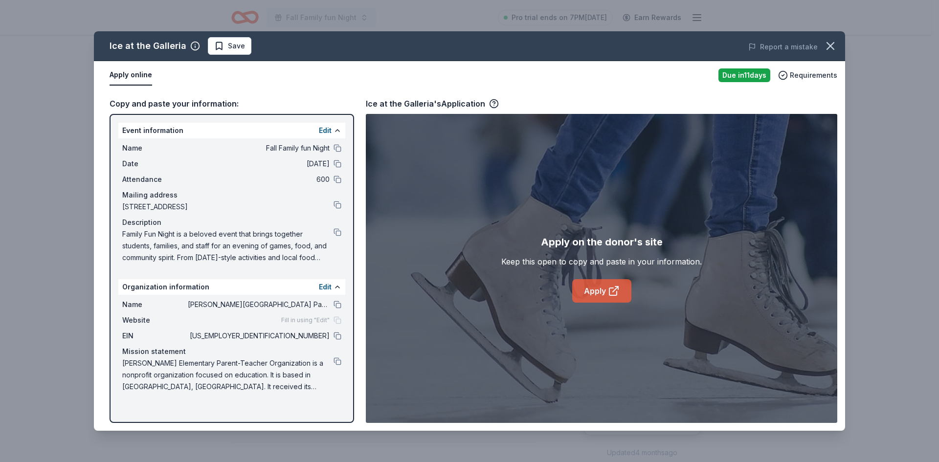
click at [610, 296] on icon at bounding box center [614, 291] width 12 height 12
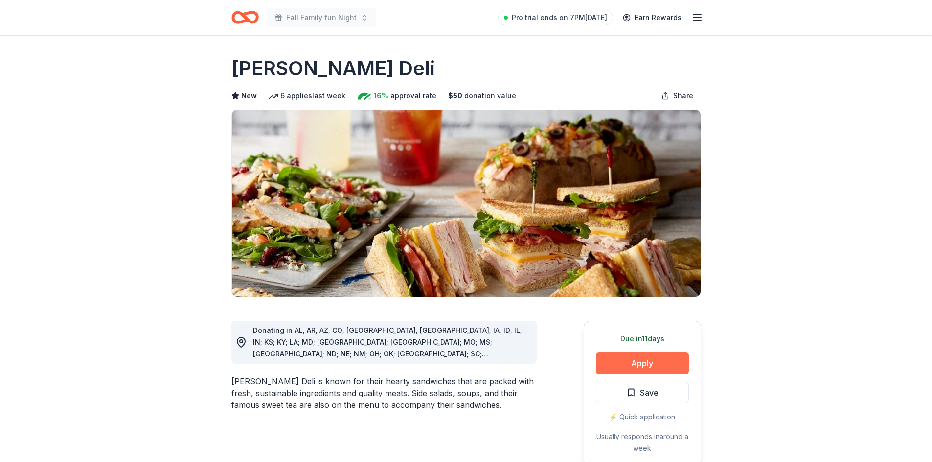
click at [671, 361] on button "Apply" at bounding box center [642, 364] width 93 height 22
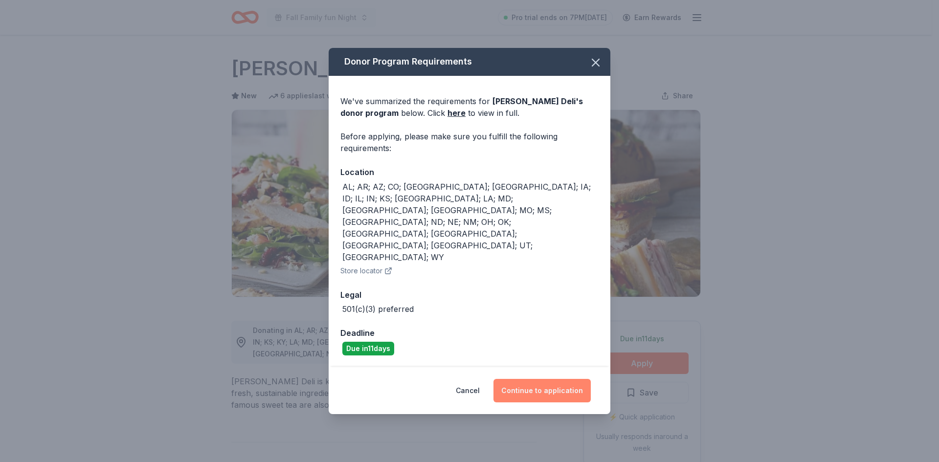
click at [562, 379] on button "Continue to application" at bounding box center [542, 390] width 97 height 23
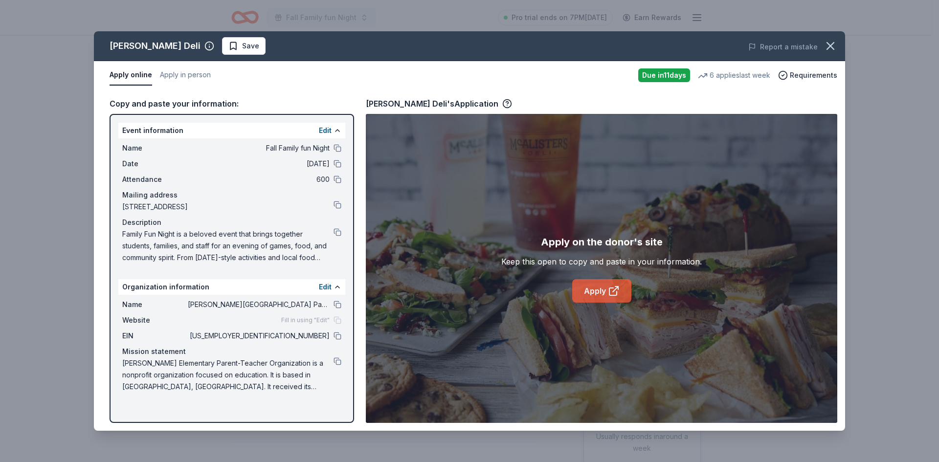
click at [602, 291] on link "Apply" at bounding box center [601, 290] width 59 height 23
click at [605, 292] on link "Apply" at bounding box center [601, 290] width 59 height 23
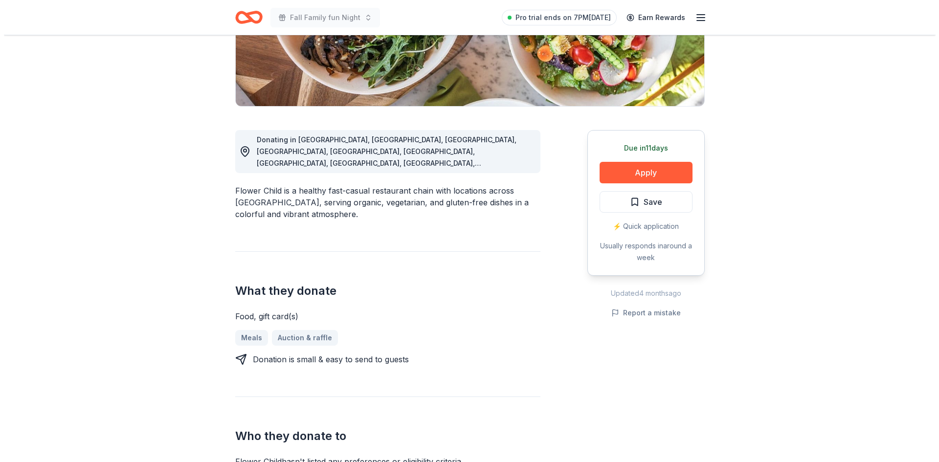
scroll to position [288, 0]
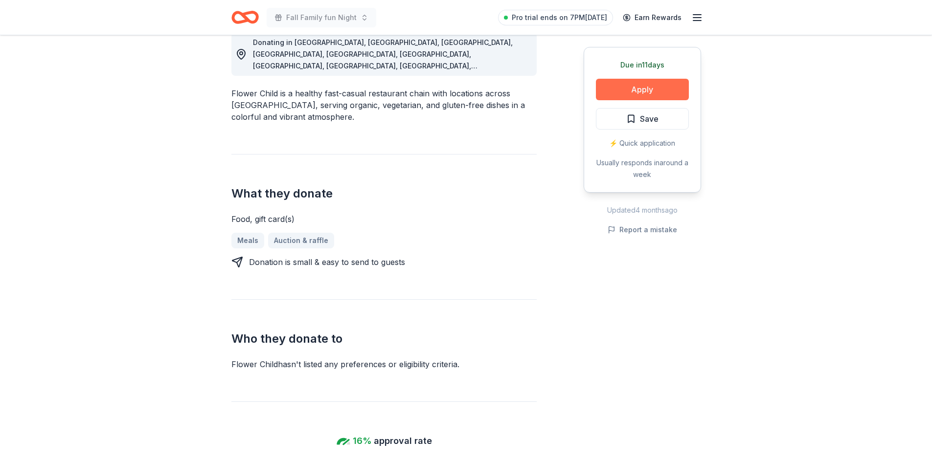
click at [652, 95] on button "Apply" at bounding box center [642, 90] width 93 height 22
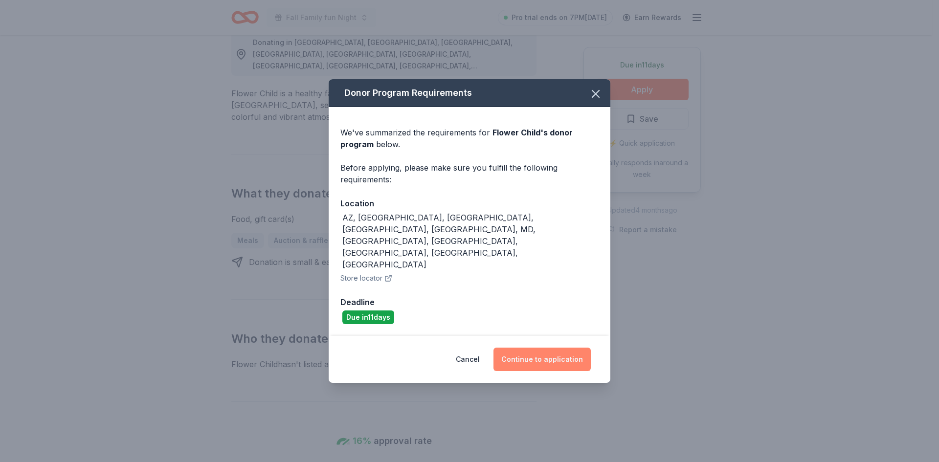
click at [537, 348] on button "Continue to application" at bounding box center [542, 359] width 97 height 23
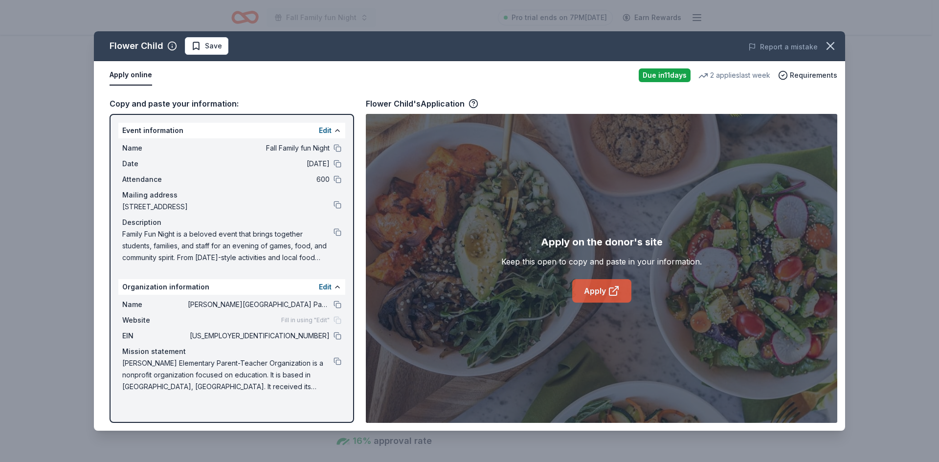
click at [594, 300] on link "Apply" at bounding box center [601, 290] width 59 height 23
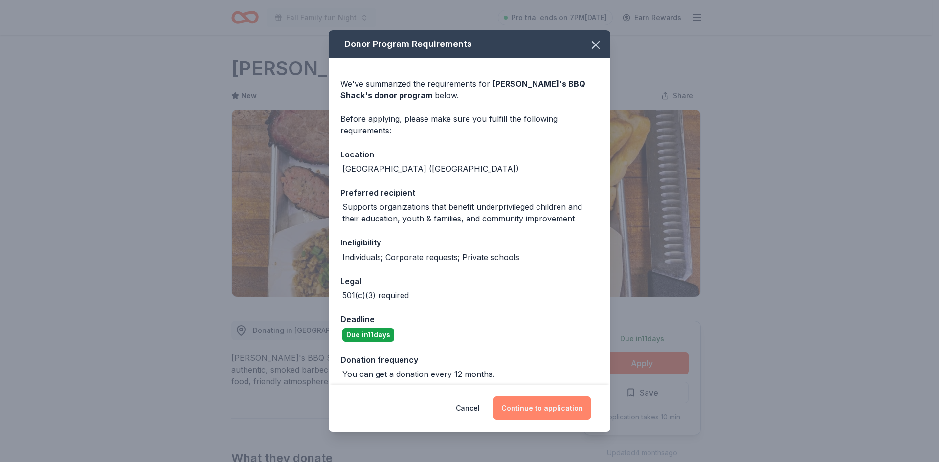
click at [541, 407] on button "Continue to application" at bounding box center [542, 408] width 97 height 23
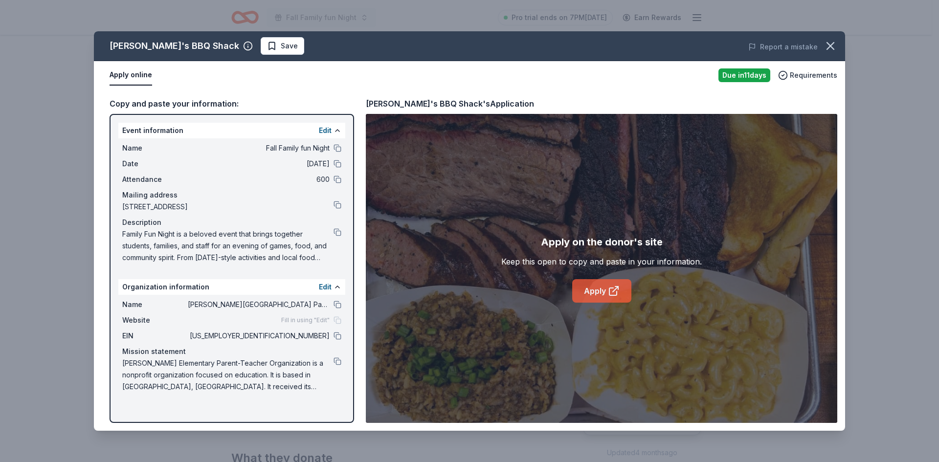
click at [619, 296] on icon at bounding box center [614, 291] width 12 height 12
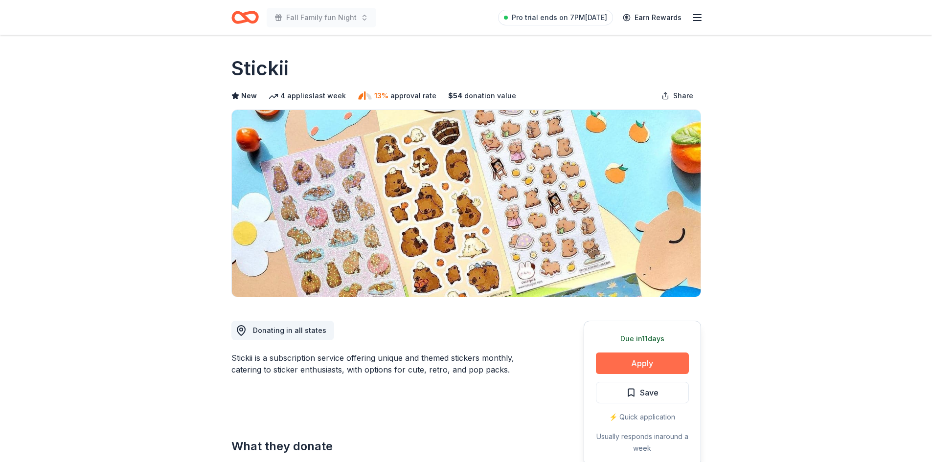
click at [644, 365] on button "Apply" at bounding box center [642, 364] width 93 height 22
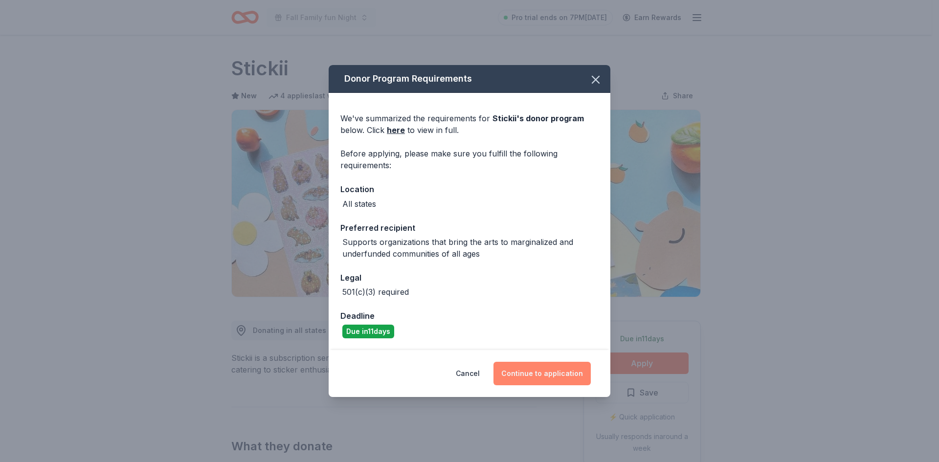
click at [524, 374] on button "Continue to application" at bounding box center [542, 373] width 97 height 23
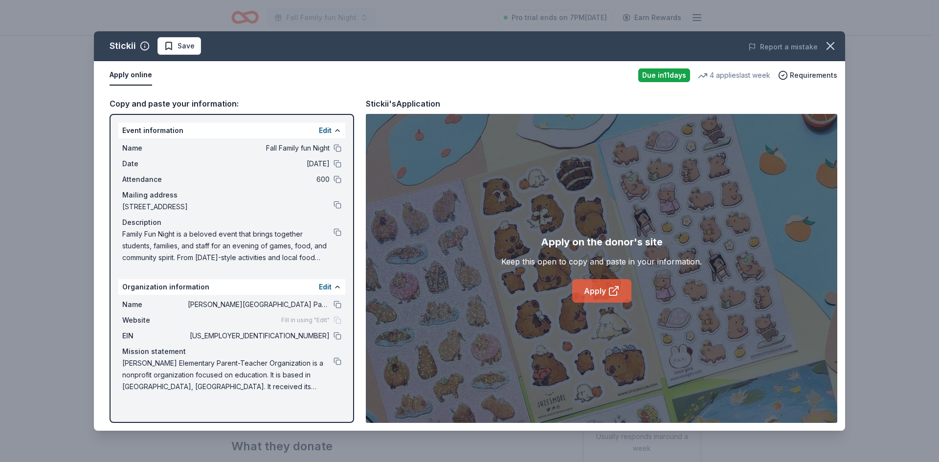
click at [588, 289] on link "Apply" at bounding box center [601, 290] width 59 height 23
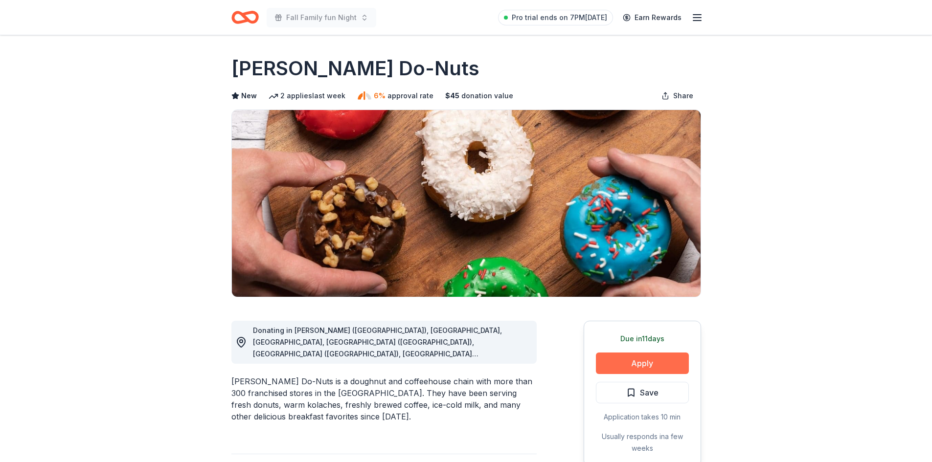
click at [612, 366] on button "Apply" at bounding box center [642, 364] width 93 height 22
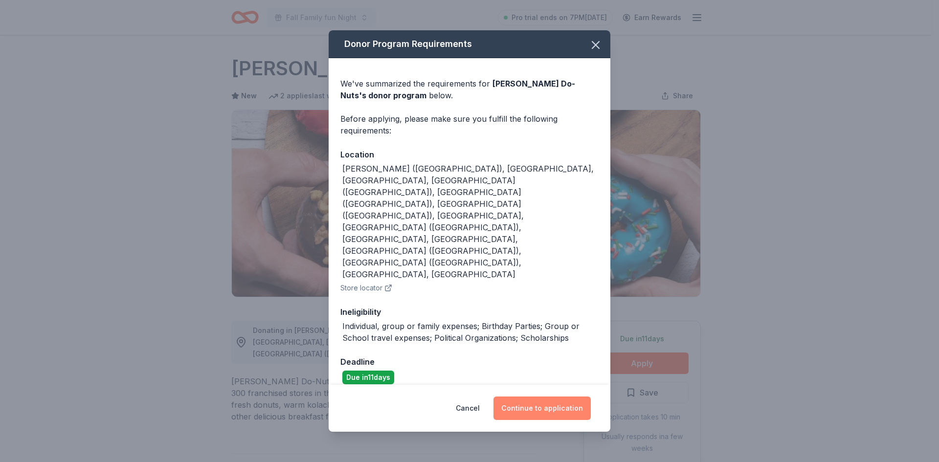
click at [537, 397] on button "Continue to application" at bounding box center [542, 408] width 97 height 23
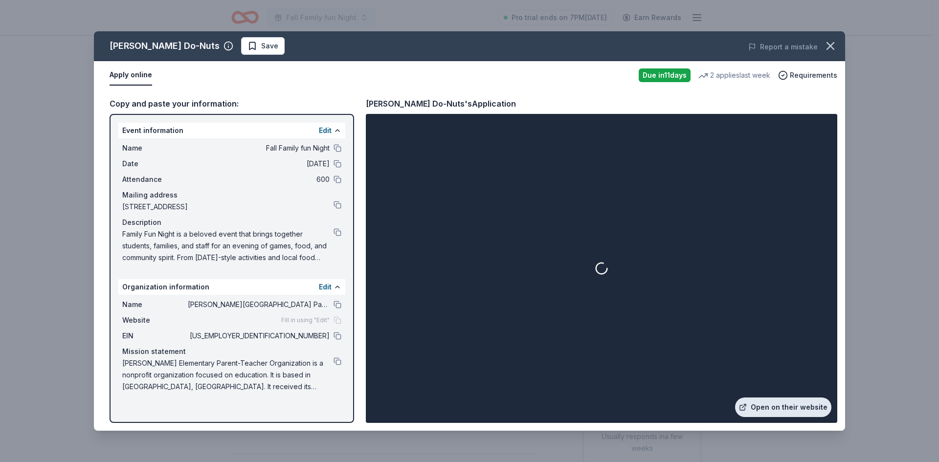
click at [780, 402] on link "Open on their website" at bounding box center [783, 408] width 96 height 20
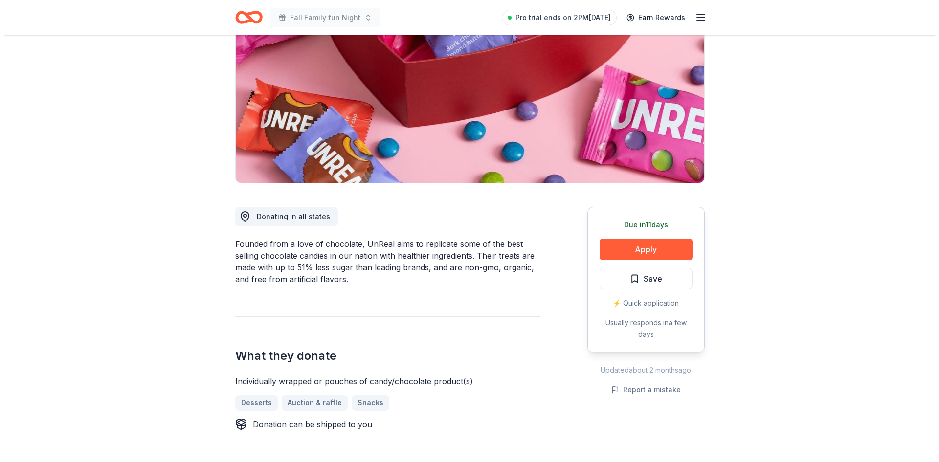
scroll to position [117, 0]
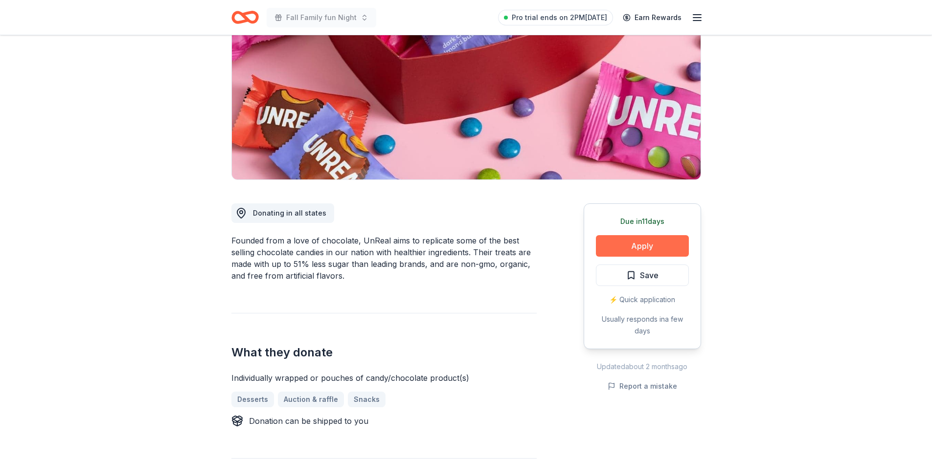
click at [671, 247] on button "Apply" at bounding box center [642, 246] width 93 height 22
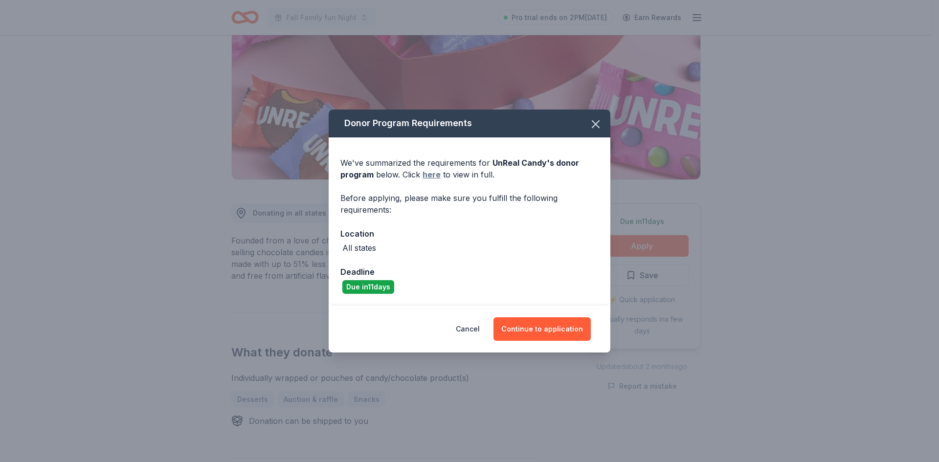
click at [431, 176] on link "here" at bounding box center [432, 175] width 18 height 12
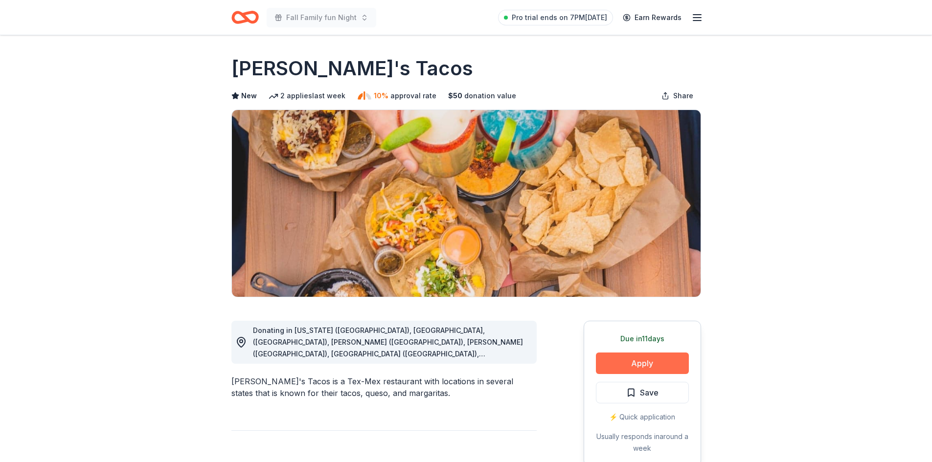
drag, startPoint x: 0, startPoint y: 0, endPoint x: 617, endPoint y: 361, distance: 714.6
click at [617, 361] on button "Apply" at bounding box center [642, 364] width 93 height 22
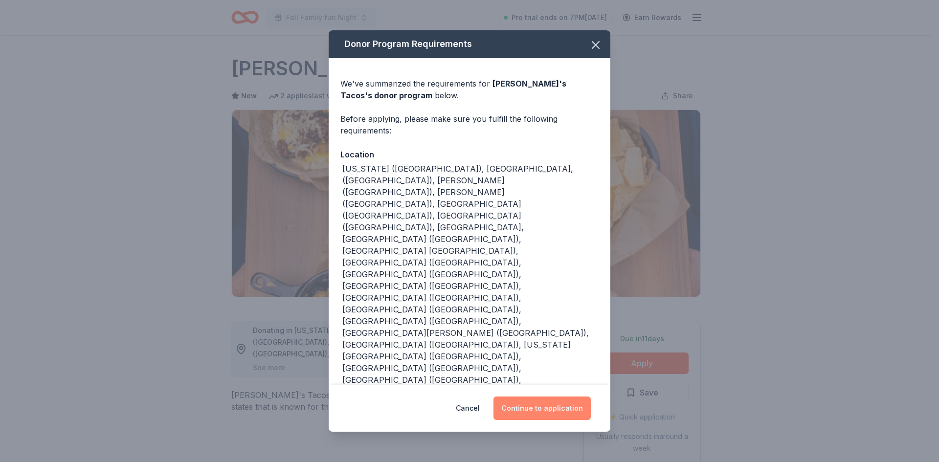
click at [546, 397] on button "Continue to application" at bounding box center [542, 408] width 97 height 23
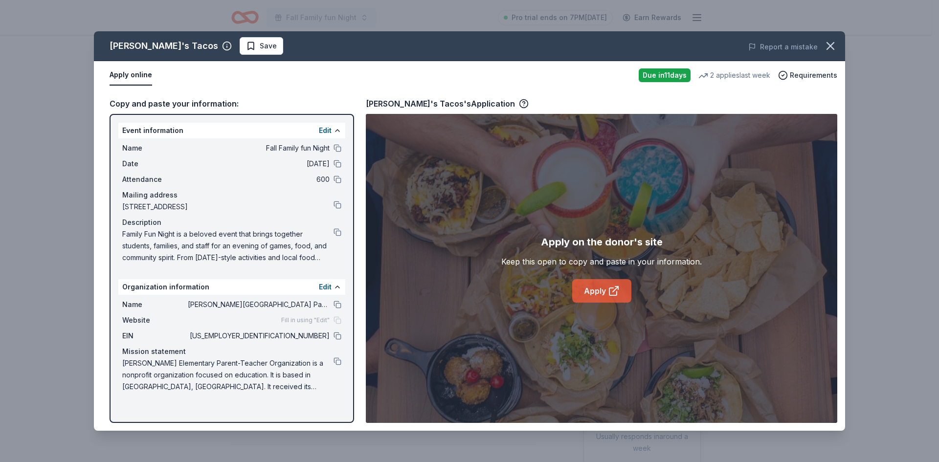
click at [596, 287] on link "Apply" at bounding box center [601, 290] width 59 height 23
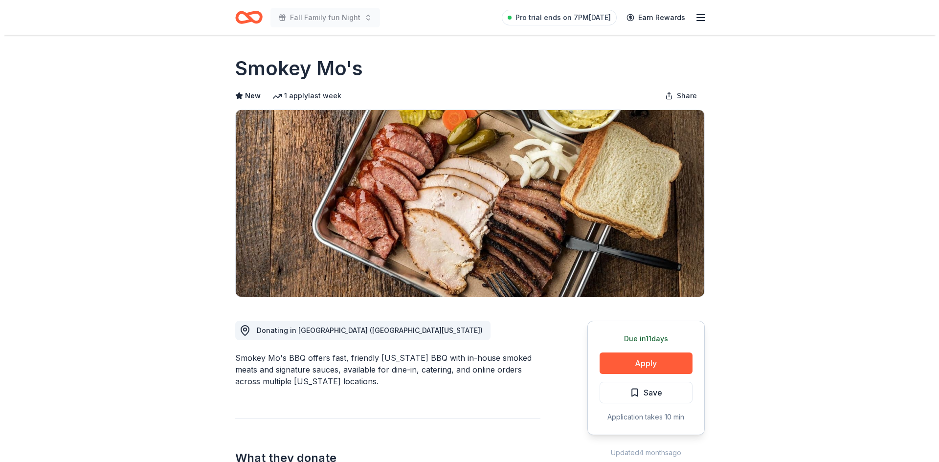
scroll to position [359, 0]
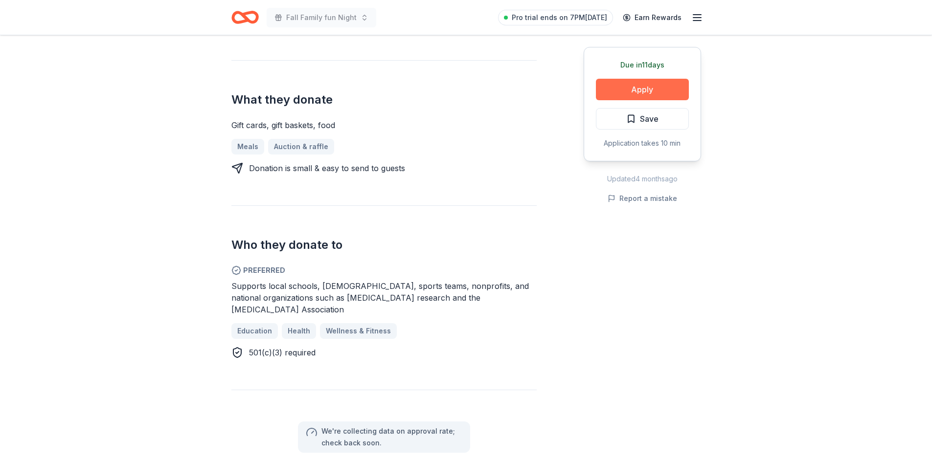
click at [644, 94] on button "Apply" at bounding box center [642, 90] width 93 height 22
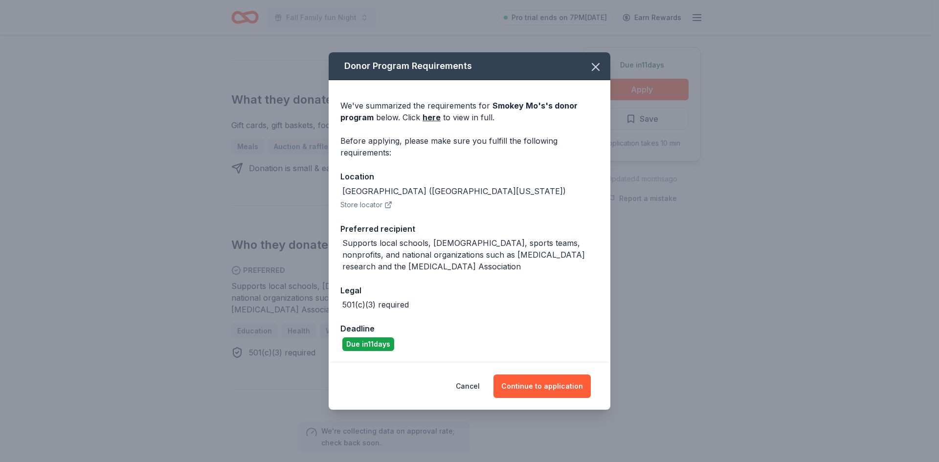
click at [385, 205] on icon "button" at bounding box center [389, 205] width 8 height 8
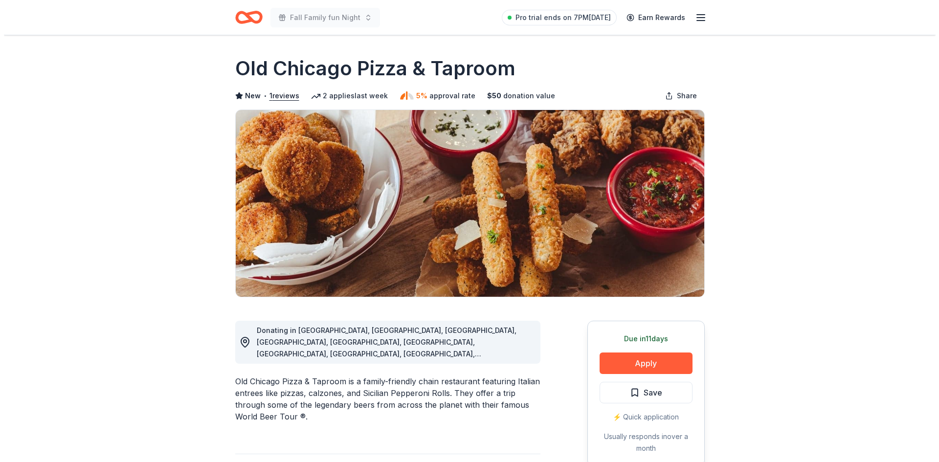
scroll to position [359, 0]
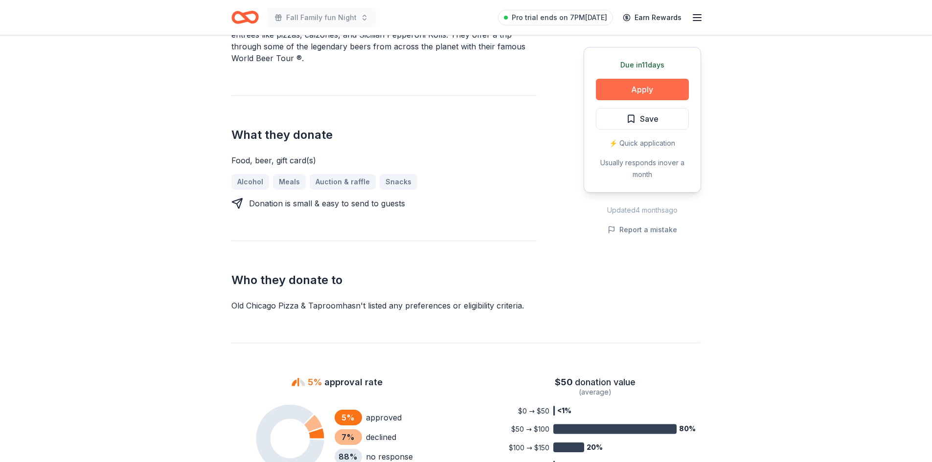
click at [668, 96] on button "Apply" at bounding box center [642, 90] width 93 height 22
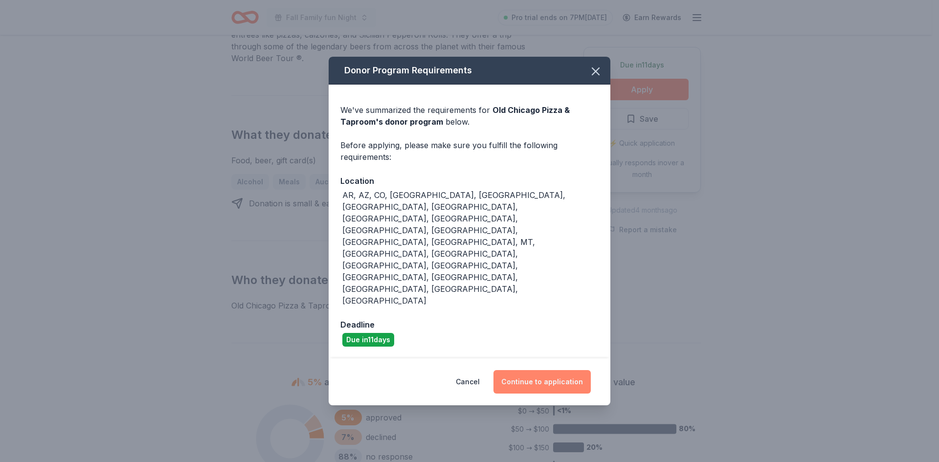
click at [533, 370] on button "Continue to application" at bounding box center [542, 381] width 97 height 23
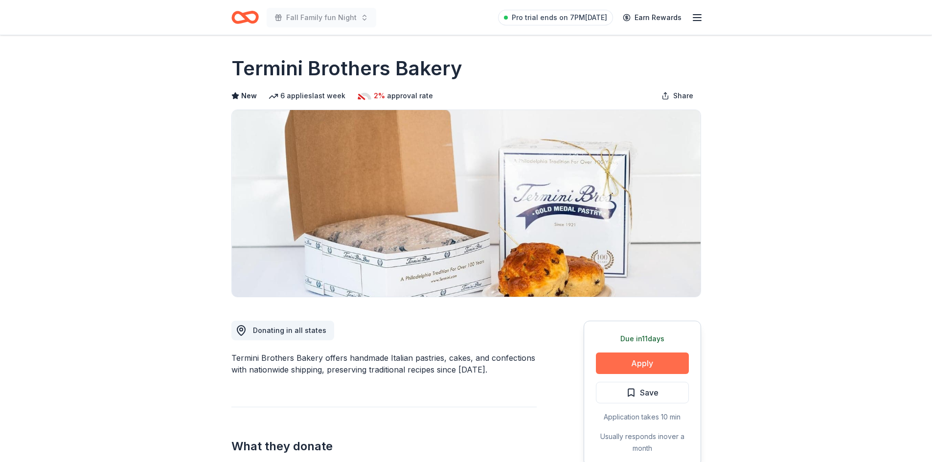
drag, startPoint x: 0, startPoint y: 0, endPoint x: 609, endPoint y: 359, distance: 707.1
click at [609, 359] on button "Apply" at bounding box center [642, 364] width 93 height 22
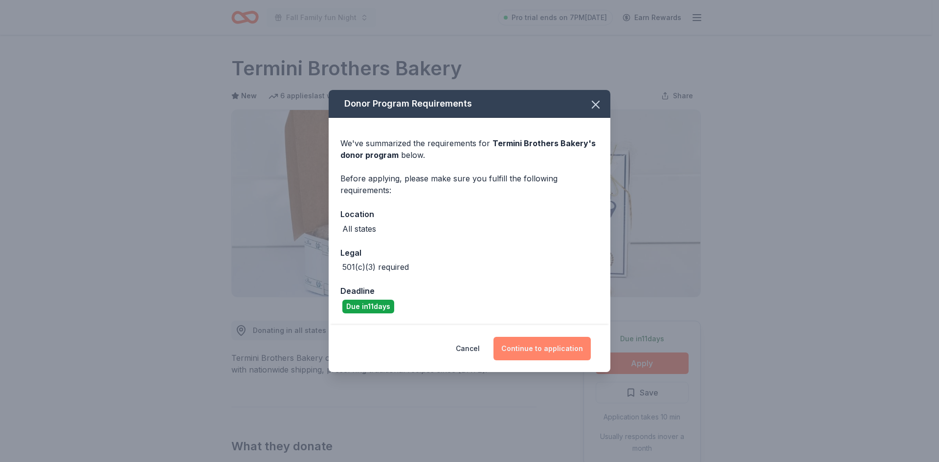
click at [549, 343] on button "Continue to application" at bounding box center [542, 348] width 97 height 23
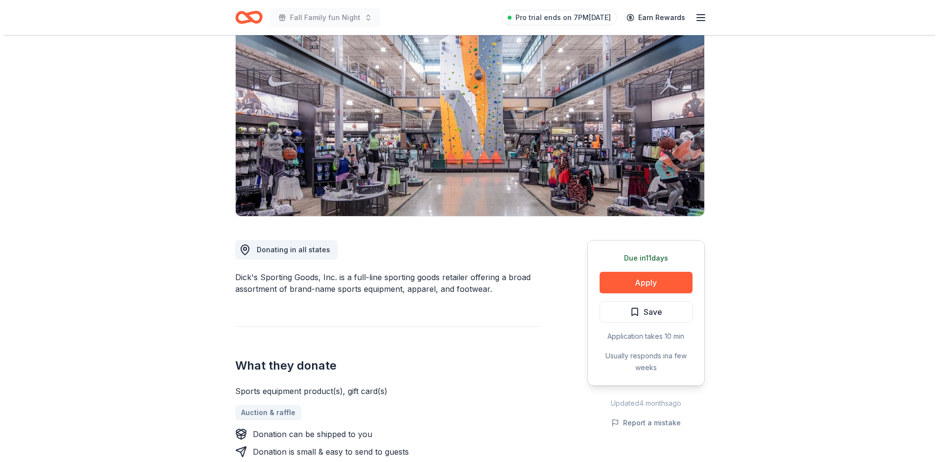
scroll to position [109, 0]
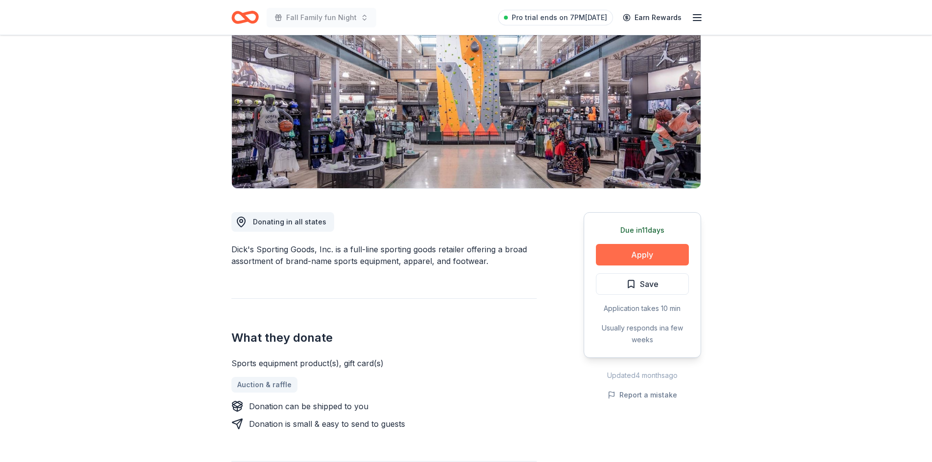
click at [656, 255] on button "Apply" at bounding box center [642, 255] width 93 height 22
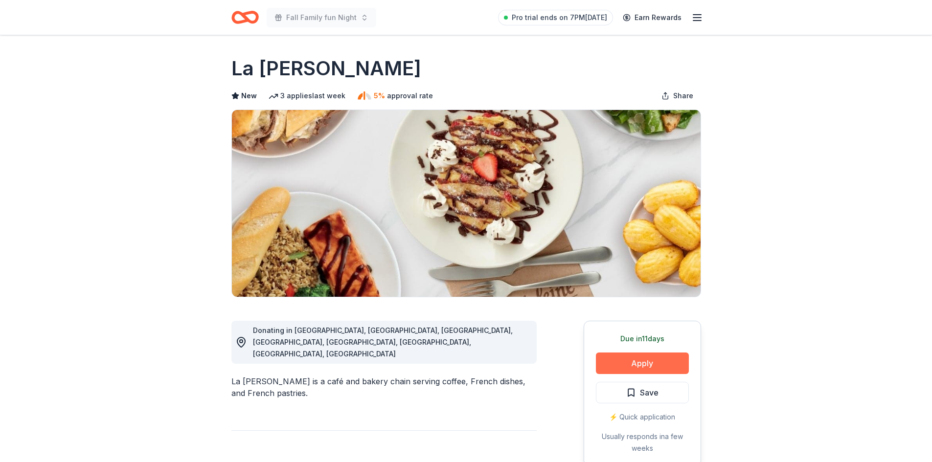
click at [642, 367] on button "Apply" at bounding box center [642, 364] width 93 height 22
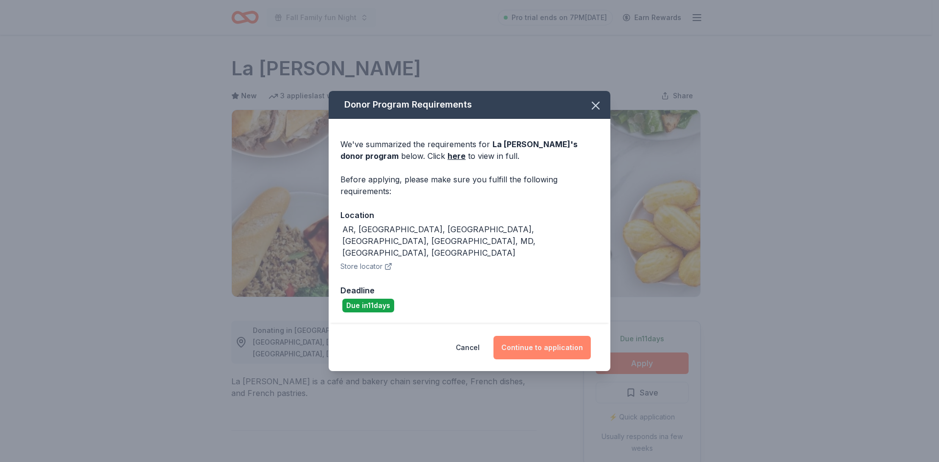
click at [551, 340] on button "Continue to application" at bounding box center [542, 347] width 97 height 23
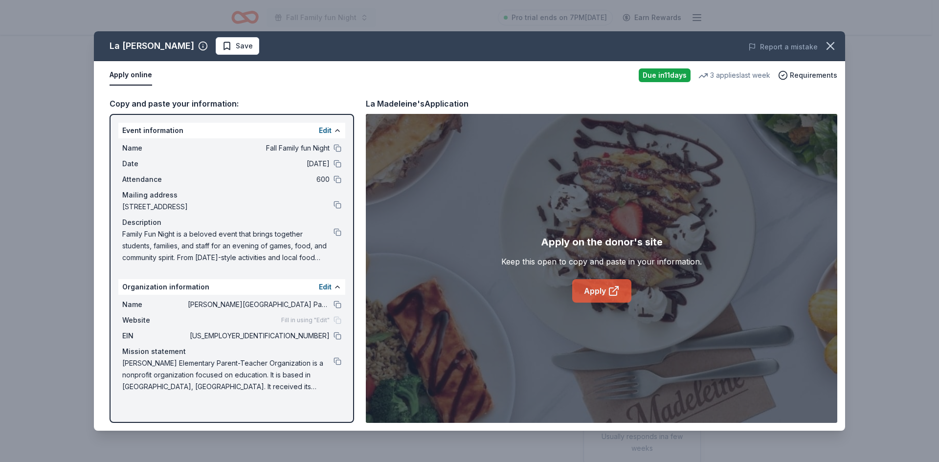
click at [600, 286] on link "Apply" at bounding box center [601, 290] width 59 height 23
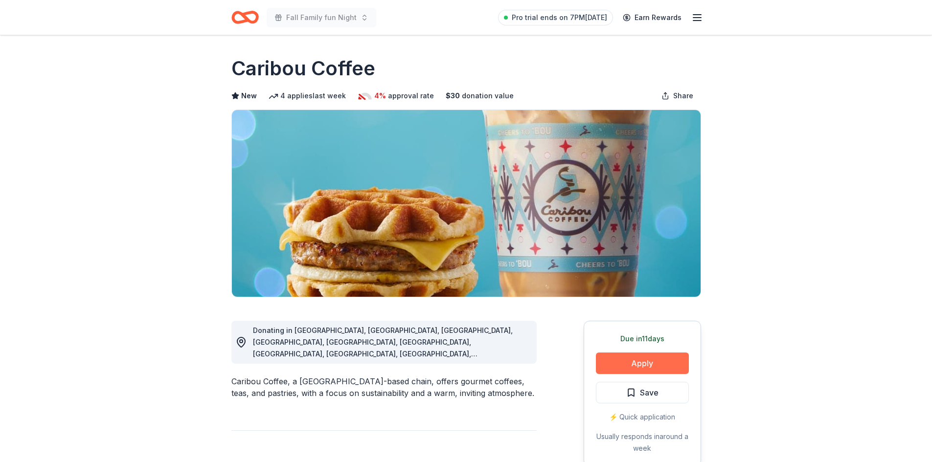
click at [632, 360] on button "Apply" at bounding box center [642, 364] width 93 height 22
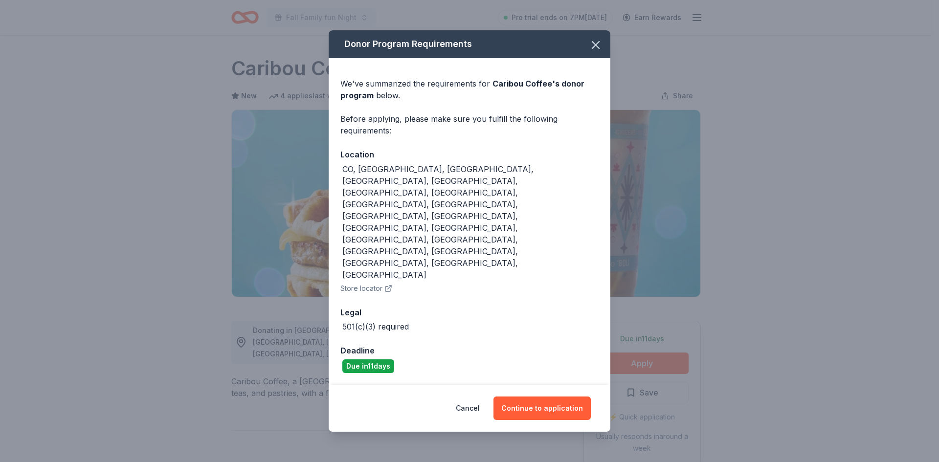
click at [391, 240] on div "CO, FL, GA, IA, IL, IN, KS, MI, MN, MO, NC, ND, NE, OH, OK, SD, TX, VA, WI, WY …" at bounding box center [470, 228] width 258 height 131
click at [391, 249] on div "We've summarized the requirements for Caribou Coffee 's donor program below. Be…" at bounding box center [470, 221] width 282 height 326
click at [387, 285] on icon "button" at bounding box center [389, 289] width 8 height 8
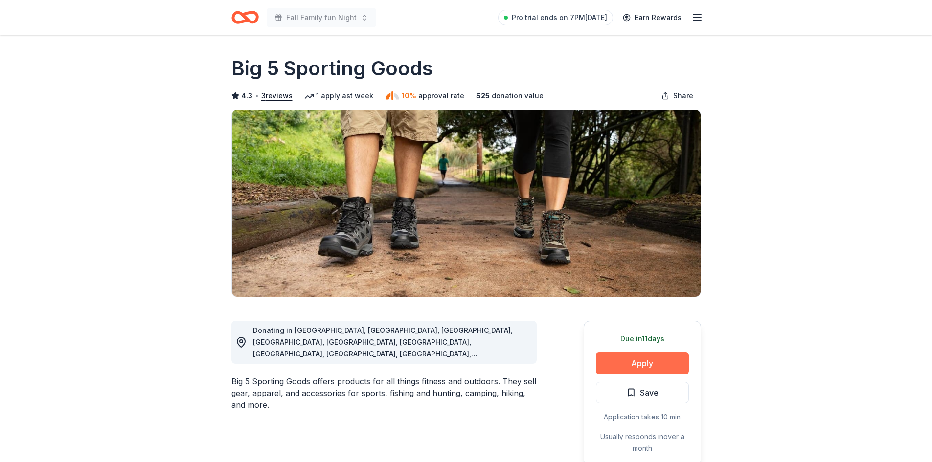
click at [634, 366] on button "Apply" at bounding box center [642, 364] width 93 height 22
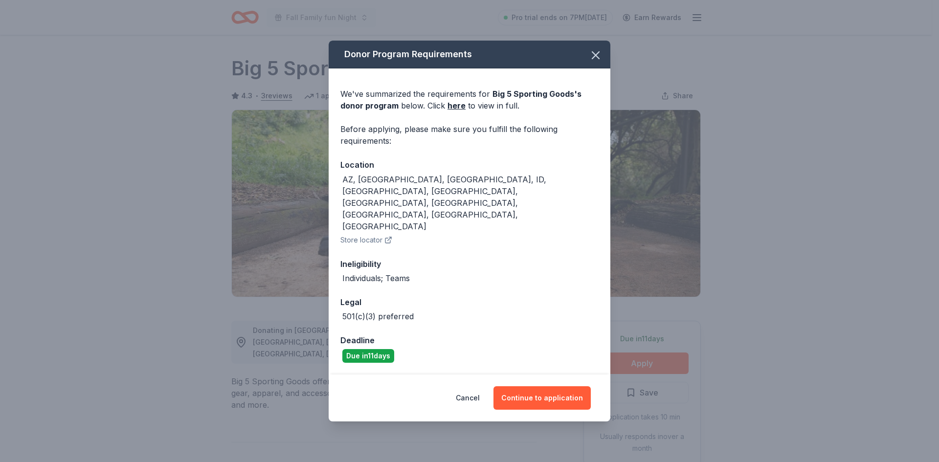
click at [390, 238] on icon "button" at bounding box center [388, 240] width 5 height 5
